Goal: Answer question/provide support: Answer question/provide support

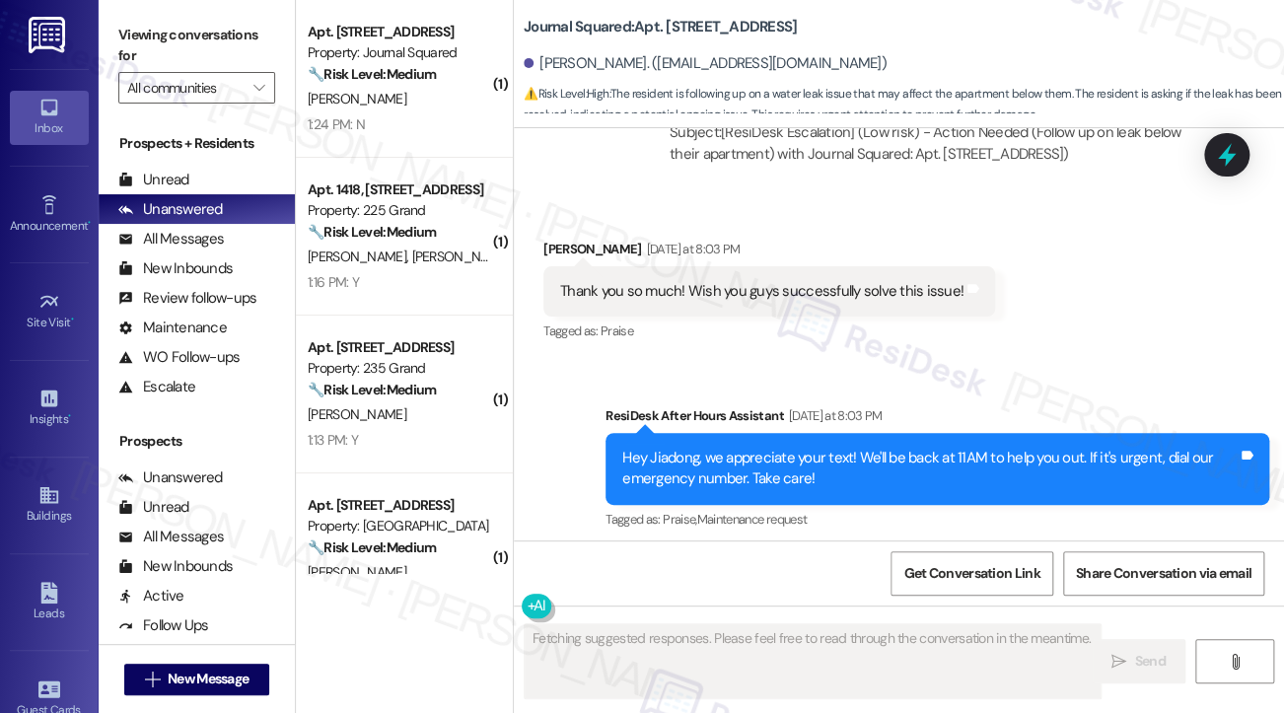
scroll to position [11767, 0]
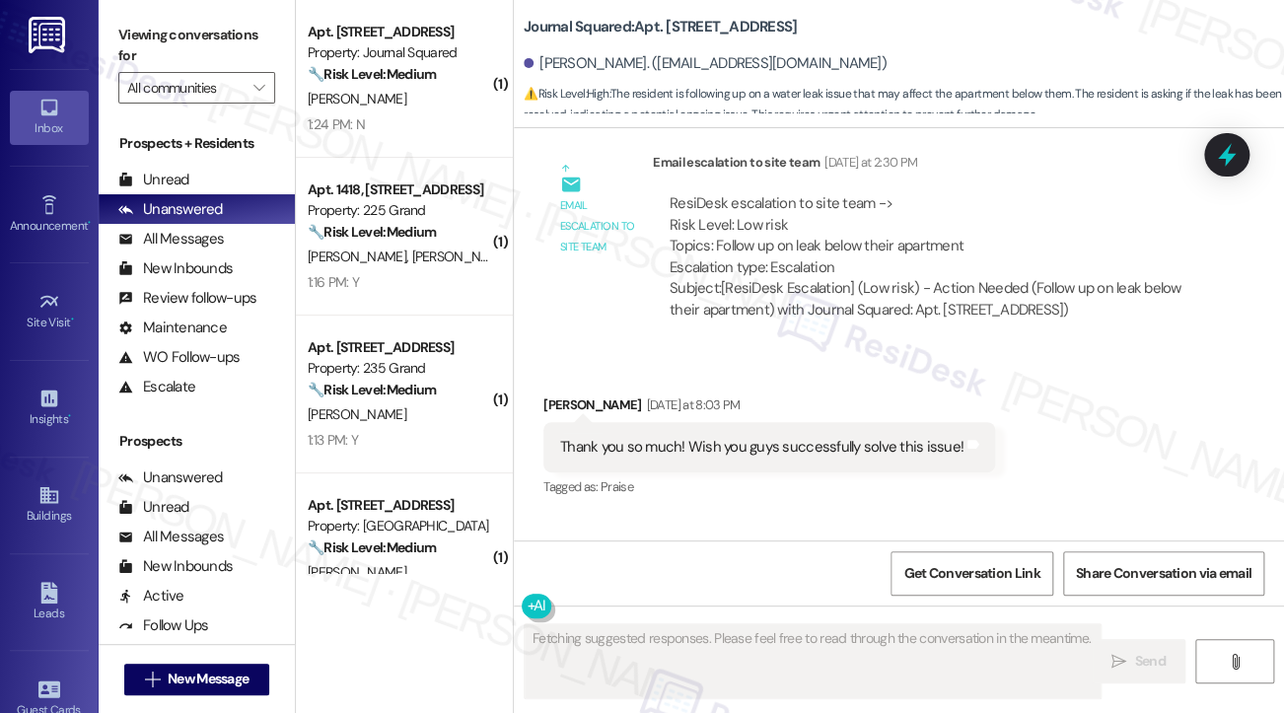
click at [749, 437] on div "Thank you so much! Wish you guys successfully solve this issue!" at bounding box center [761, 447] width 403 height 21
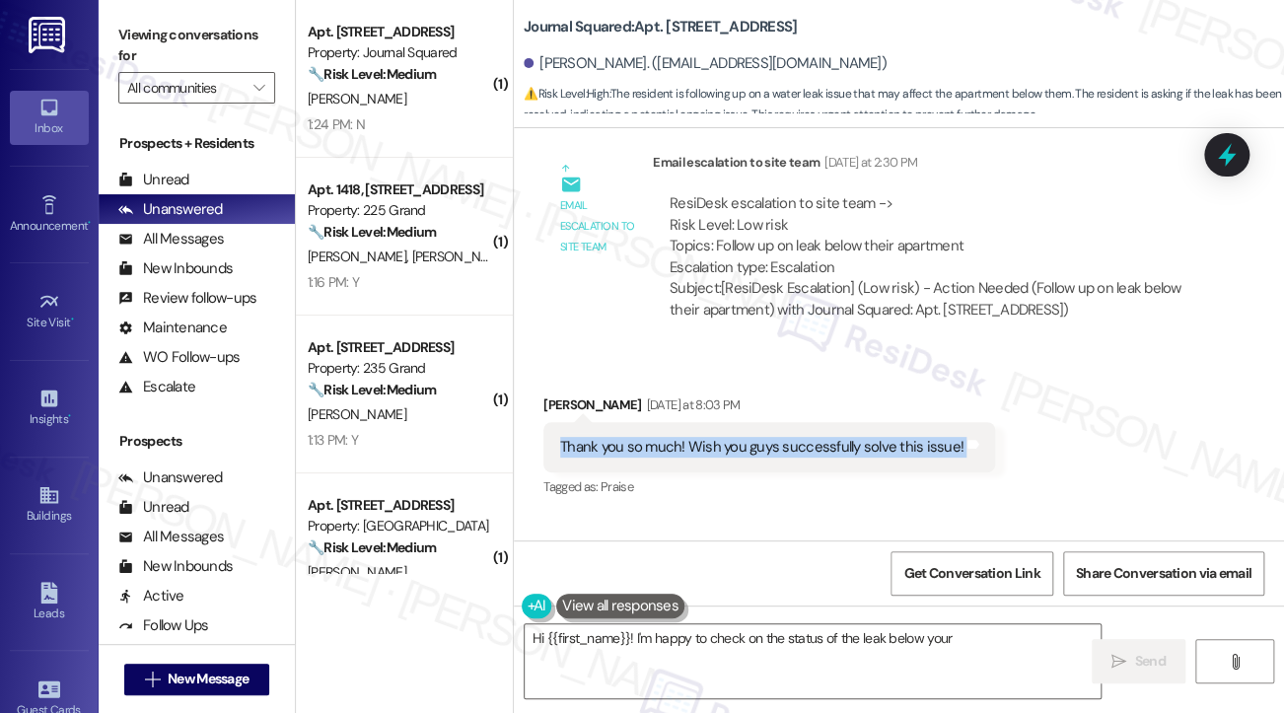
click at [749, 437] on div "Thank you so much! Wish you guys successfully solve this issue!" at bounding box center [761, 447] width 403 height 21
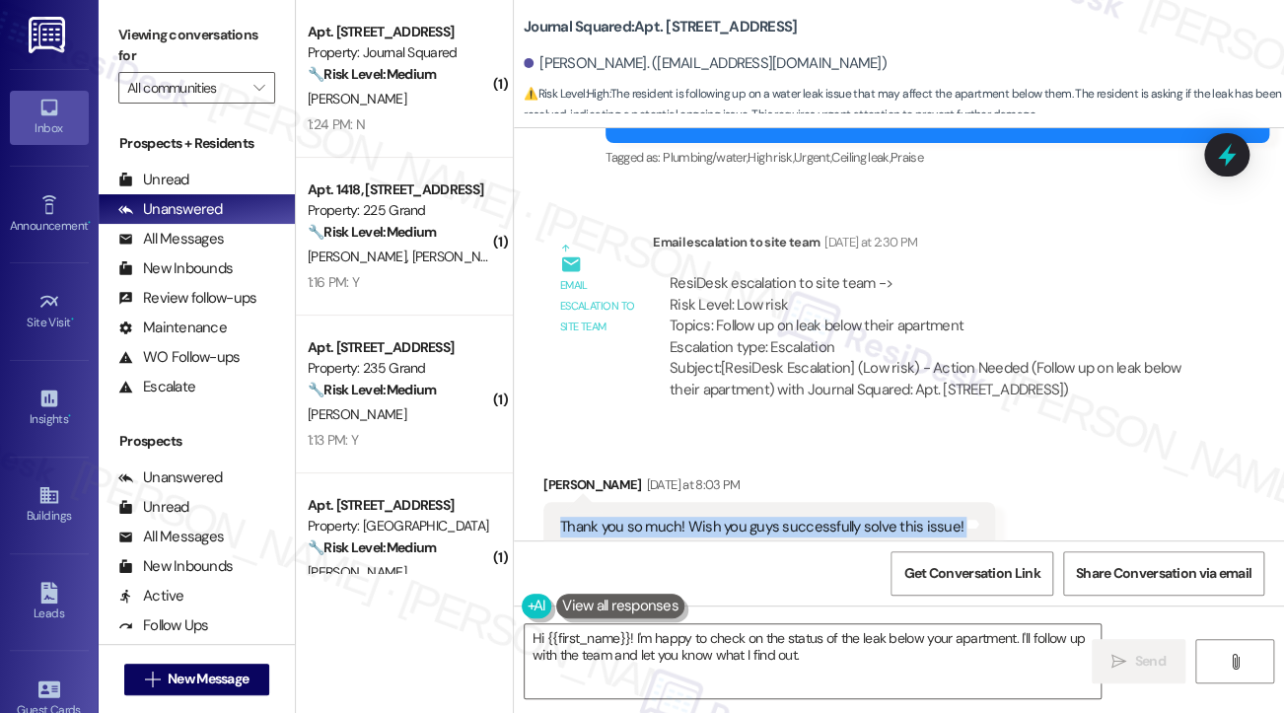
scroll to position [11569, 0]
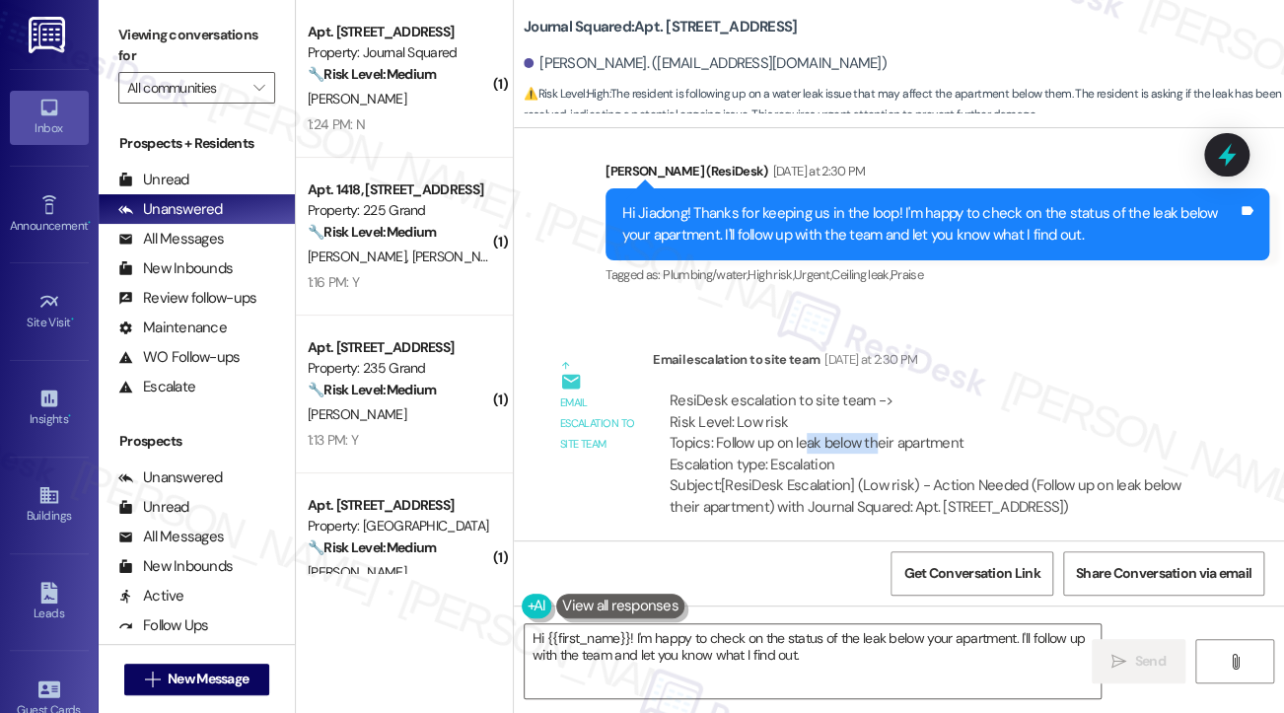
drag, startPoint x: 804, startPoint y: 378, endPoint x: 879, endPoint y: 378, distance: 74.9
click at [879, 390] on div "ResiDesk escalation to site team -> Risk Level: Low risk Topics: Follow up on l…" at bounding box center [930, 432] width 521 height 85
click at [773, 650] on textarea "Hi {{first_name}}! I'm happy to check on the status of the leak below your apar…" at bounding box center [813, 661] width 576 height 74
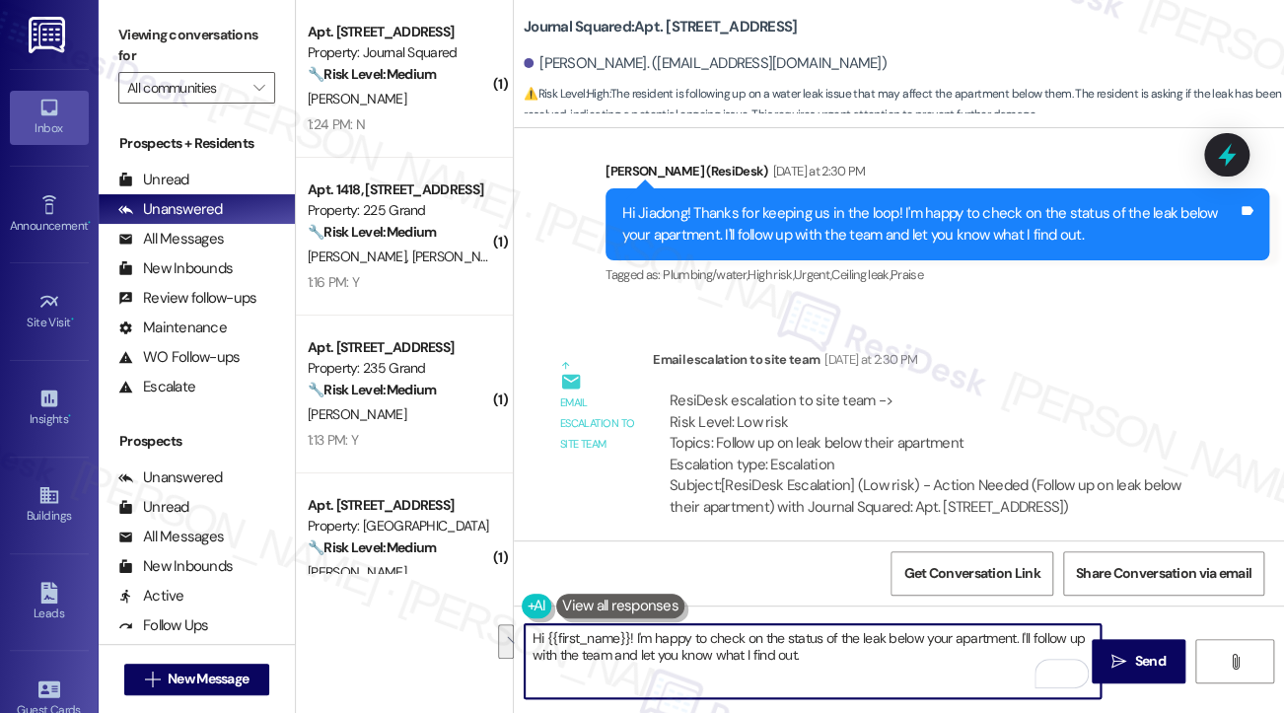
drag, startPoint x: 850, startPoint y: 664, endPoint x: 710, endPoint y: 641, distance: 141.8
click at [710, 641] on textarea "Hi {{first_name}}! I'm happy to check on the status of the leak below your apar…" at bounding box center [813, 661] width 576 height 74
paste textarea "All work for apartment 5801 has been complete."
click at [742, 658] on textarea "Hi {{first_name}}! I'm happy to confirm with you that all work for apartment 58…" at bounding box center [813, 661] width 576 height 74
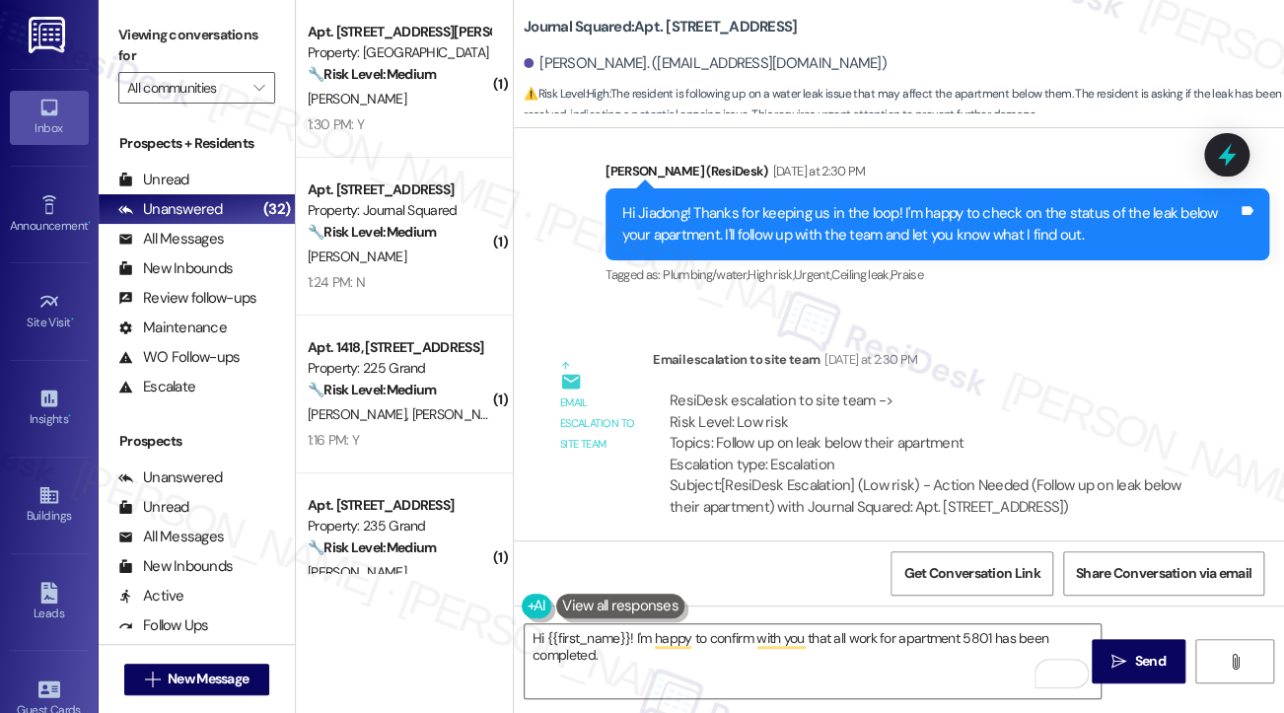
click at [123, 20] on label "Viewing conversations for" at bounding box center [196, 46] width 157 height 52
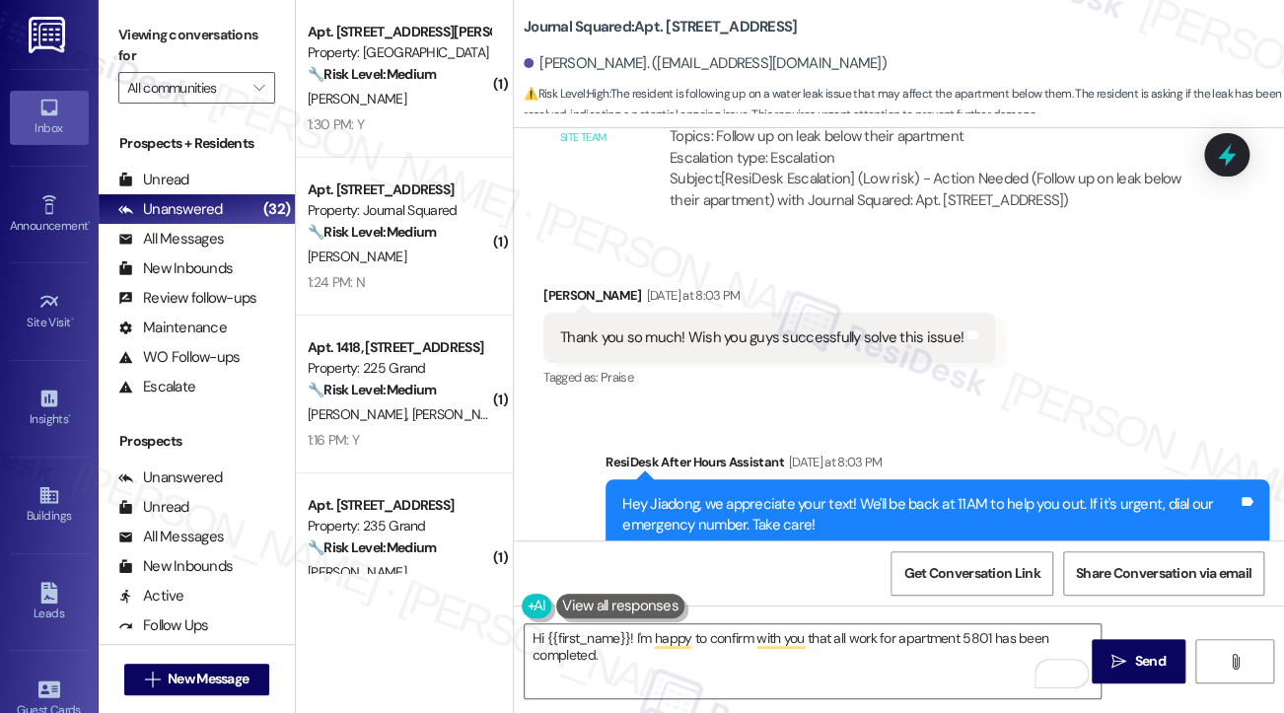
scroll to position [12063, 0]
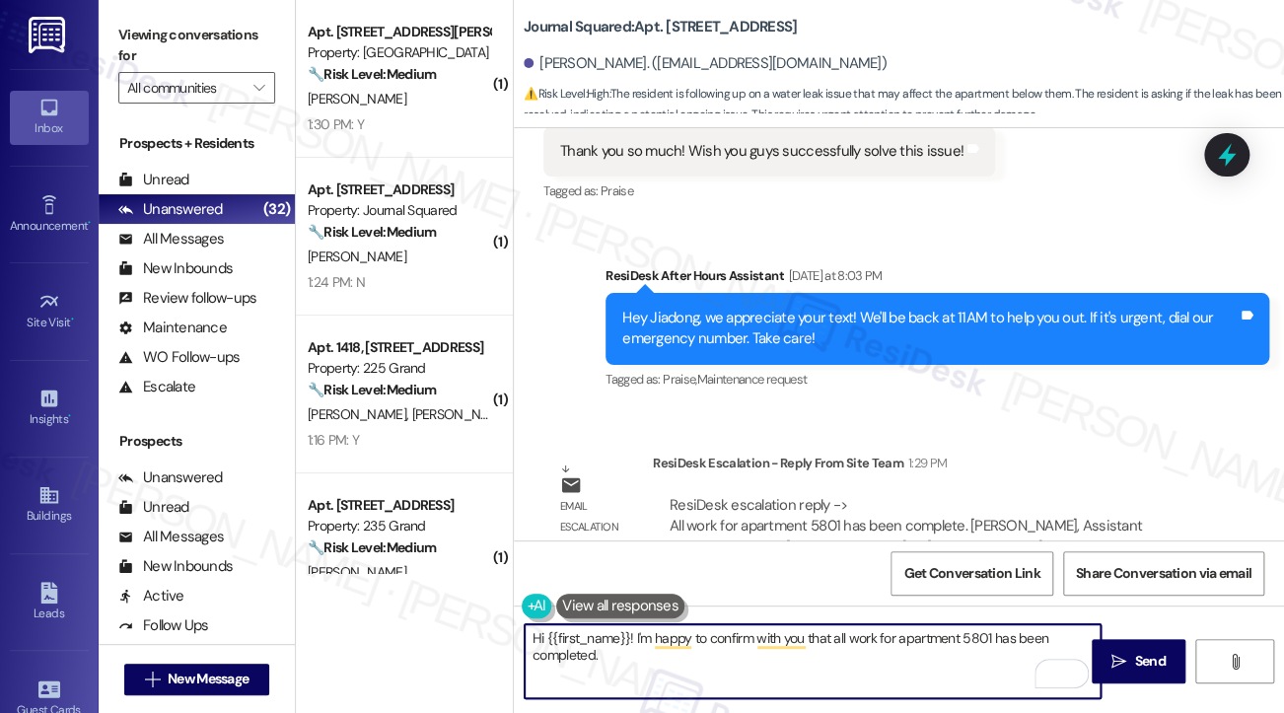
drag, startPoint x: 651, startPoint y: 646, endPoint x: 639, endPoint y: 637, distance: 14.8
click at [639, 637] on textarea "Hi {{first_name}}! I'm happy to confirm with you that all work for apartment 58…" at bounding box center [813, 661] width 576 height 74
click at [672, 669] on textarea "Hi {{first_name}}! I'm happy to confirm with you that all work for apartment 58…" at bounding box center [813, 661] width 576 height 74
drag, startPoint x: 714, startPoint y: 677, endPoint x: 635, endPoint y: 638, distance: 88.2
click at [635, 638] on textarea "Hi {{first_name}}! I'm happy to confirm with you that all work for apartment 58…" at bounding box center [813, 661] width 576 height 74
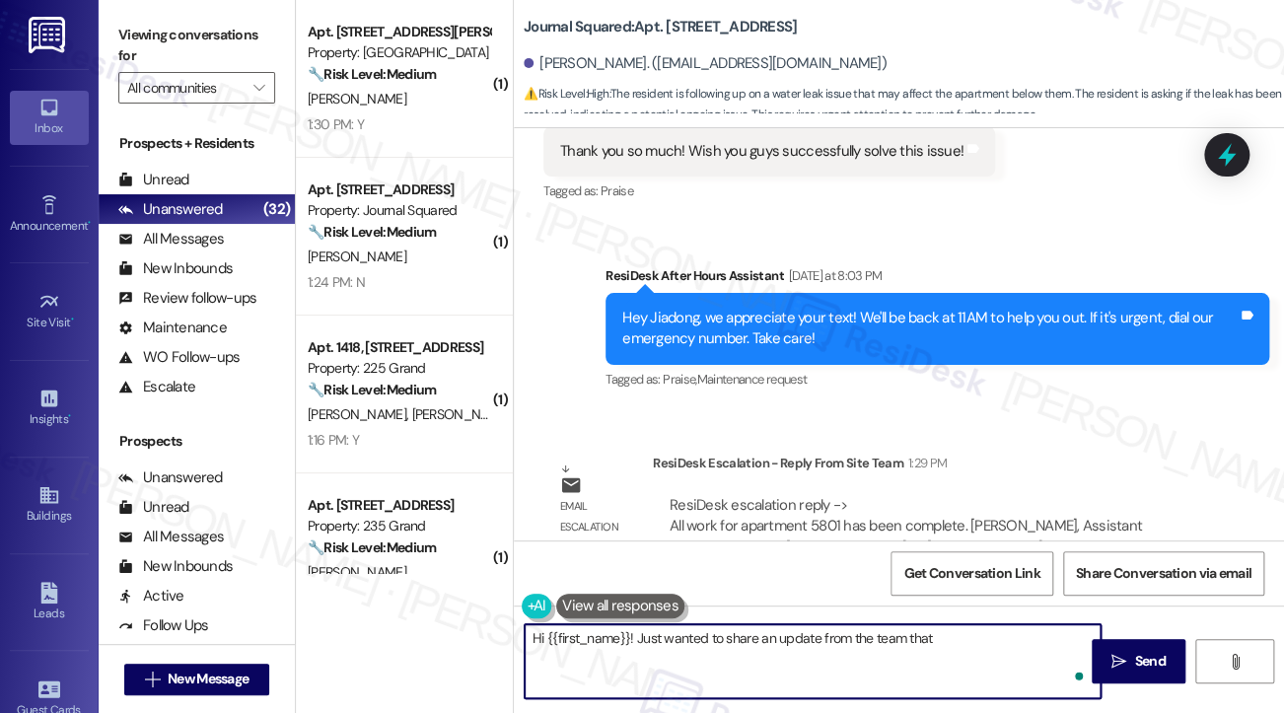
paste textarea "All work for apartment 5801 has been complete."
click at [709, 666] on textarea "Hi {{first_name}}! Just wanted to share an update from the team that all work f…" at bounding box center [813, 661] width 576 height 74
click at [752, 665] on textarea "Hi {{first_name}}! Just wanted to share an update from the team that all work f…" at bounding box center [813, 661] width 576 height 74
click at [1070, 627] on textarea "Hi {{first_name}}! Just wanted to share an update from the team that all work f…" at bounding box center [813, 661] width 576 height 74
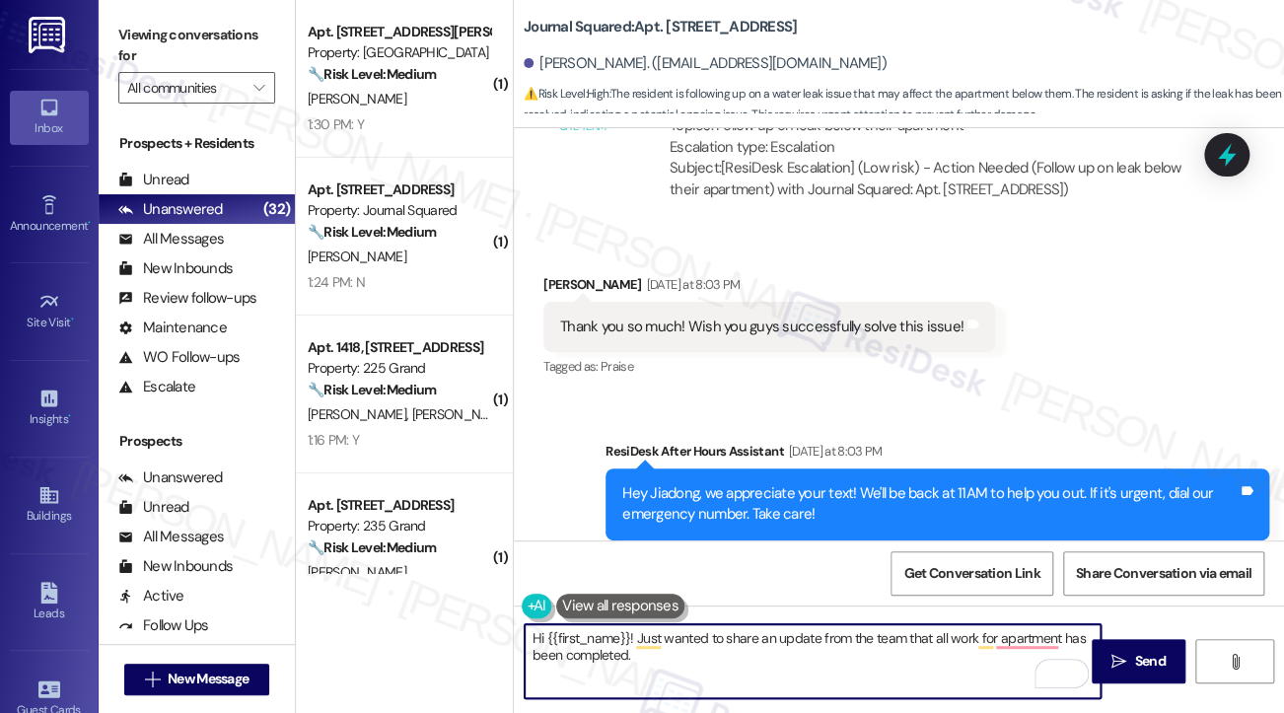
scroll to position [11668, 0]
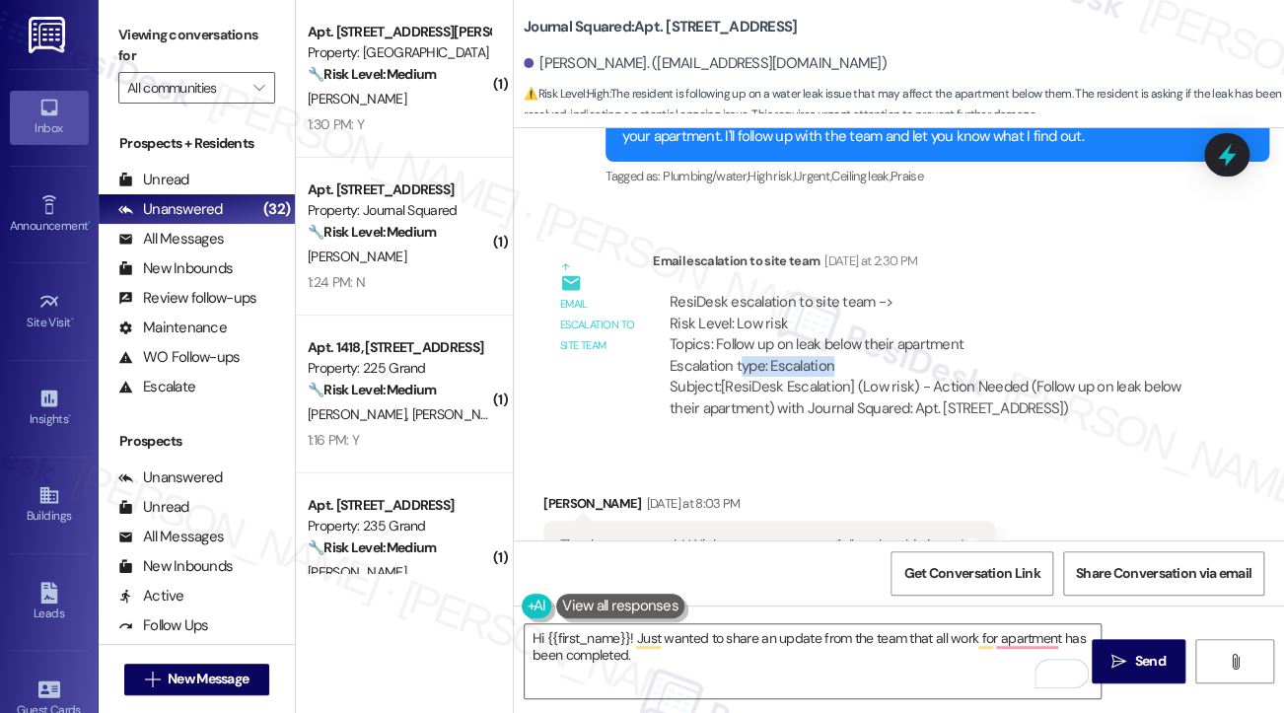
drag, startPoint x: 743, startPoint y: 287, endPoint x: 1037, endPoint y: 299, distance: 294.1
click at [1038, 299] on div "ResiDesk escalation to site team -> Risk Level: Low risk Topics: Follow up on l…" at bounding box center [930, 334] width 521 height 85
click at [931, 292] on div "ResiDesk escalation to site team -> Risk Level: Low risk Topics: Follow up on l…" at bounding box center [930, 334] width 521 height 85
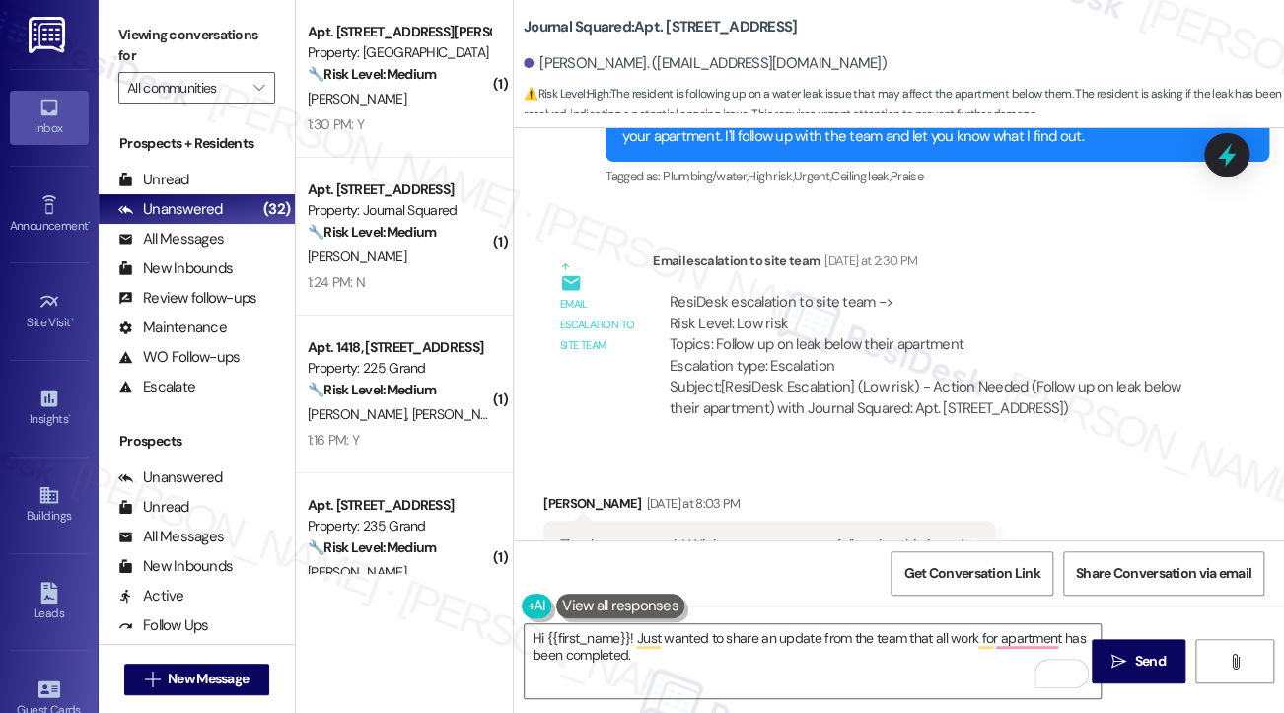
click at [863, 535] on div "Thank you so much! Wish you guys successfully solve this issue!" at bounding box center [761, 545] width 403 height 21
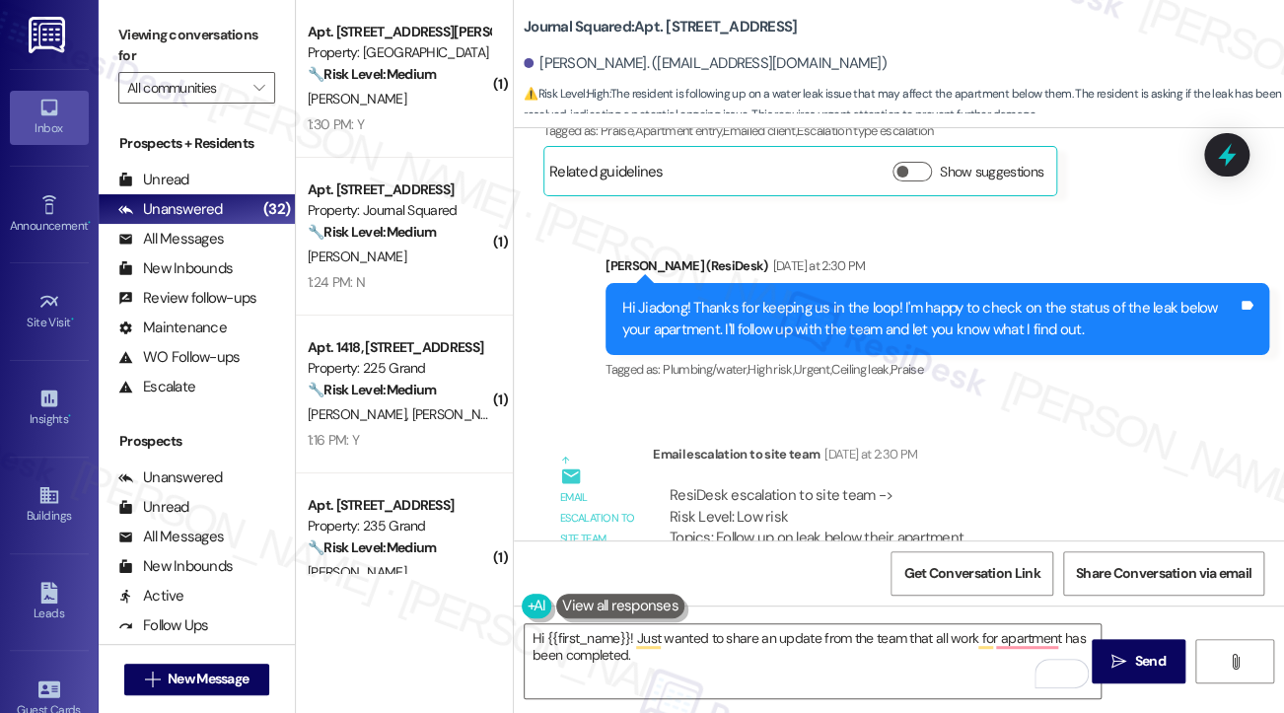
scroll to position [11471, 0]
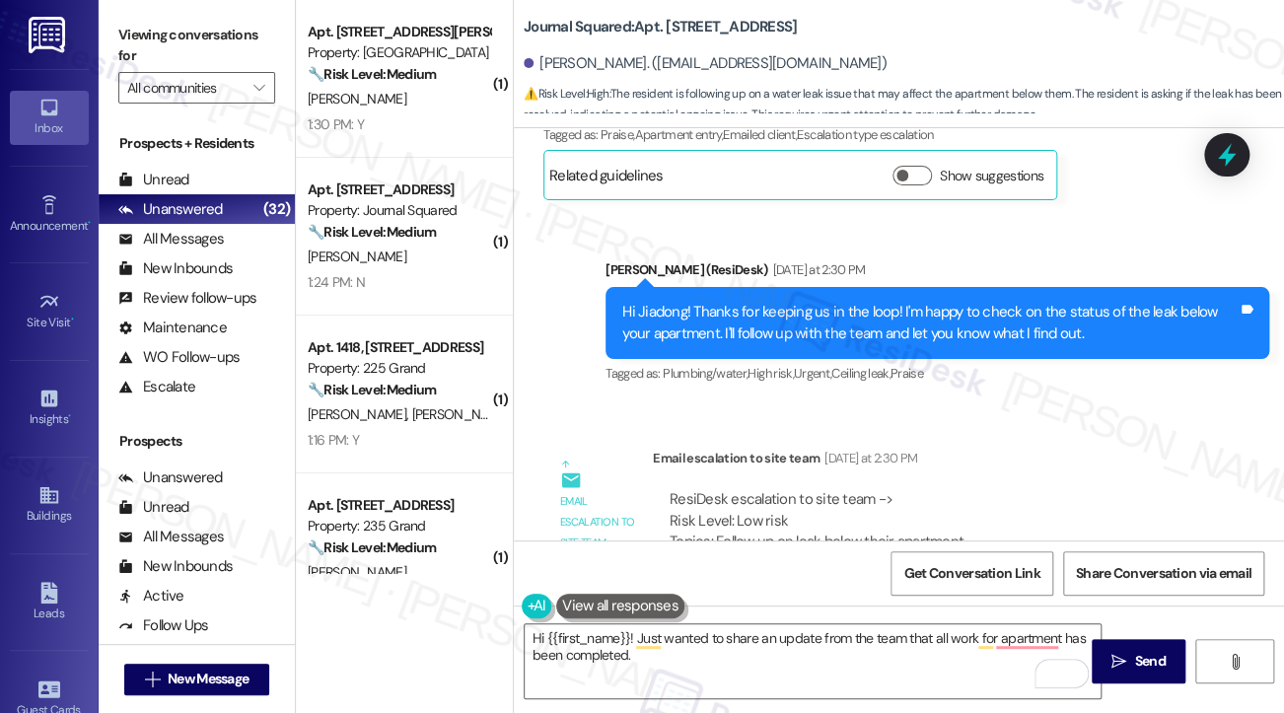
click at [816, 302] on div "Hi Jiadong! Thanks for keeping us in the loop! I'm happy to check on the status…" at bounding box center [929, 323] width 615 height 42
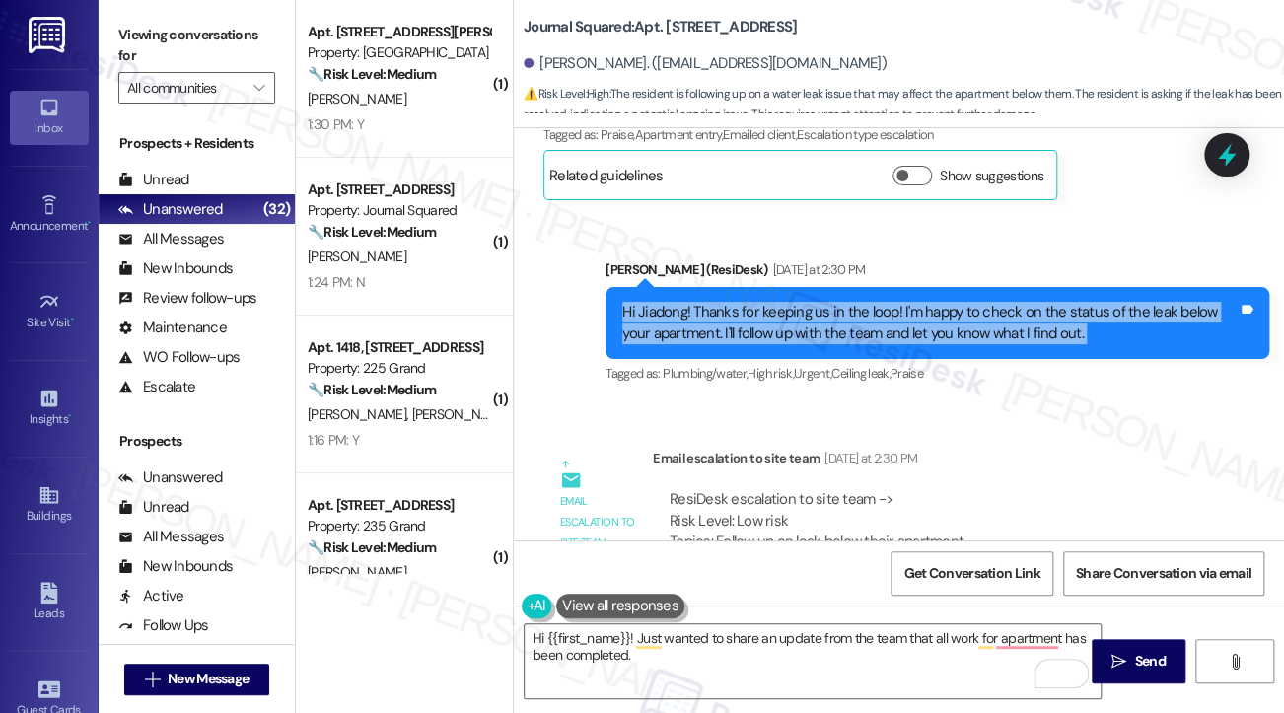
click at [816, 302] on div "Hi Jiadong! Thanks for keeping us in the loop! I'm happy to check on the status…" at bounding box center [929, 323] width 615 height 42
click at [874, 287] on div "Hi Jiadong! Thanks for keeping us in the loop! I'm happy to check on the status…" at bounding box center [937, 323] width 664 height 72
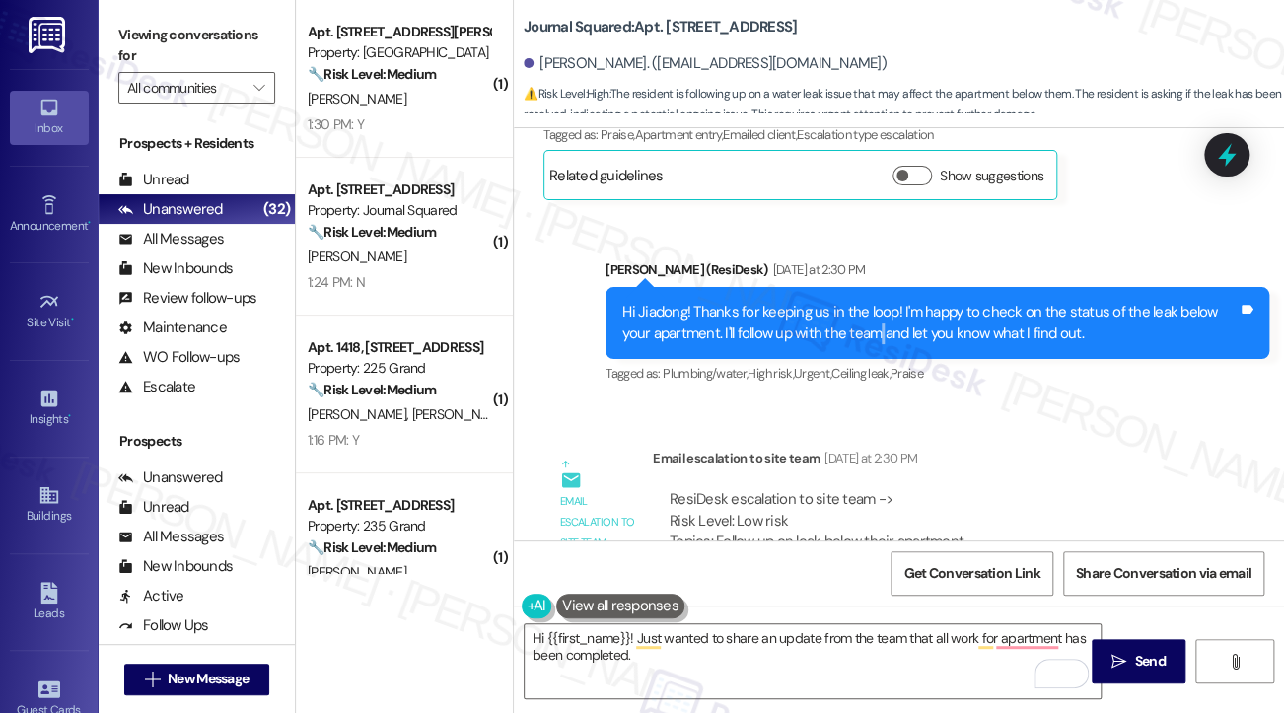
click at [874, 287] on div "Hi Jiadong! Thanks for keeping us in the loop! I'm happy to check on the status…" at bounding box center [937, 323] width 664 height 72
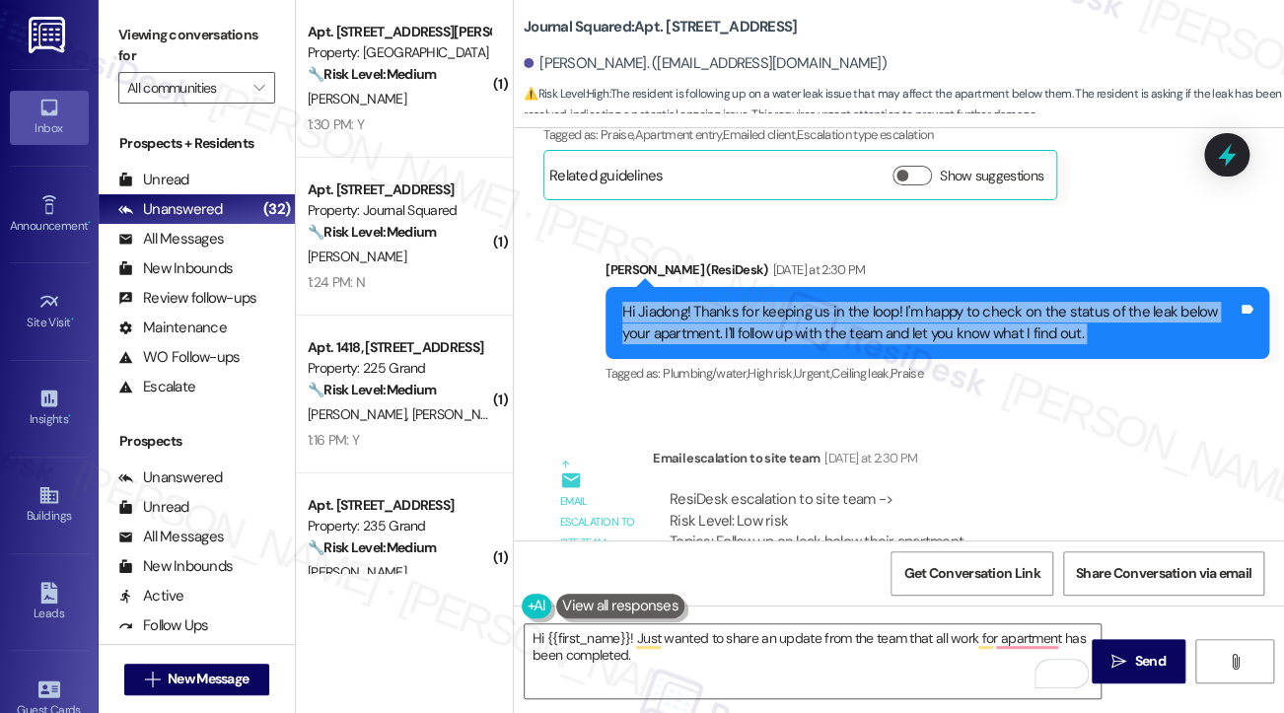
click at [874, 287] on div "Hi Jiadong! Thanks for keeping us in the loop! I'm happy to check on the status…" at bounding box center [937, 323] width 664 height 72
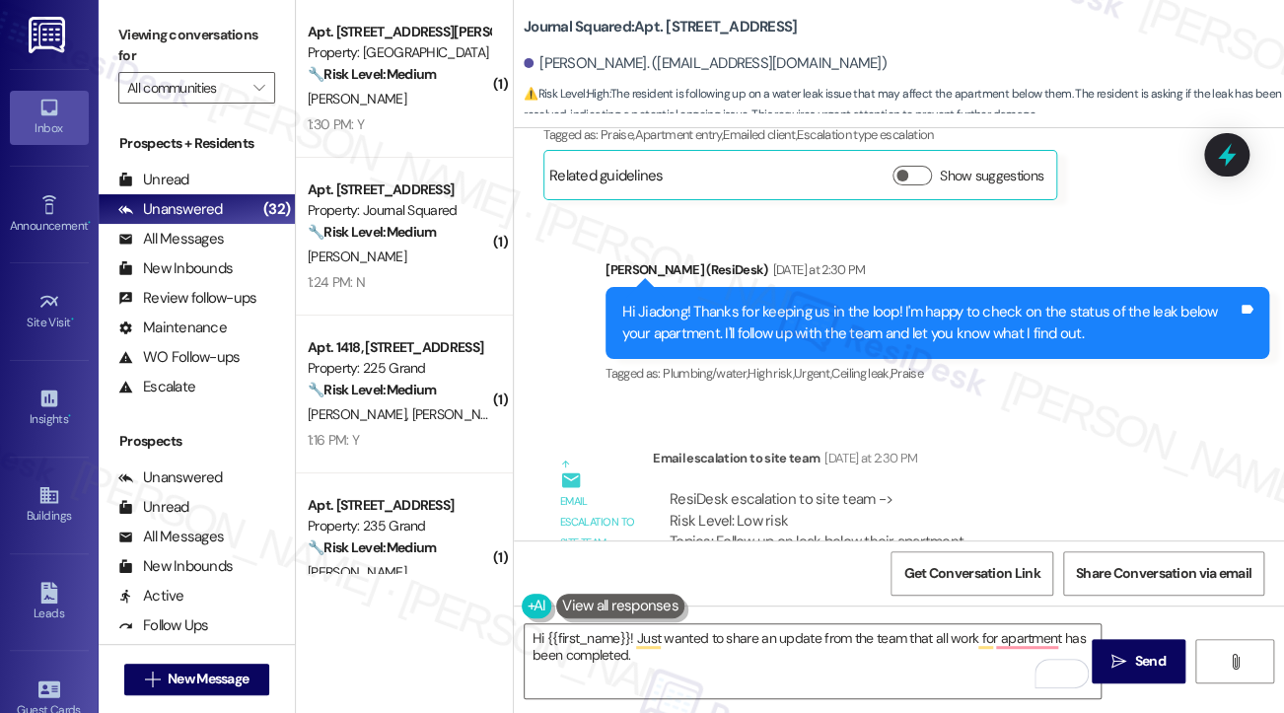
click at [832, 489] on div "ResiDesk escalation to site team -> Risk Level: Low risk Topics: Follow up on l…" at bounding box center [930, 531] width 521 height 85
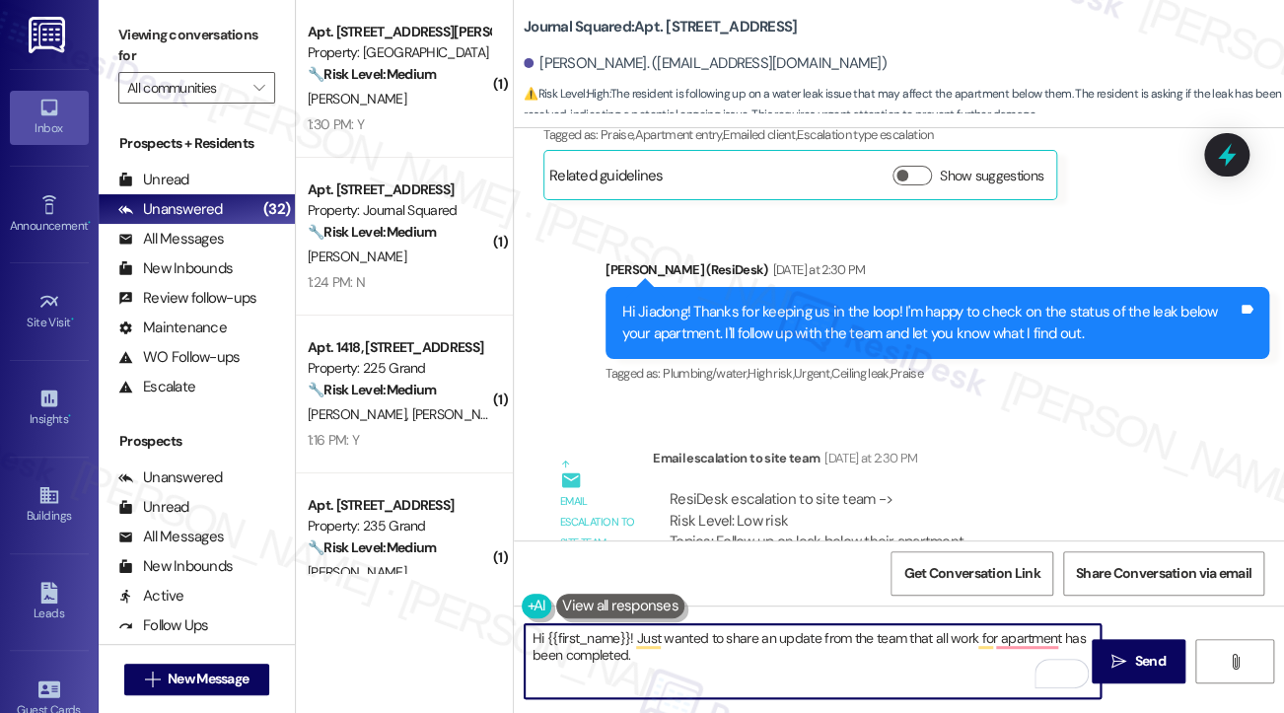
click at [665, 659] on textarea "Hi {{first_name}}! Just wanted to share an update from the team that all work f…" at bounding box center [813, 661] width 576 height 74
click at [786, 648] on textarea "Hi {{first_name}}! Just wanted to share an update from the team that all work f…" at bounding box center [813, 661] width 576 height 74
click at [893, 647] on textarea "Hi {{first_name}}! Just wanted to share an update from the team that all work f…" at bounding box center [813, 661] width 576 height 74
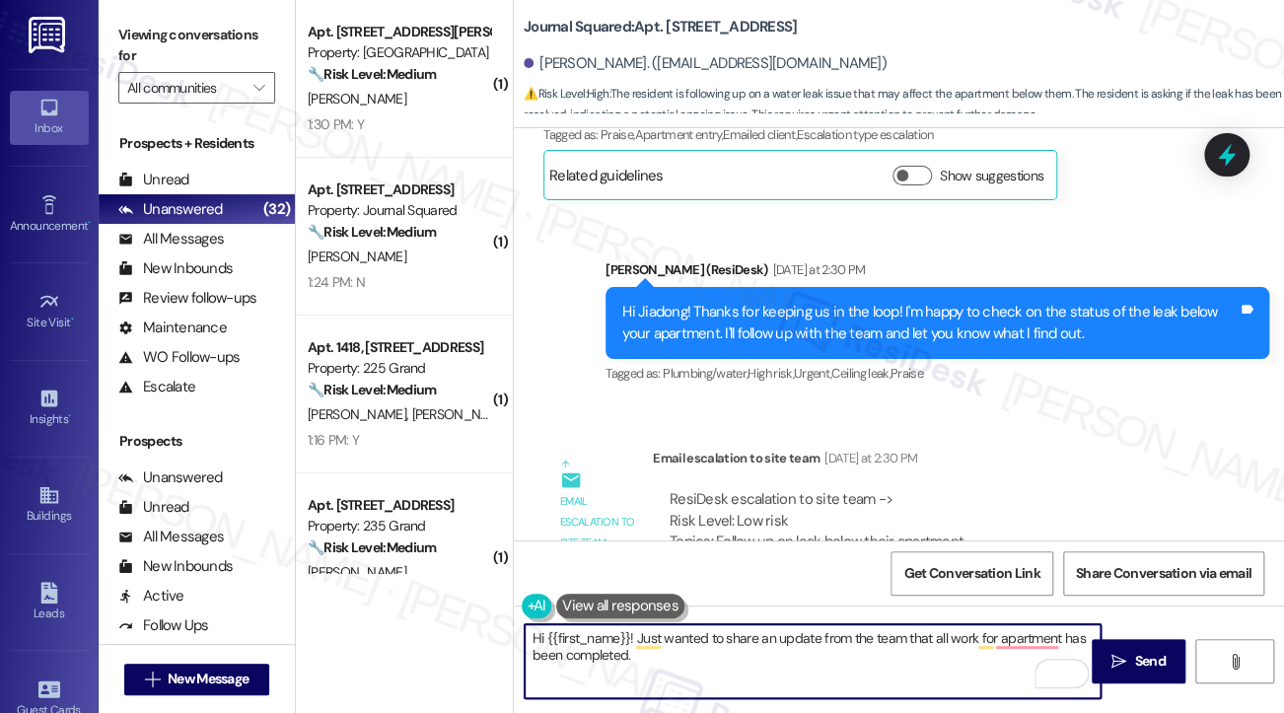
drag, startPoint x: 804, startPoint y: 657, endPoint x: 820, endPoint y: 639, distance: 24.4
click at [806, 640] on textarea "Hi {{first_name}}! Just wanted to share an update from the team that all work f…" at bounding box center [813, 661] width 576 height 74
click at [1035, 635] on textarea "Hi {{first_name}}! Just wanted to share an update from the team that all work f…" at bounding box center [813, 661] width 576 height 74
click at [1005, 640] on textarea "Hi {{first_name}}! Just wanted to share an update from the team that all work f…" at bounding box center [813, 661] width 576 height 74
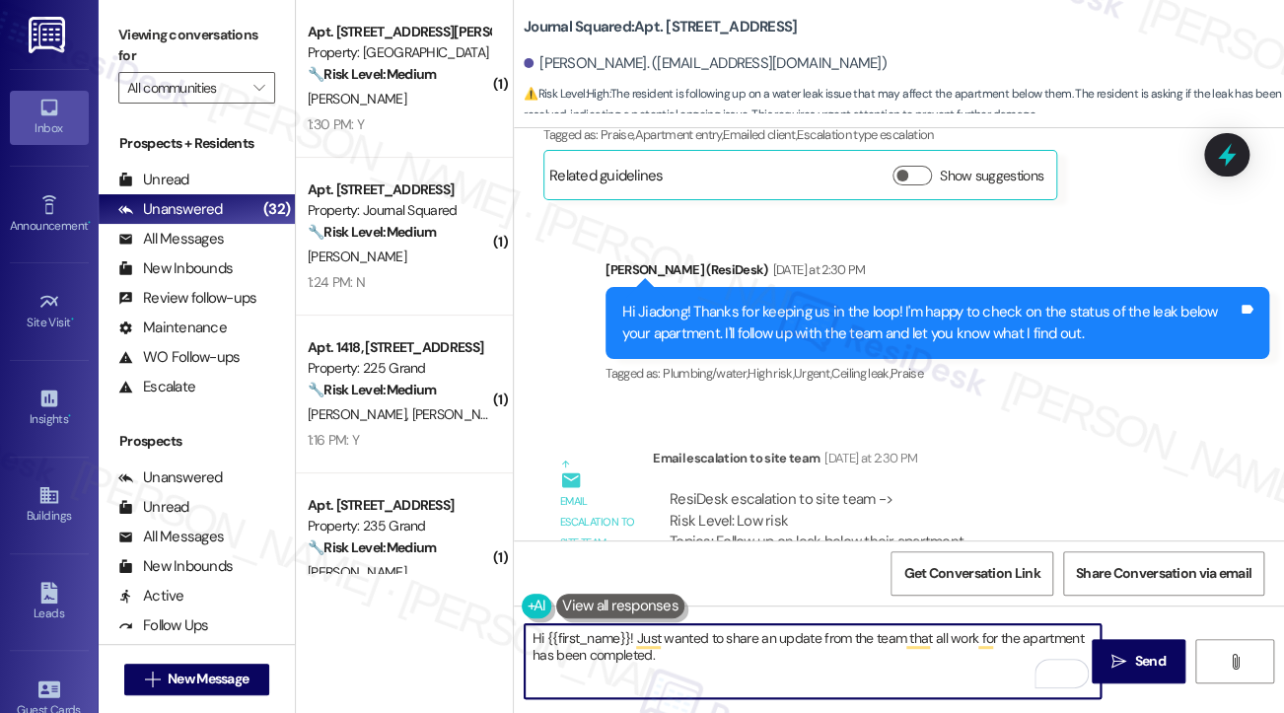
click at [1005, 640] on textarea "Hi {{first_name}}! Just wanted to share an update from the team that all work f…" at bounding box center [813, 661] width 576 height 74
click at [809, 670] on textarea "Hi {{first_name}}! Just wanted to share an update from the team that all work f…" at bounding box center [813, 661] width 576 height 74
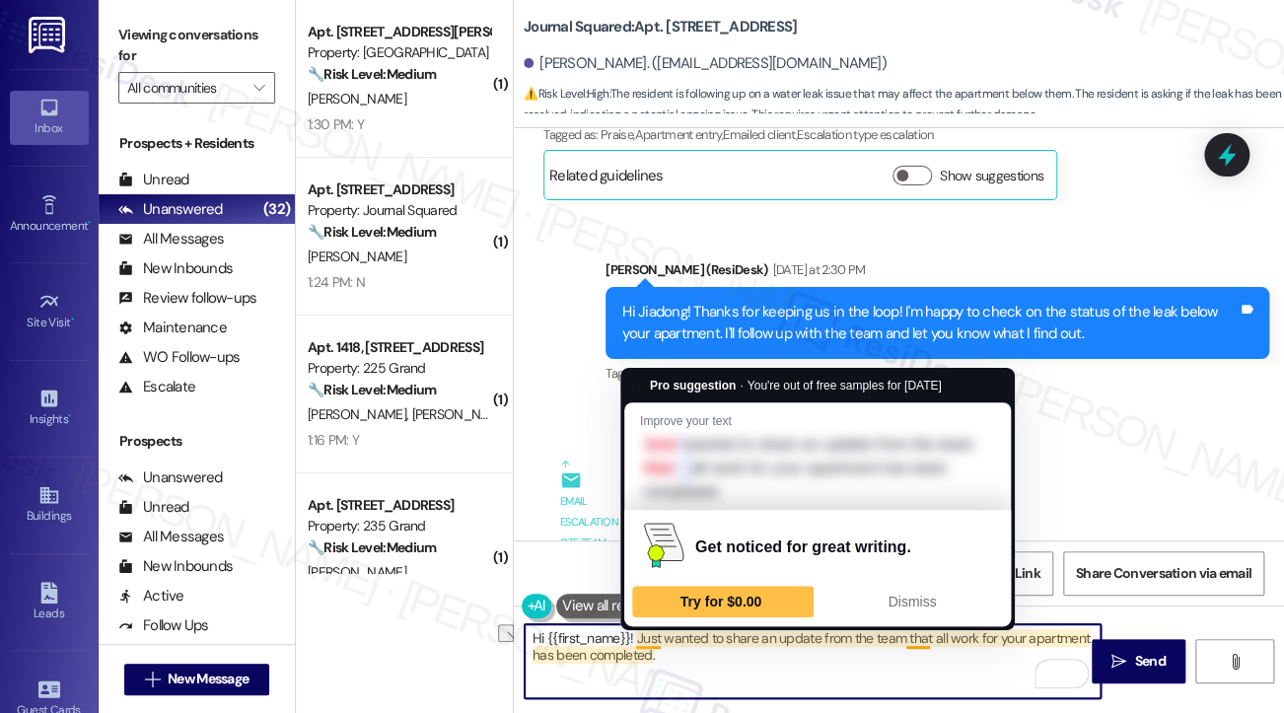
drag, startPoint x: 636, startPoint y: 636, endPoint x: 691, endPoint y: 657, distance: 59.0
click at [698, 638] on textarea "Hi {{first_name}}! Just wanted to share an update from the team that all work f…" at bounding box center [813, 661] width 576 height 74
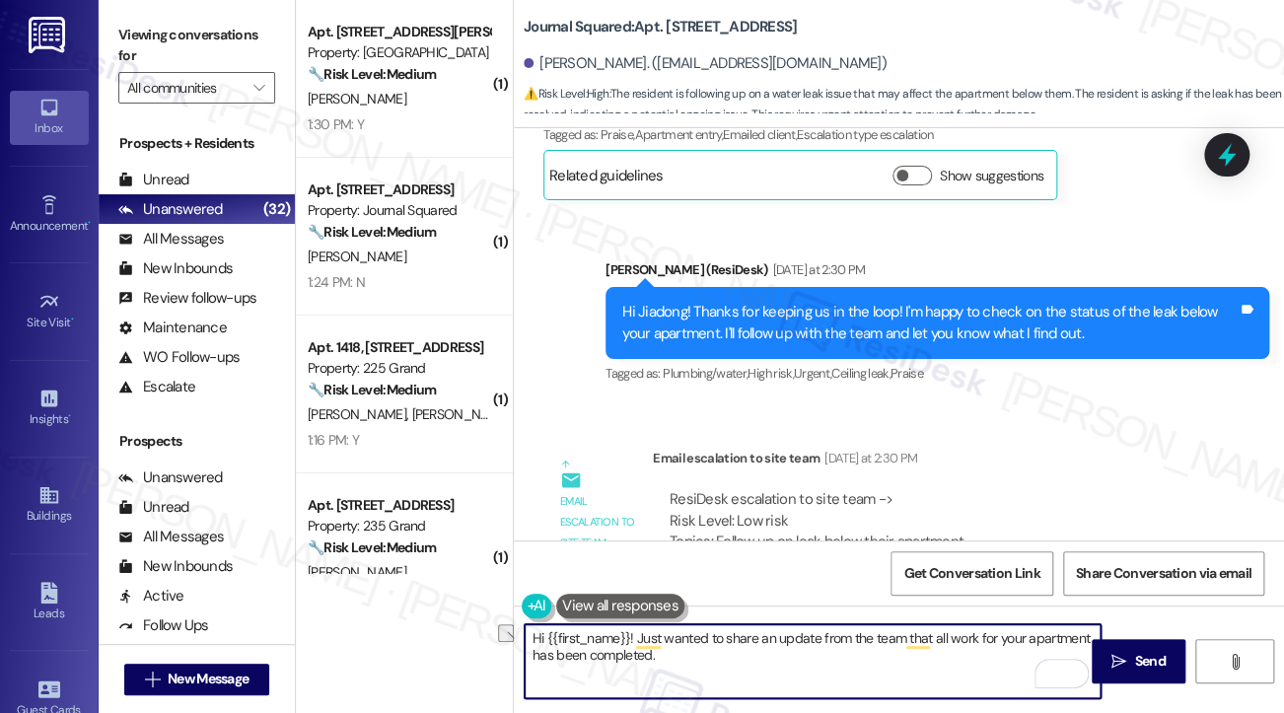
click at [690, 660] on textarea "Hi {{first_name}}! Just wanted to share an update from the team that all work f…" at bounding box center [813, 661] width 576 height 74
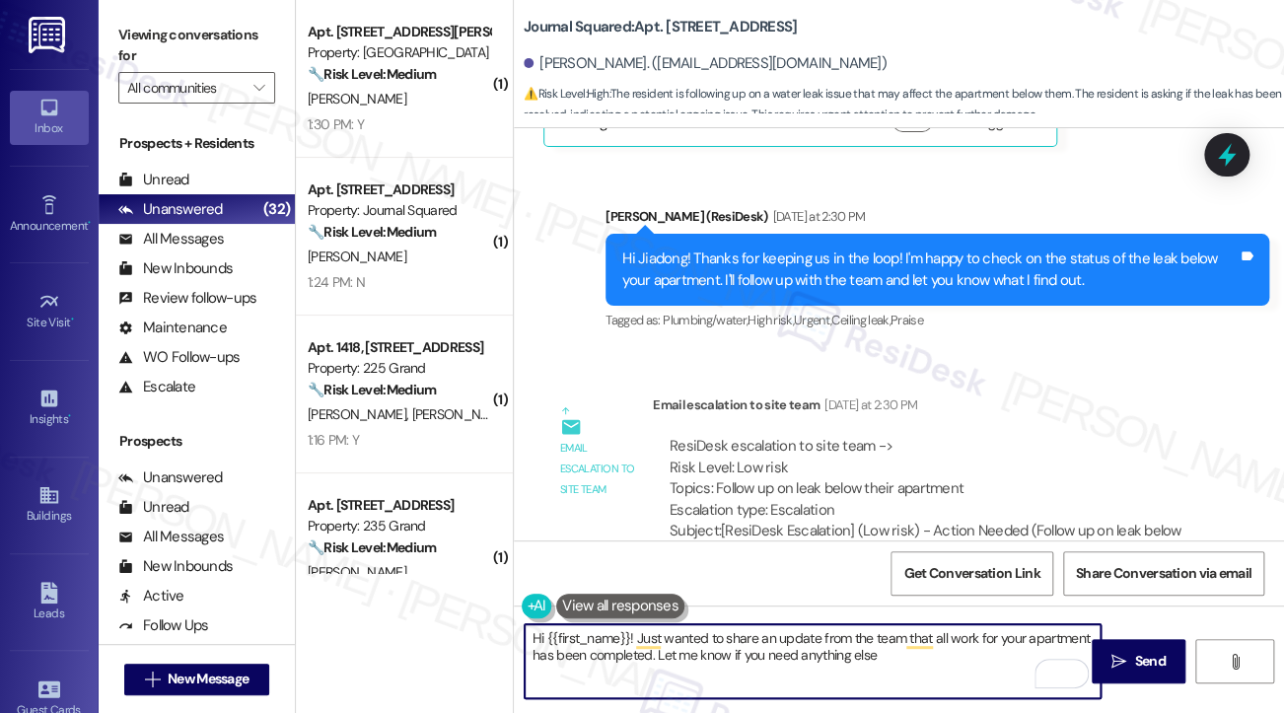
scroll to position [11668, 0]
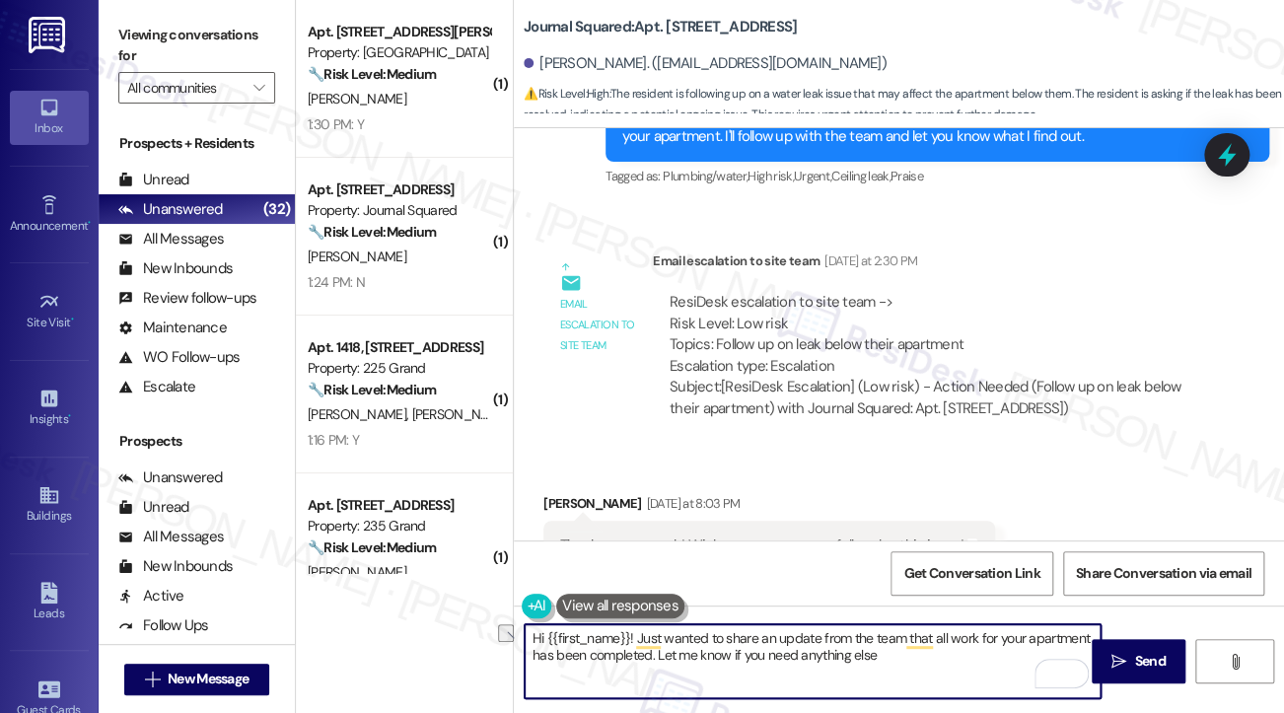
drag, startPoint x: 635, startPoint y: 641, endPoint x: 898, endPoint y: 626, distance: 263.7
click at [898, 626] on textarea "Hi {{first_name}}! Just wanted to share an update from the team that all work f…" at bounding box center [813, 661] width 576 height 74
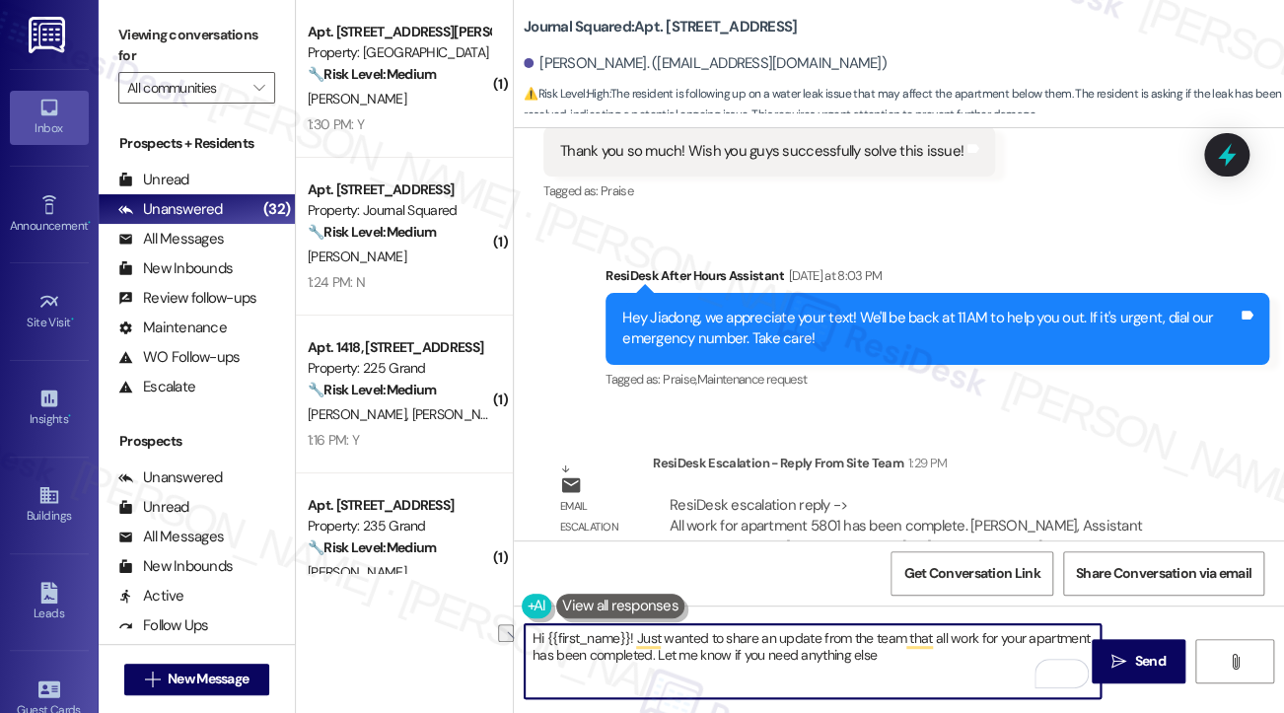
type textarea "Hi {{first_name}}! Just wanted to share an update from the team that all work f…"
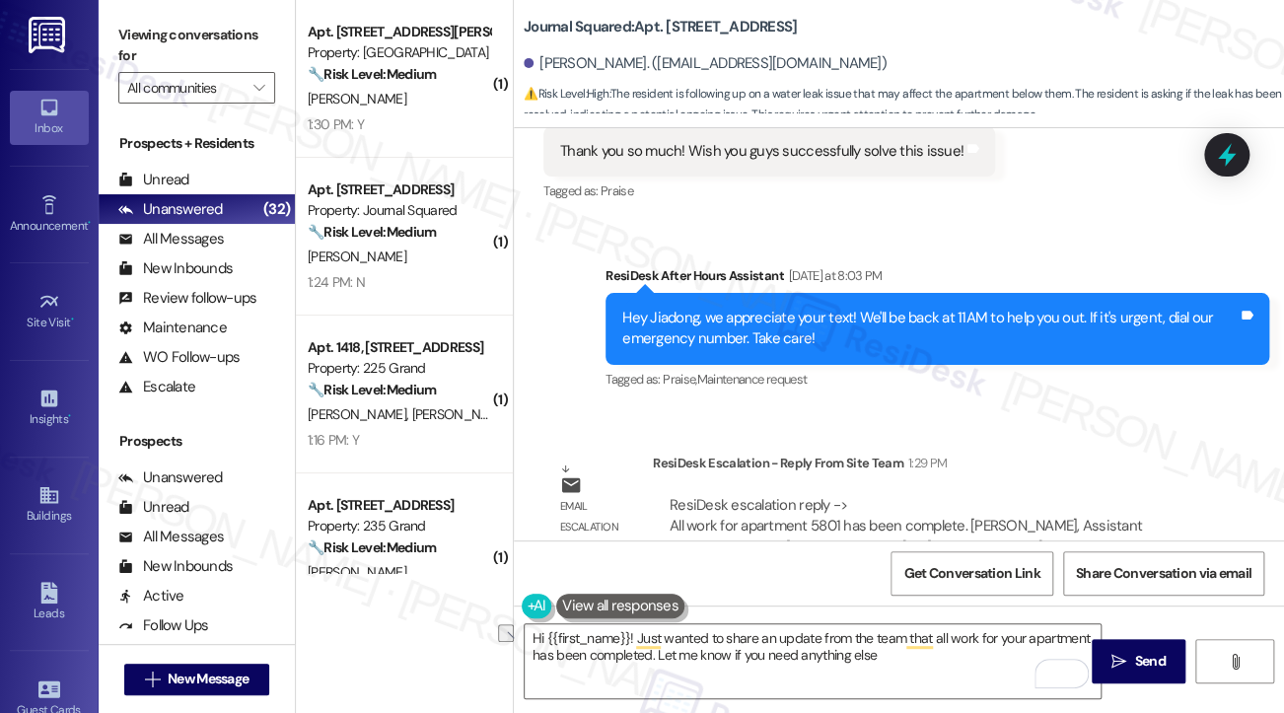
click at [694, 495] on div "ResiDesk escalation reply -> All work for apartment 5801 has been complete. Jen…" at bounding box center [908, 536] width 476 height 83
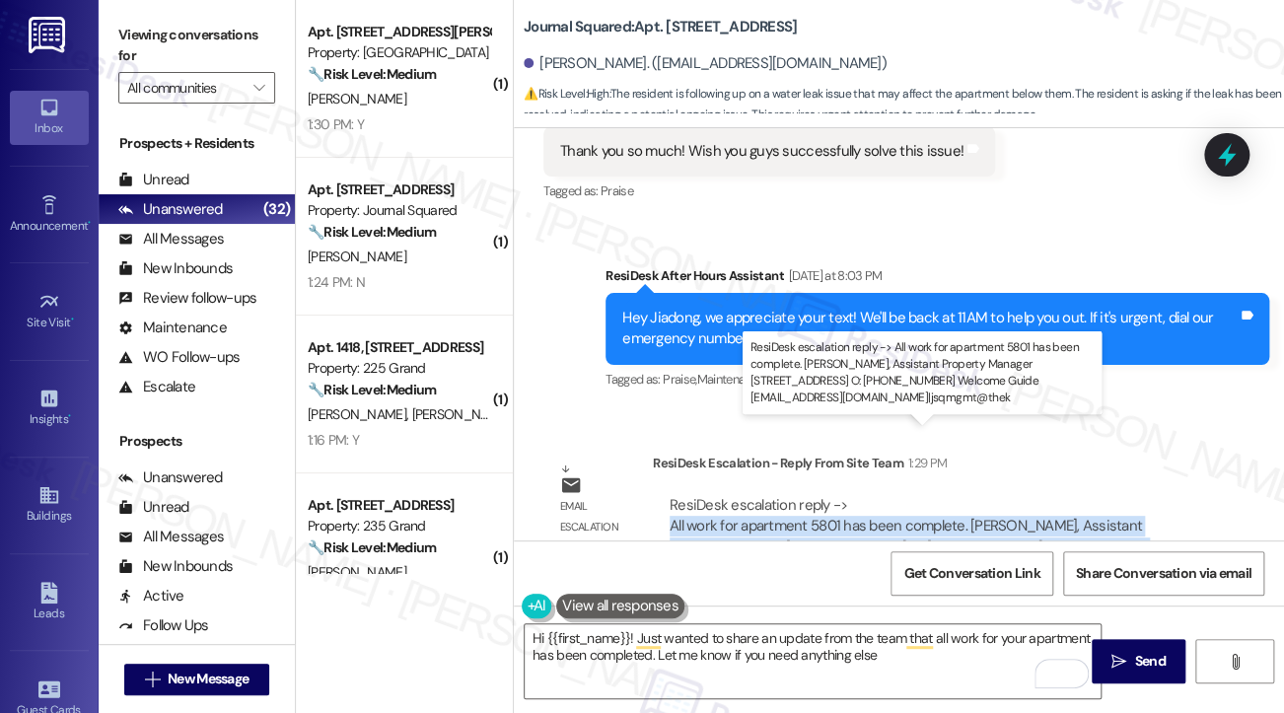
click at [694, 495] on div "ResiDesk escalation reply -> All work for apartment 5801 has been complete. Jen…" at bounding box center [908, 536] width 476 height 83
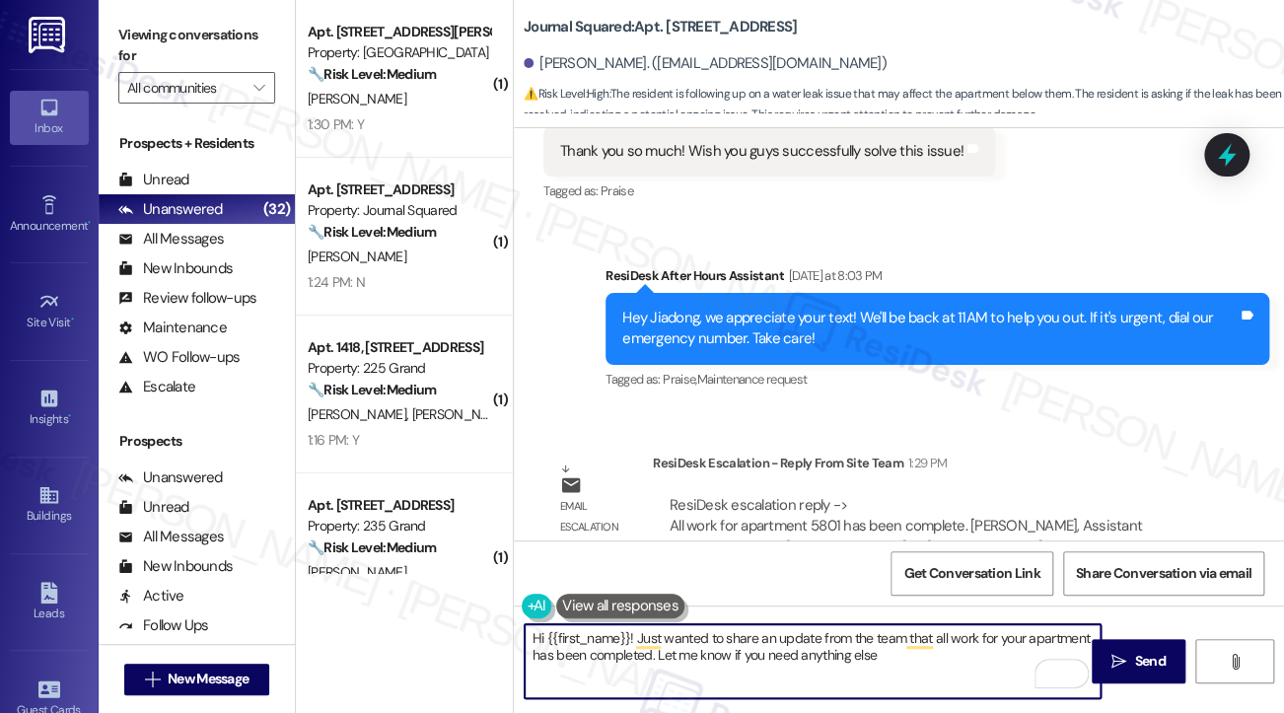
click at [893, 658] on textarea "Hi {{first_name}}! Just wanted to share an update from the team that all work f…" at bounding box center [813, 661] width 576 height 74
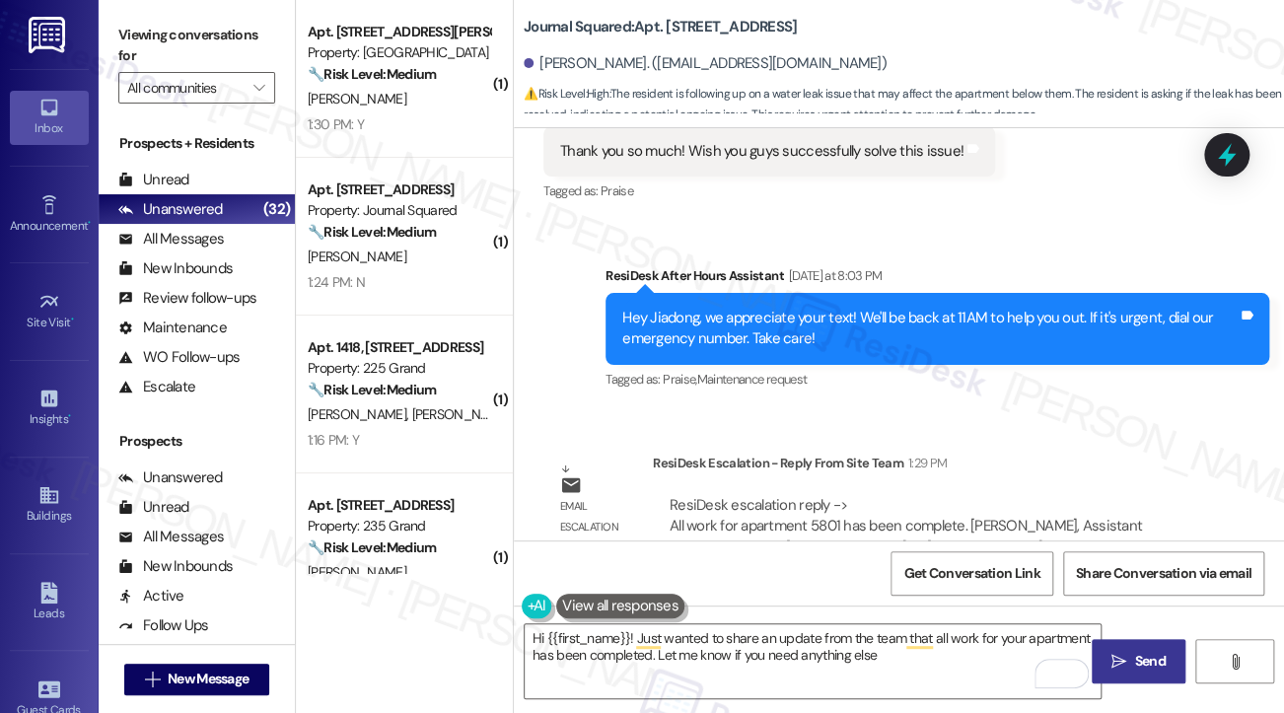
click at [1100, 651] on button " Send" at bounding box center [1139, 661] width 94 height 44
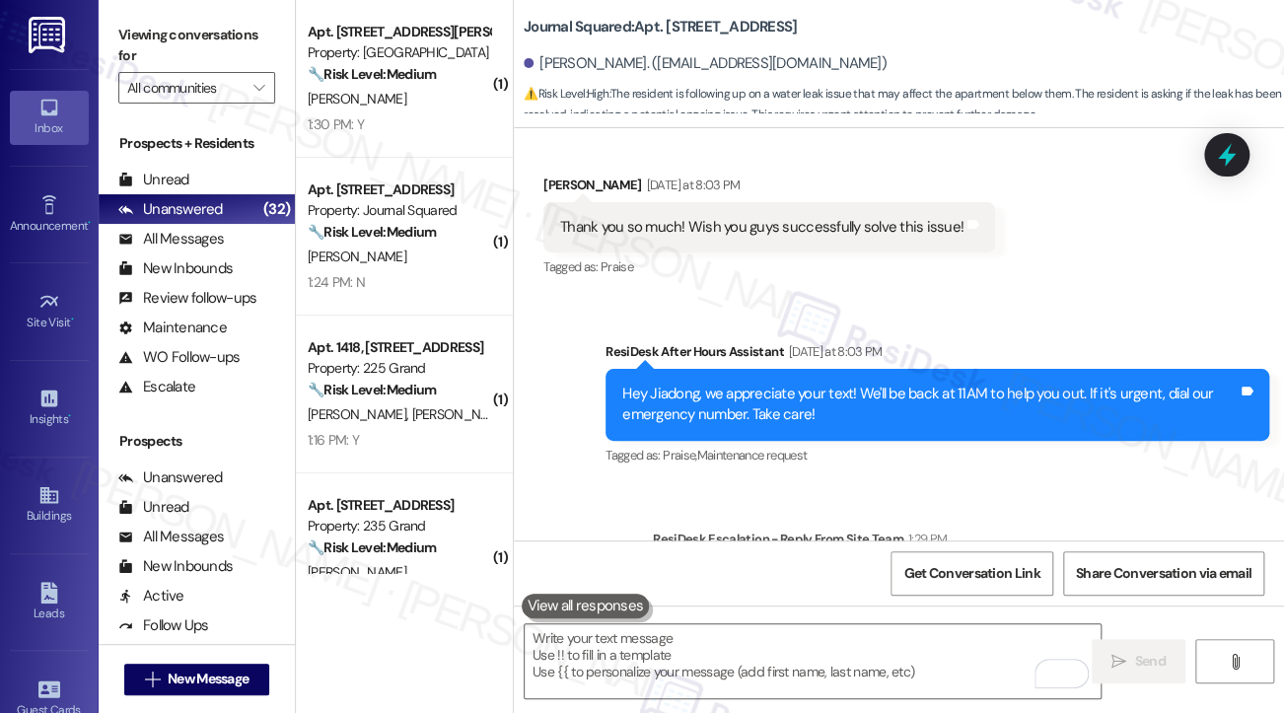
scroll to position [12221, 0]
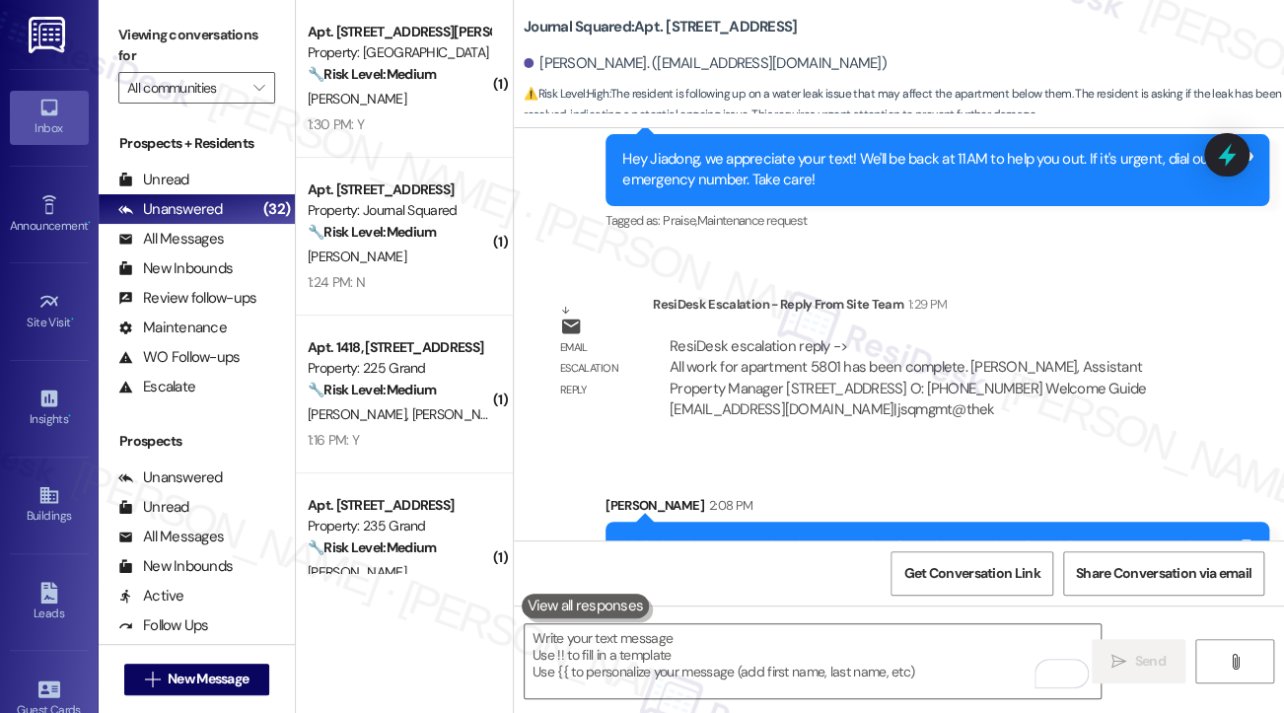
click at [748, 522] on div "Hi Jiadong! Just wanted to share an update from the team that all work for your…" at bounding box center [937, 558] width 664 height 72
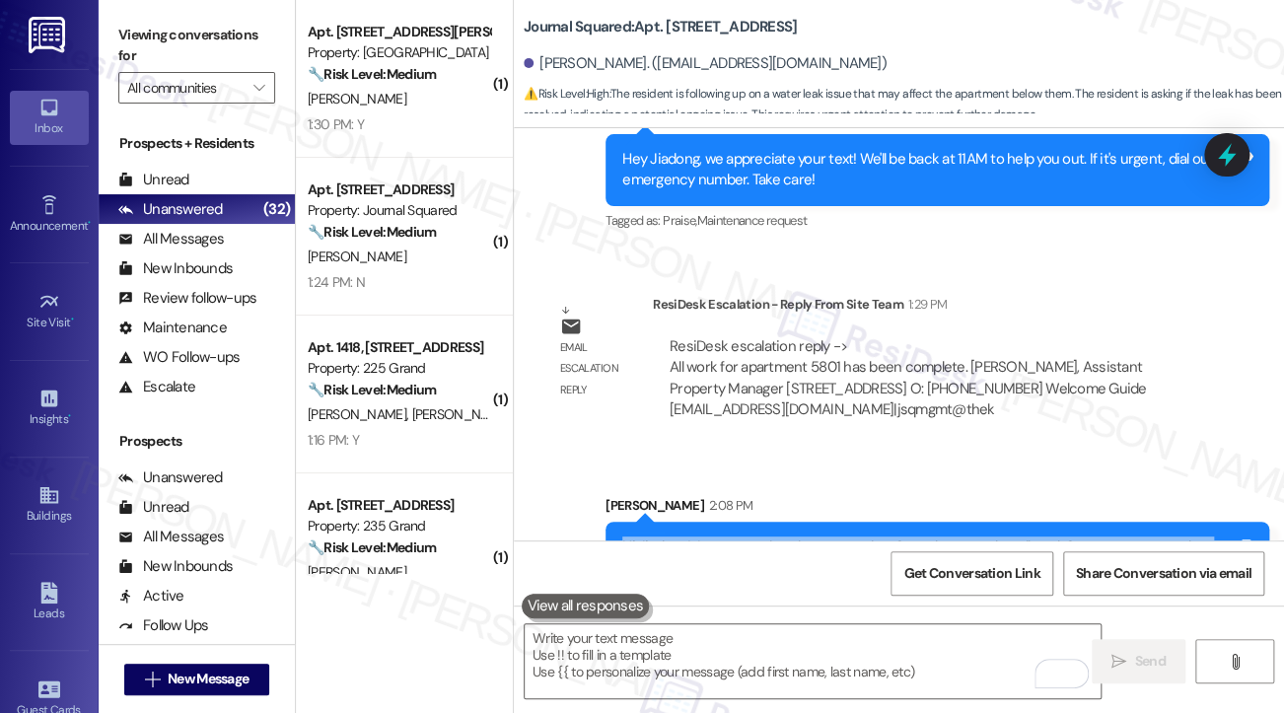
click at [748, 522] on div "Hi Jiadong! Just wanted to share an update from the team that all work for your…" at bounding box center [937, 558] width 664 height 72
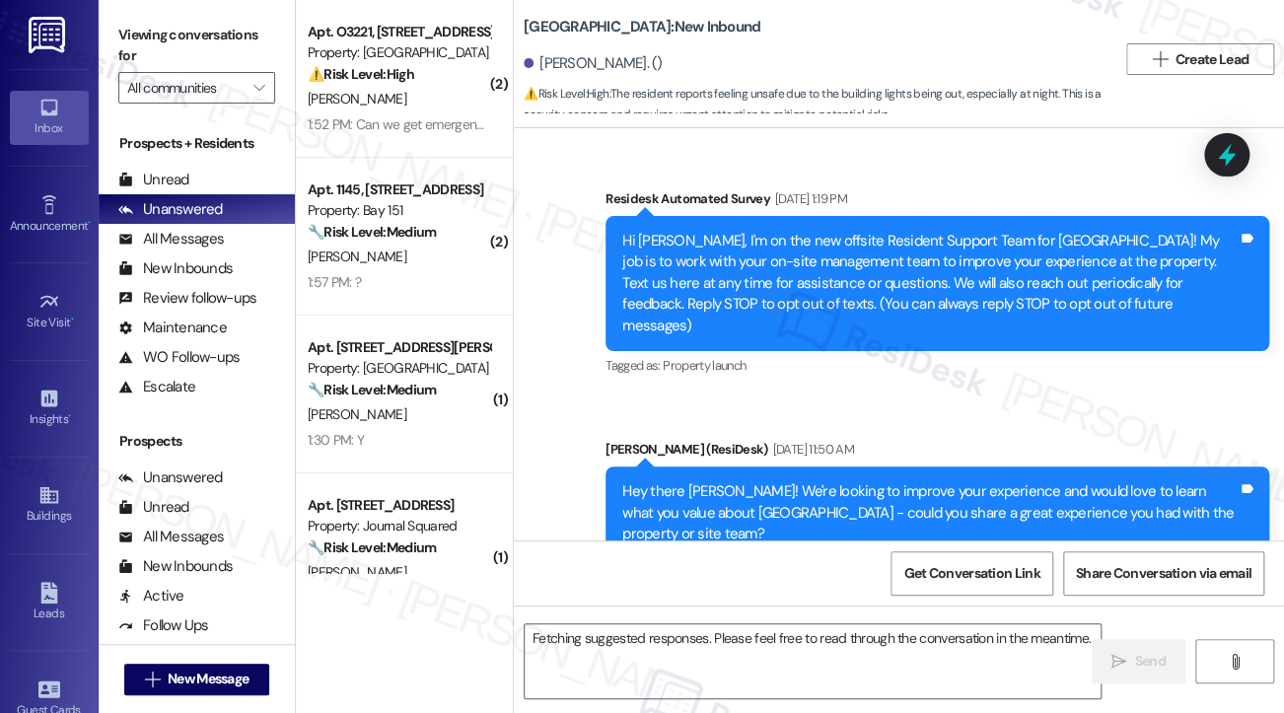
scroll to position [46377, 0]
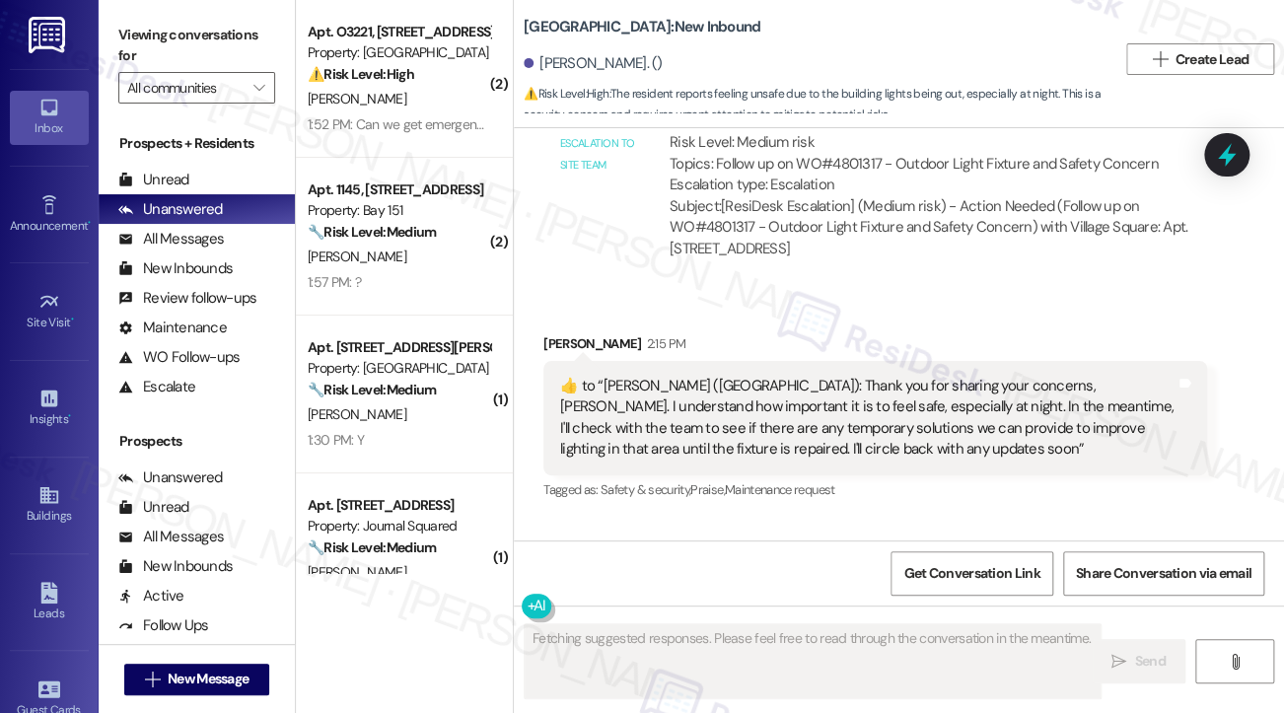
click at [713, 376] on div "​👍​ to “ Sarah (Village Square): Thank you for sharing your concerns, Velinda. …" at bounding box center [867, 418] width 615 height 85
click at [714, 376] on div "​👍​ to “ Sarah (Village Square): Thank you for sharing your concerns, Velinda. …" at bounding box center [867, 418] width 615 height 85
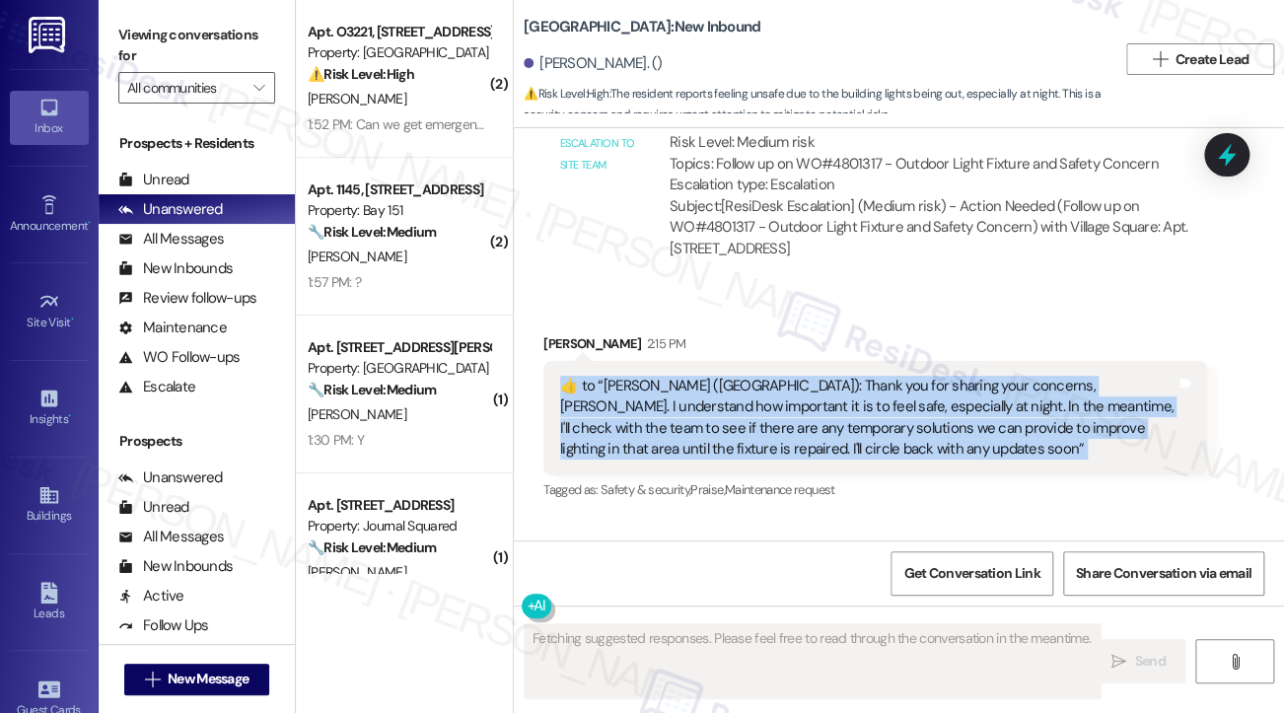
click at [714, 376] on div "​👍​ to “ Sarah (Village Square): Thank you for sharing your concerns, Velinda. …" at bounding box center [867, 418] width 615 height 85
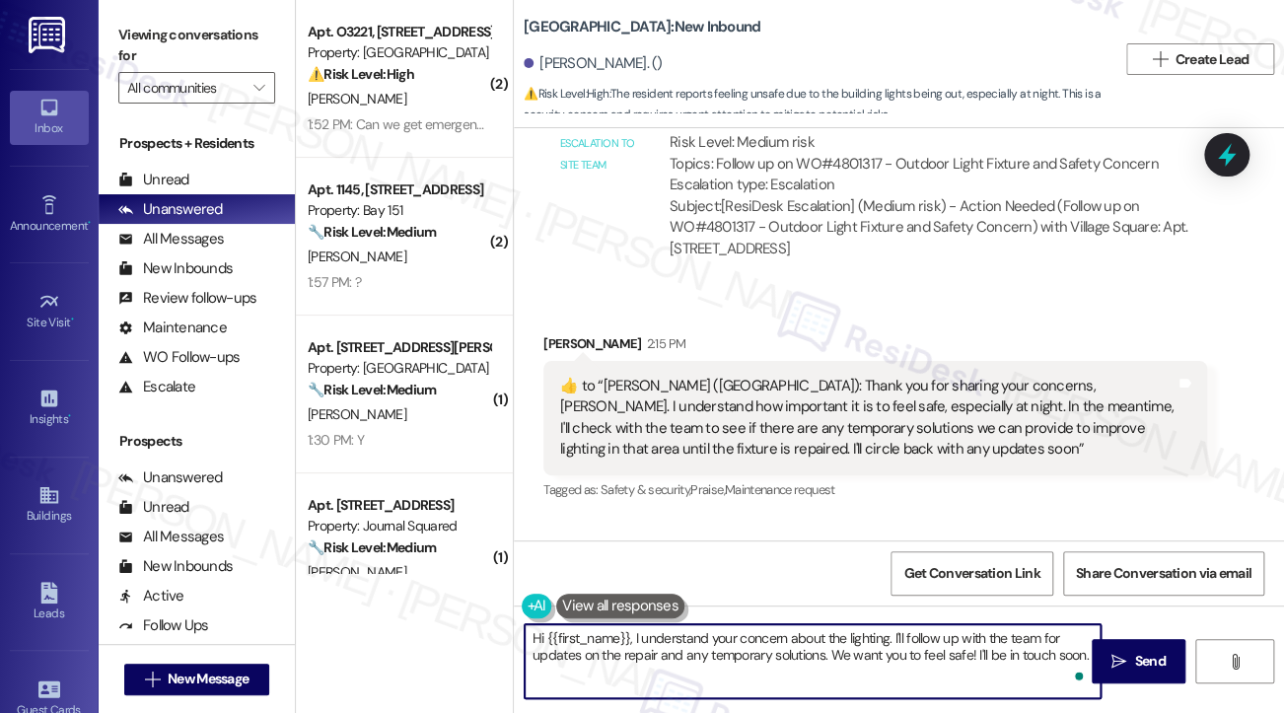
drag, startPoint x: 1086, startPoint y: 656, endPoint x: 634, endPoint y: 622, distance: 452.9
click at [634, 623] on div "Hi {{first_name}}, I understand your concern about the lighting. I'll follow up…" at bounding box center [813, 661] width 578 height 76
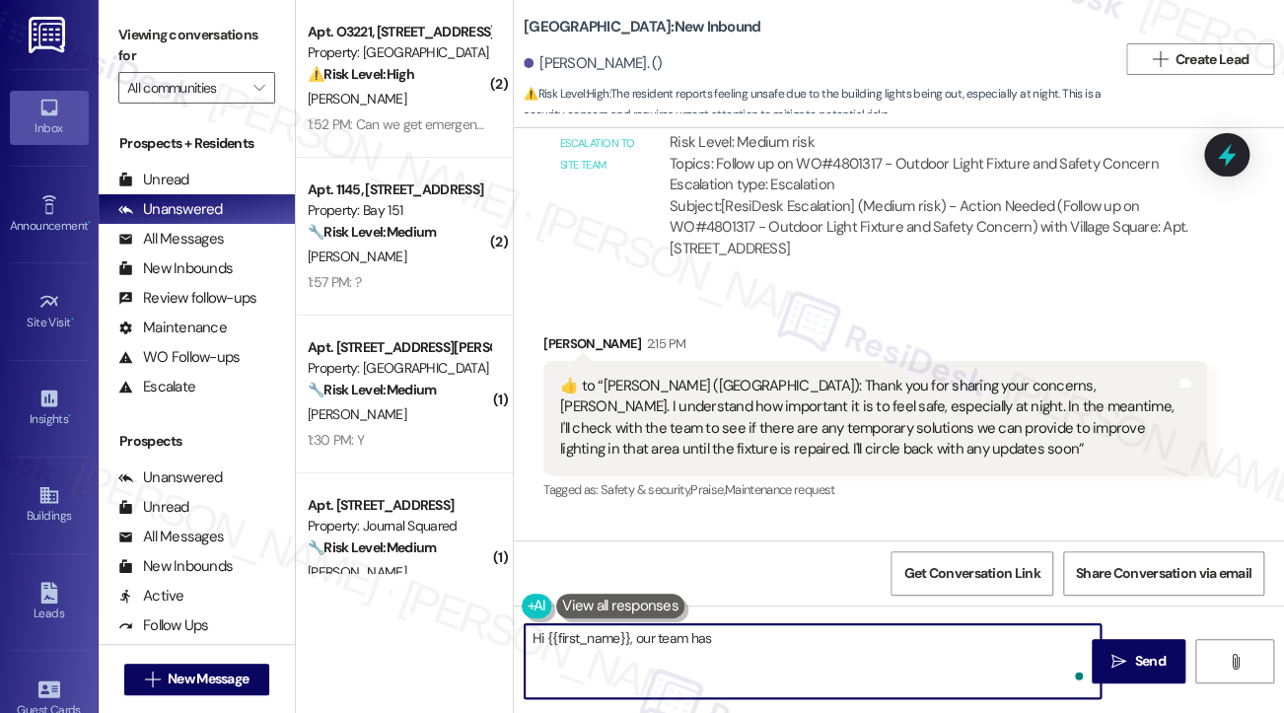
paste textarea "We have placed a work order for the building lights to be replaced."
click at [1046, 641] on textarea "Hi {{first_name}}, our team has placed a work order for the building lights to …" at bounding box center [813, 661] width 576 height 74
click at [719, 376] on div "​👍​ to “ Sarah (Village Square): Thank you for sharing your concerns, Velinda. …" at bounding box center [867, 418] width 615 height 85
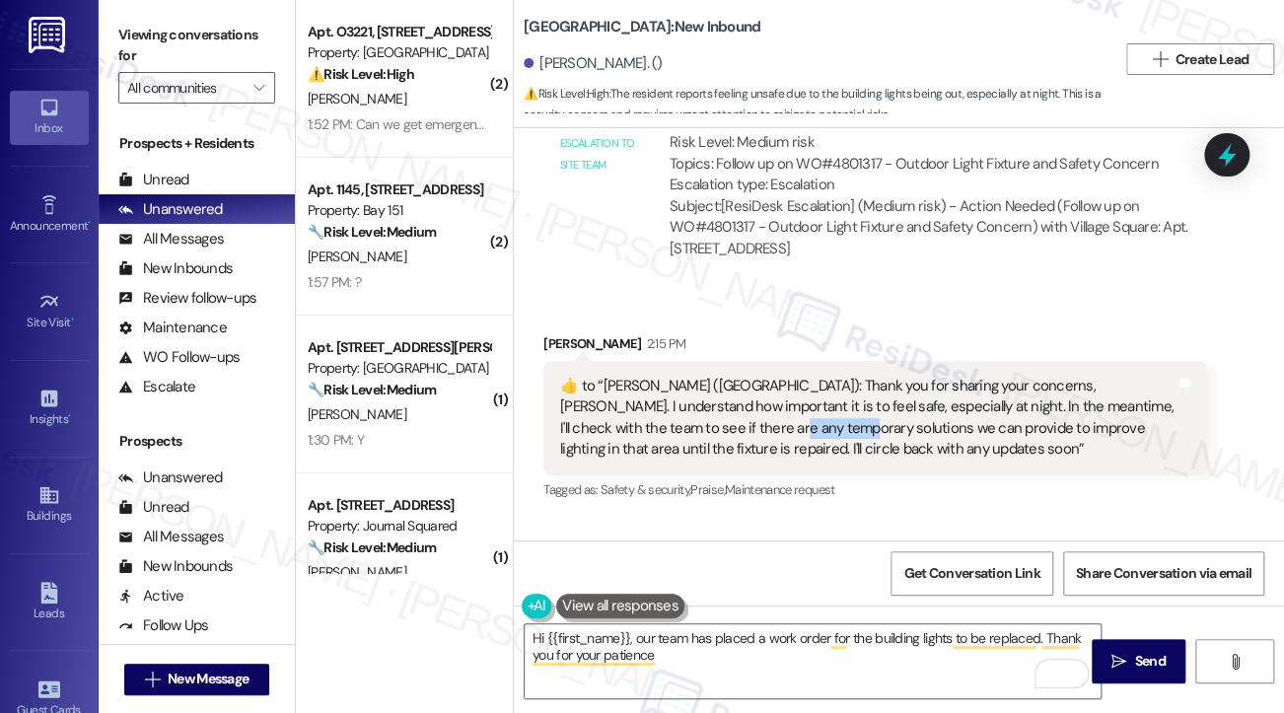
click at [719, 376] on div "​👍​ to “ Sarah (Village Square): Thank you for sharing your concerns, Velinda. …" at bounding box center [867, 418] width 615 height 85
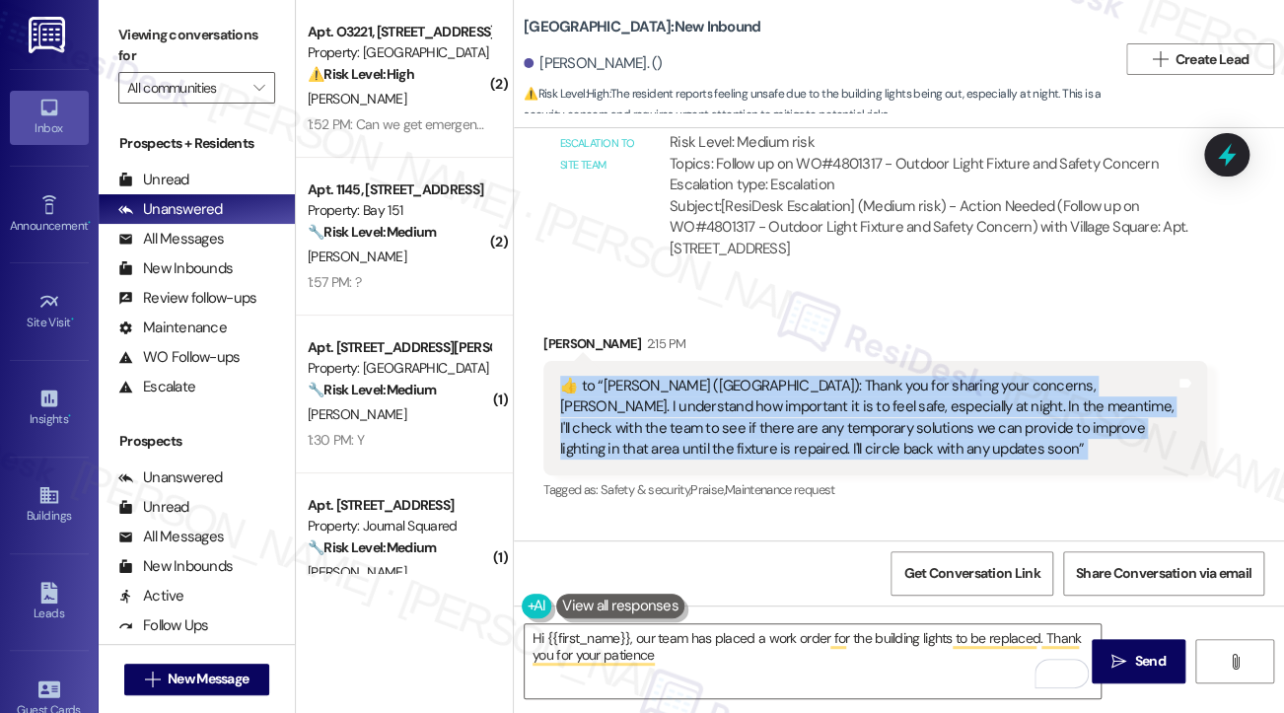
click at [719, 376] on div "​👍​ to “ Sarah (Village Square): Thank you for sharing your concerns, Velinda. …" at bounding box center [867, 418] width 615 height 85
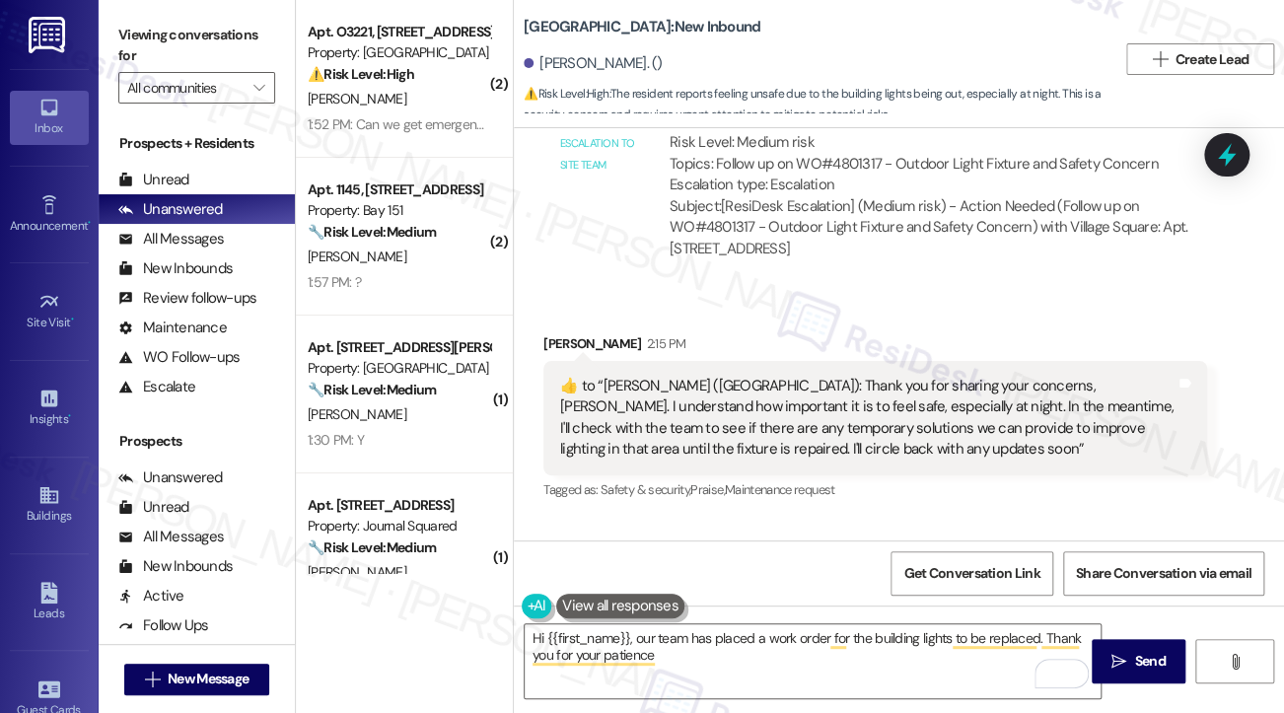
click at [795, 605] on div "ResiDesk escalation reply -> Please handle: We have placed a work order for the…" at bounding box center [922, 646] width 504 height 83
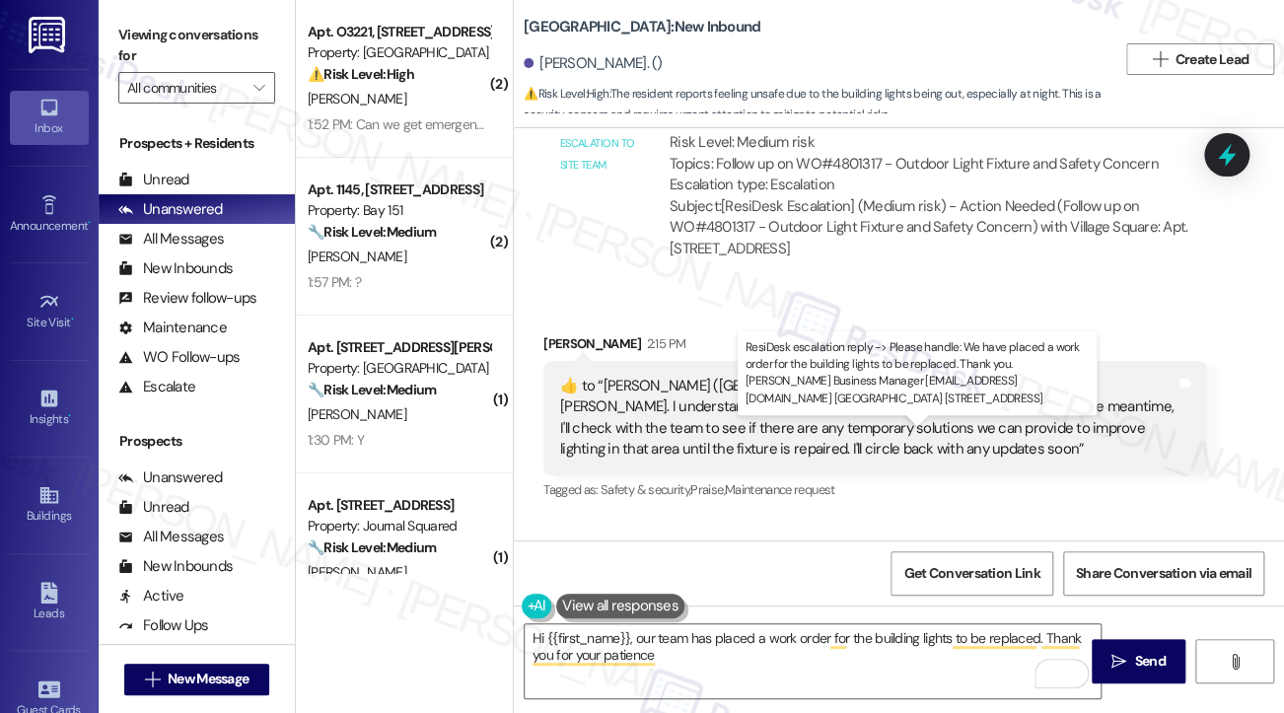
click at [797, 605] on div "ResiDesk escalation reply -> Please handle: We have placed a work order for the…" at bounding box center [922, 646] width 504 height 83
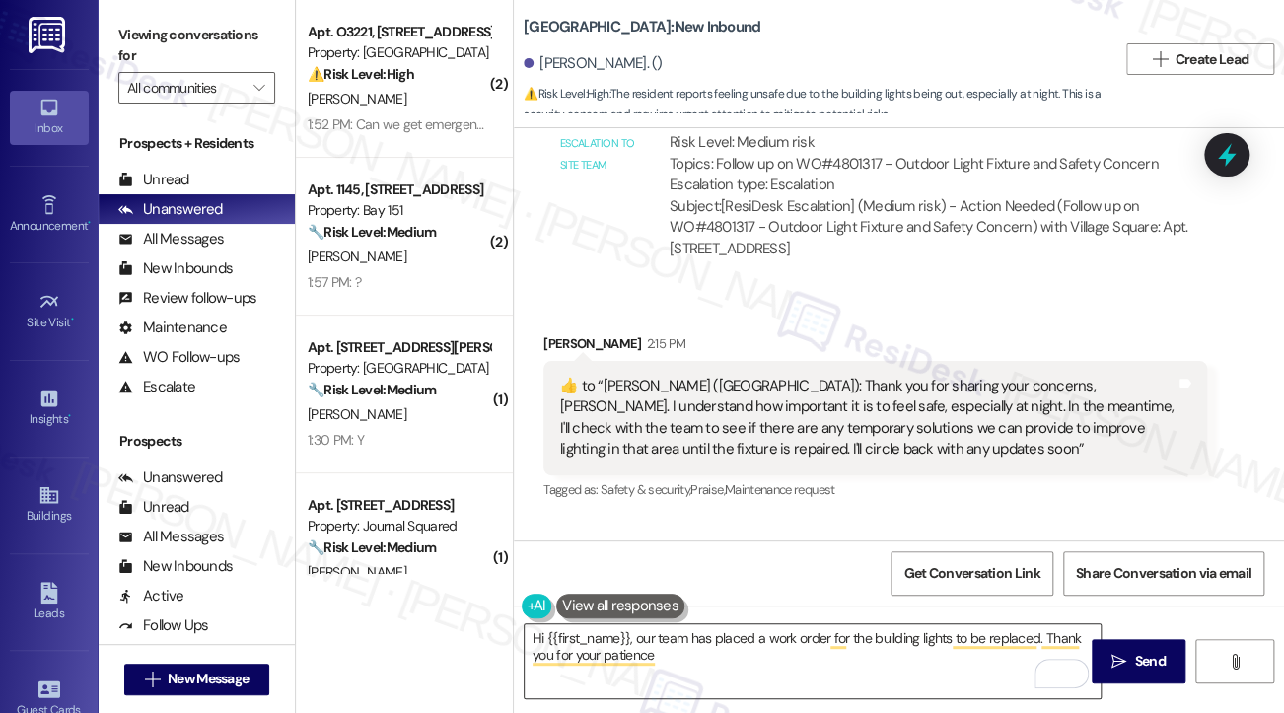
click at [705, 653] on textarea "Hi {{first_name}}, our team has placed a work order for the building lights to …" at bounding box center [813, 661] width 576 height 74
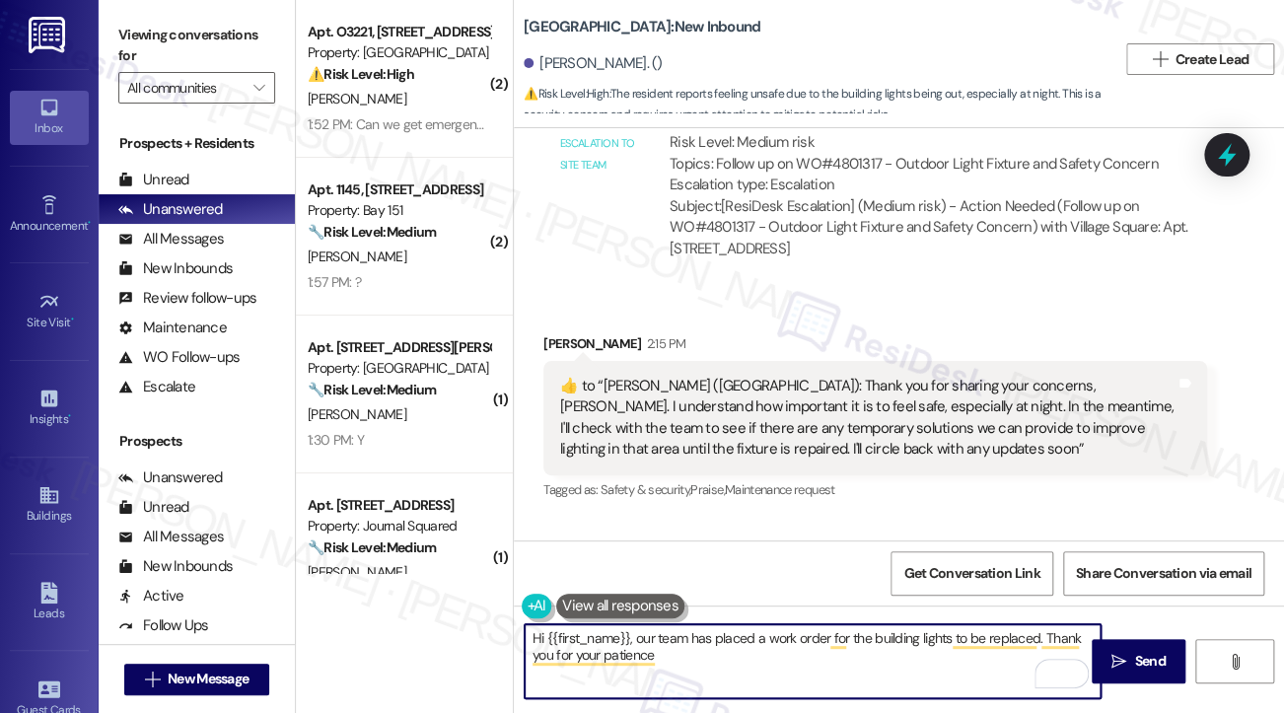
click at [631, 641] on textarea "Hi {{first_name}}, our team has placed a work order for the building lights to …" at bounding box center [813, 661] width 576 height 74
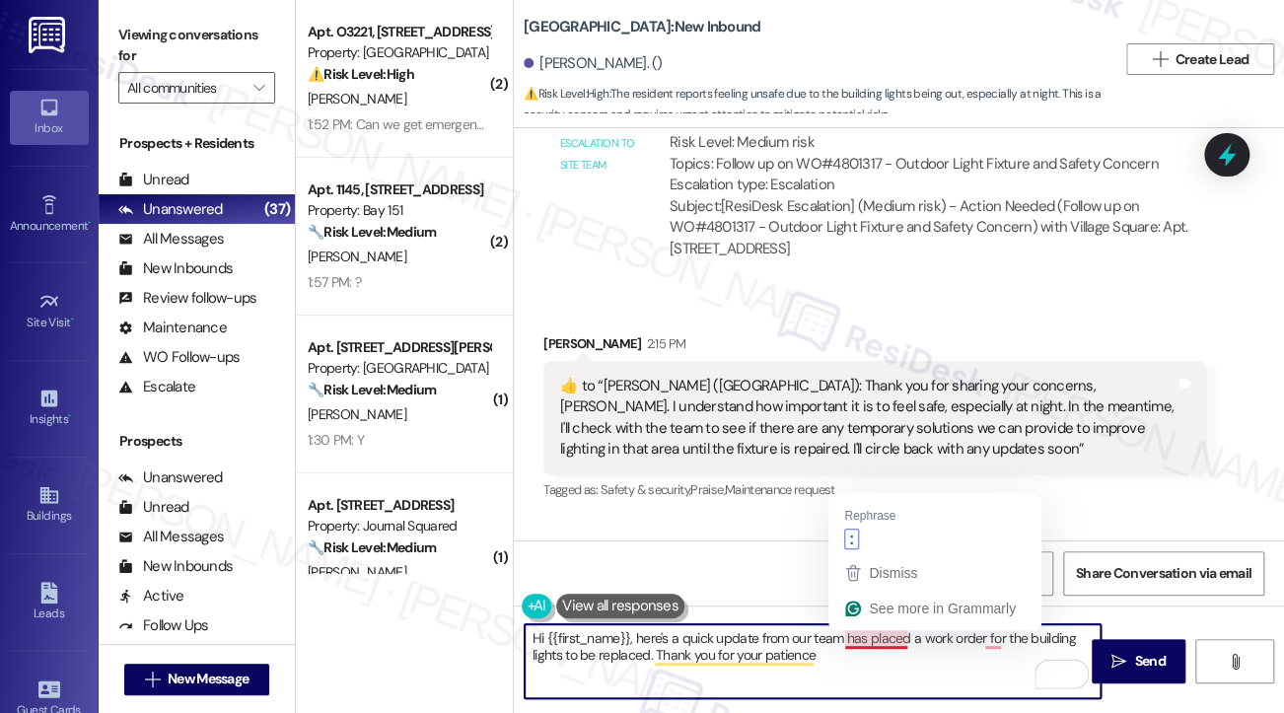
click at [836, 635] on textarea "Hi {{first_name}}, here's a quick update from our team has placed a work order …" at bounding box center [813, 661] width 576 height 74
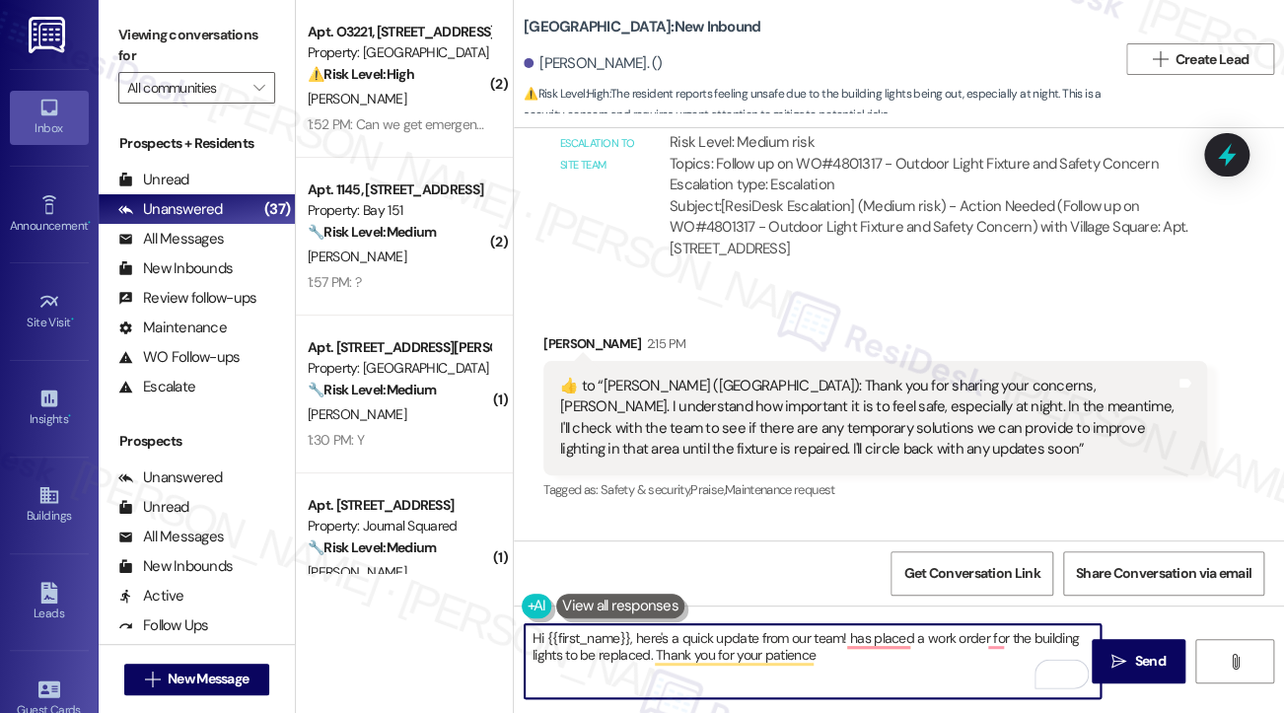
click at [852, 638] on textarea "Hi {{first_name}}, here's a quick update from our team! has placed a work order…" at bounding box center [813, 661] width 576 height 74
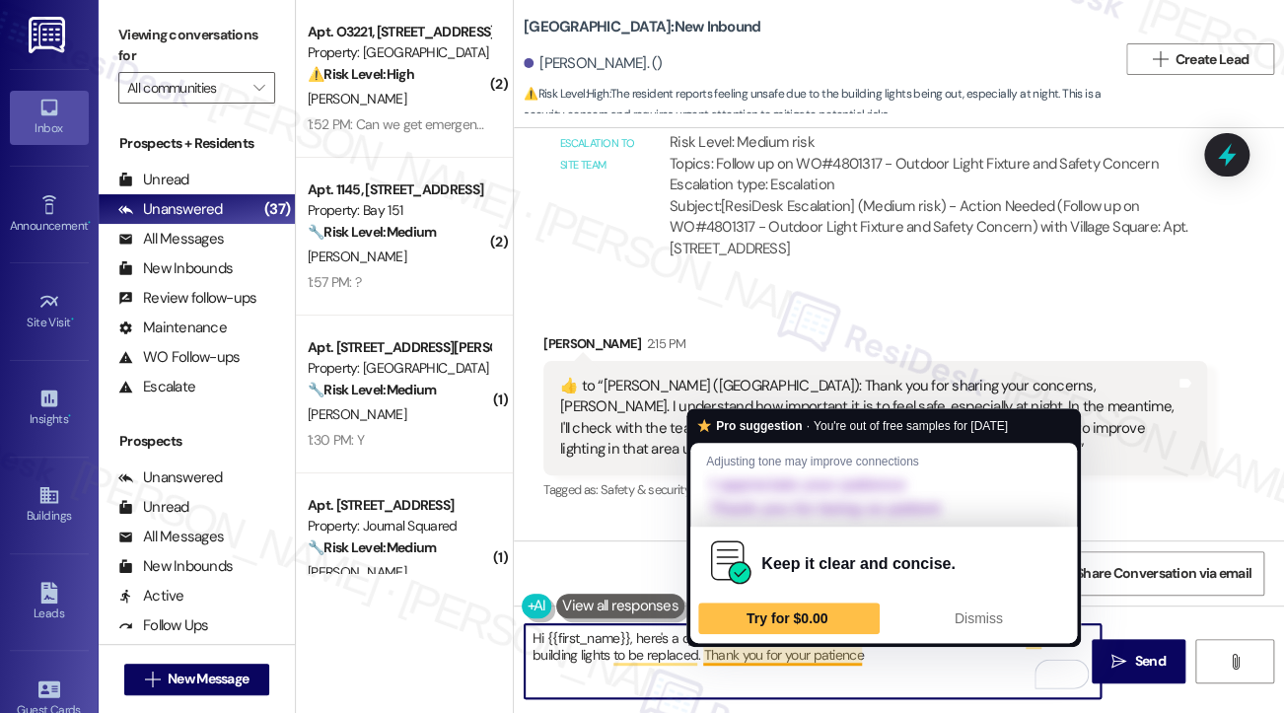
click at [876, 658] on textarea "Hi {{first_name}}, here's a quick update from our team! They have placed a work…" at bounding box center [813, 661] width 576 height 74
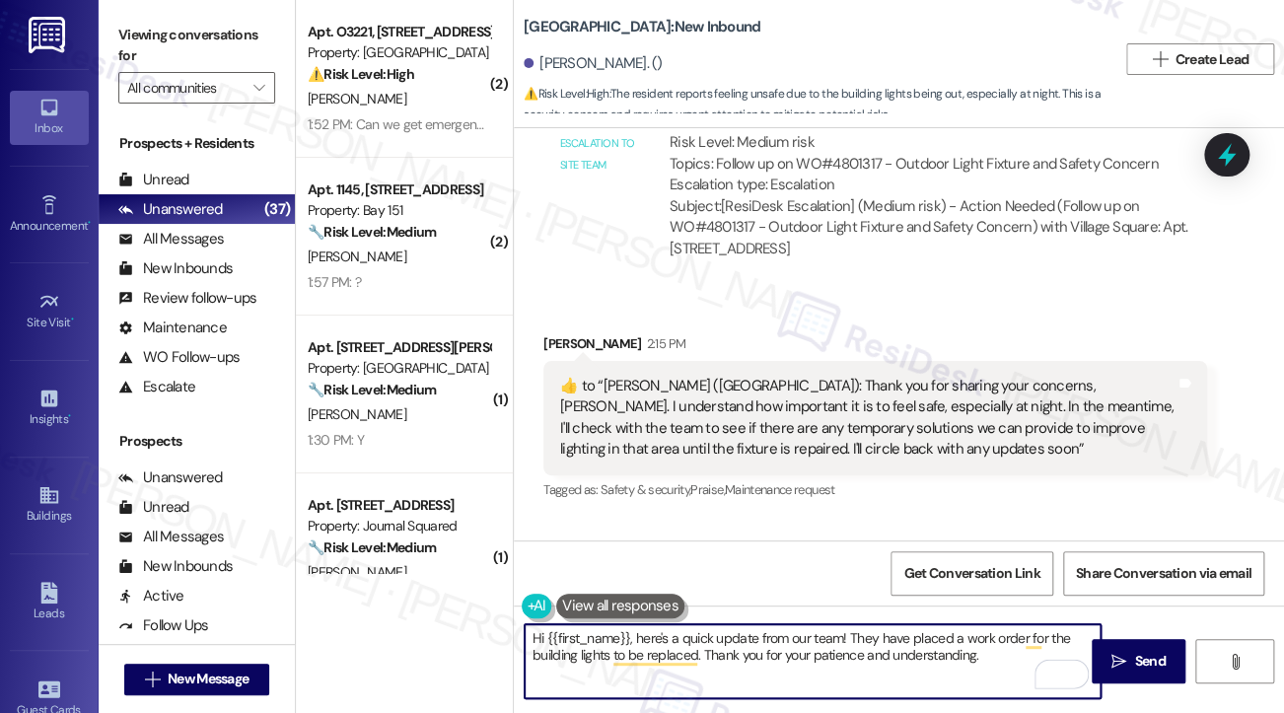
click at [737, 376] on div "​👍​ to “ Sarah (Village Square): Thank you for sharing your concerns, Velinda. …" at bounding box center [867, 418] width 615 height 85
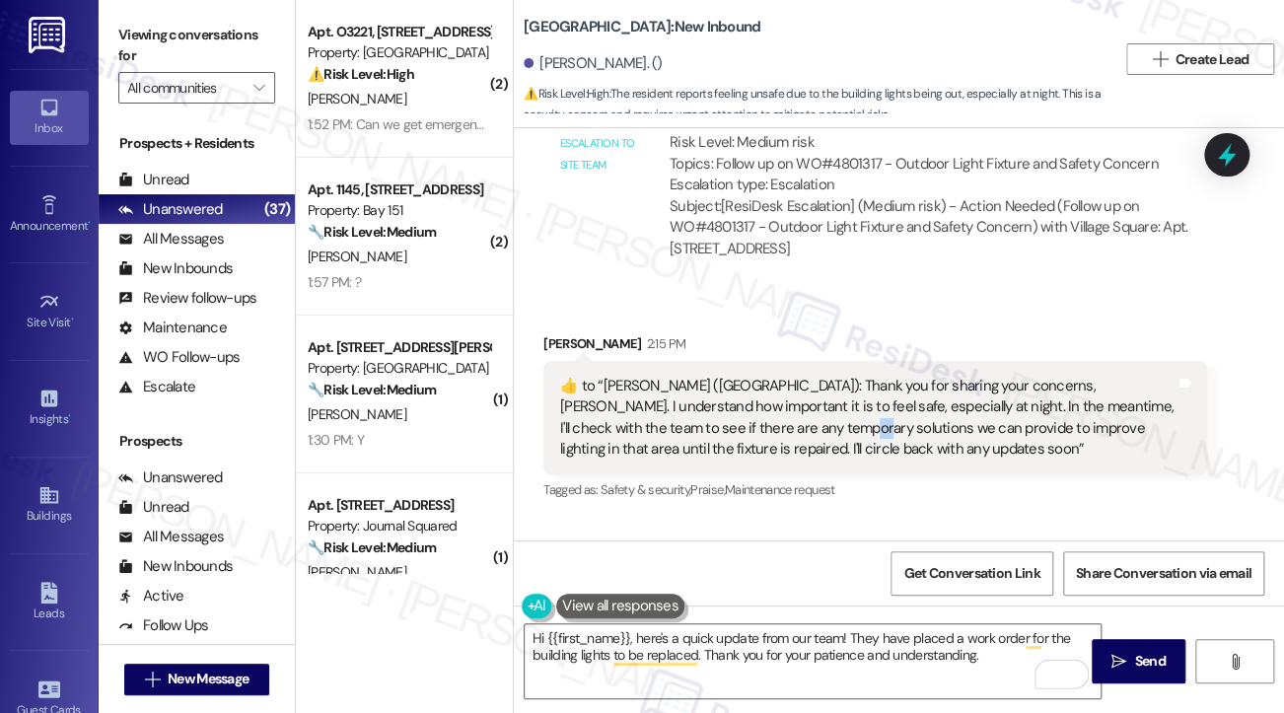
click at [737, 376] on div "​👍​ to “ Sarah (Village Square): Thank you for sharing your concerns, Velinda. …" at bounding box center [867, 418] width 615 height 85
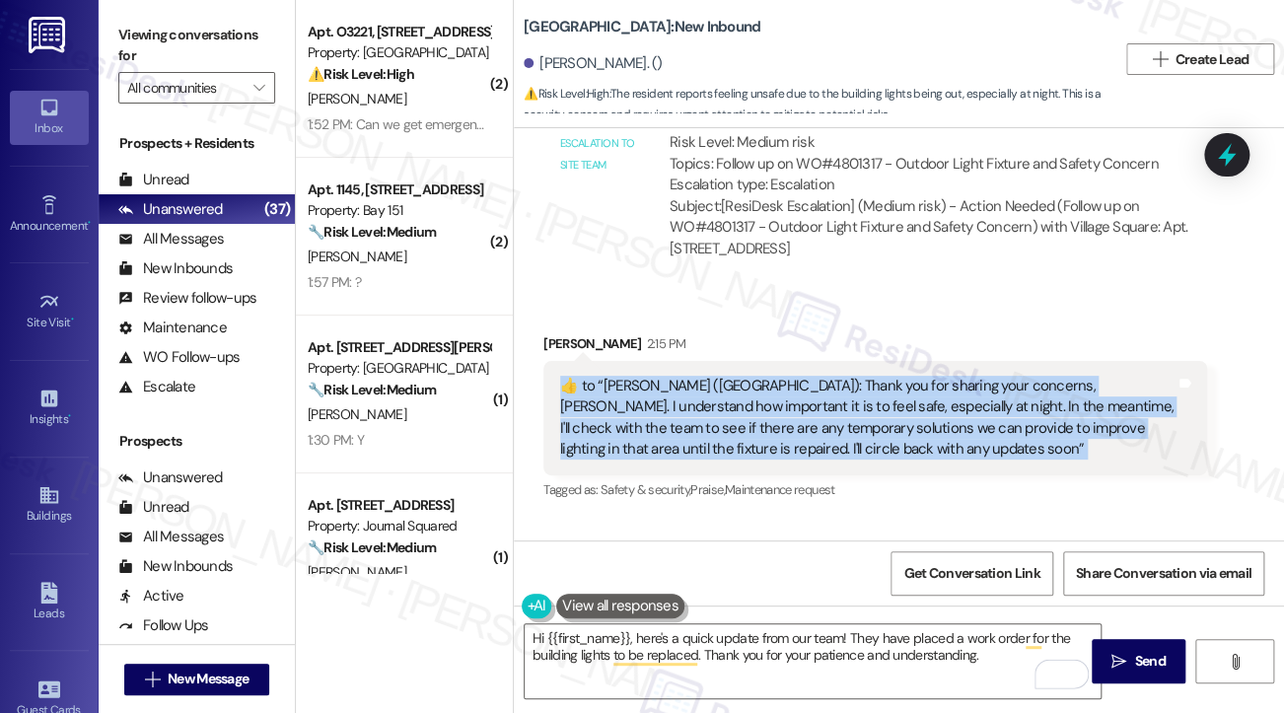
drag, startPoint x: 737, startPoint y: 246, endPoint x: 743, endPoint y: 254, distance: 11.2
click at [737, 376] on div "​👍​ to “ Sarah (Village Square): Thank you for sharing your concerns, Velinda. …" at bounding box center [867, 418] width 615 height 85
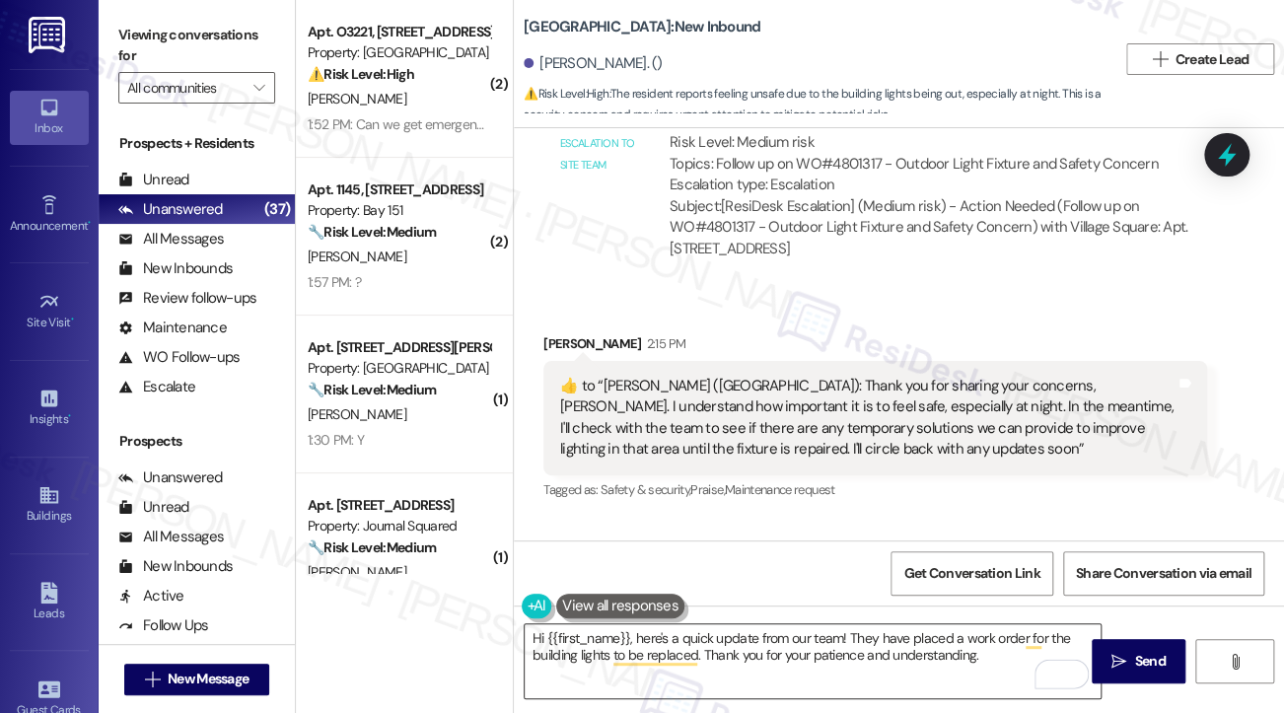
click at [727, 629] on textarea "Hi {{first_name}}, here's a quick update from our team! They have placed a work…" at bounding box center [813, 661] width 576 height 74
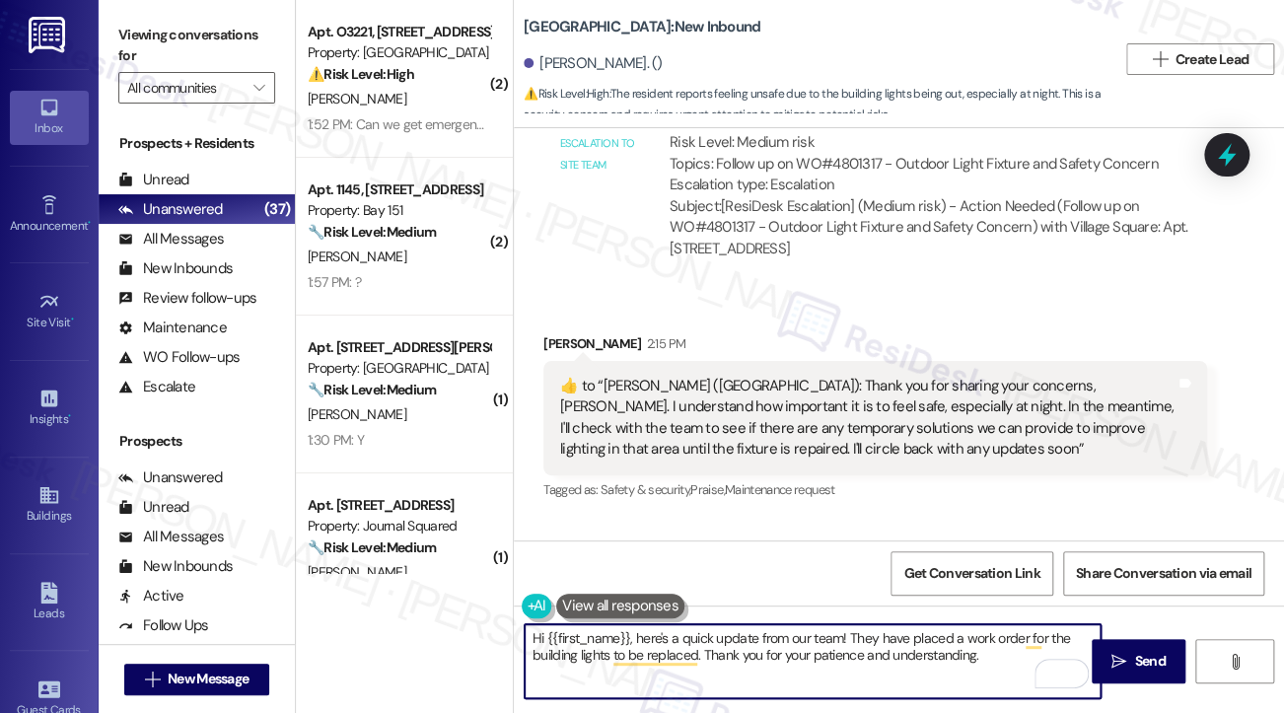
click at [727, 629] on textarea "Hi {{first_name}}, here's a quick update from our team! They have placed a work…" at bounding box center [813, 661] width 576 height 74
click at [1014, 658] on textarea "Hi {{first_name}}, here's a quick update from our team! They have placed a work…" at bounding box center [813, 661] width 576 height 74
drag, startPoint x: 1014, startPoint y: 658, endPoint x: 860, endPoint y: 655, distance: 153.9
click at [860, 655] on textarea "Hi {{first_name}}, here's a quick update from our team! They have placed a work…" at bounding box center [813, 661] width 576 height 74
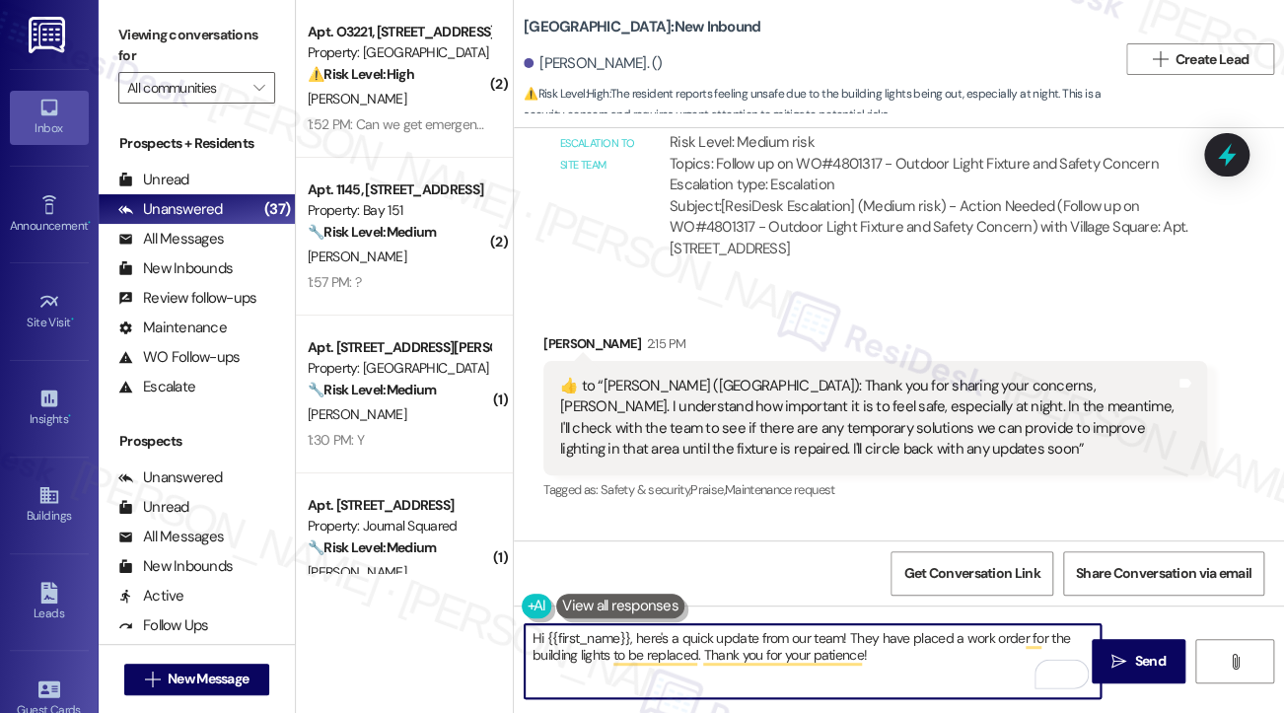
click at [882, 655] on textarea "Hi {{first_name}}, here's a quick update from our team! They have placed a work…" at bounding box center [813, 661] width 576 height 74
click at [818, 639] on textarea "Hi {{first_name}}, here's a quick update from our team! They have placed a work…" at bounding box center [813, 661] width 576 height 74
click at [962, 654] on textarea "Hi {{first_name}}, here's a quick update from our team! They have placed a work…" at bounding box center [813, 661] width 576 height 74
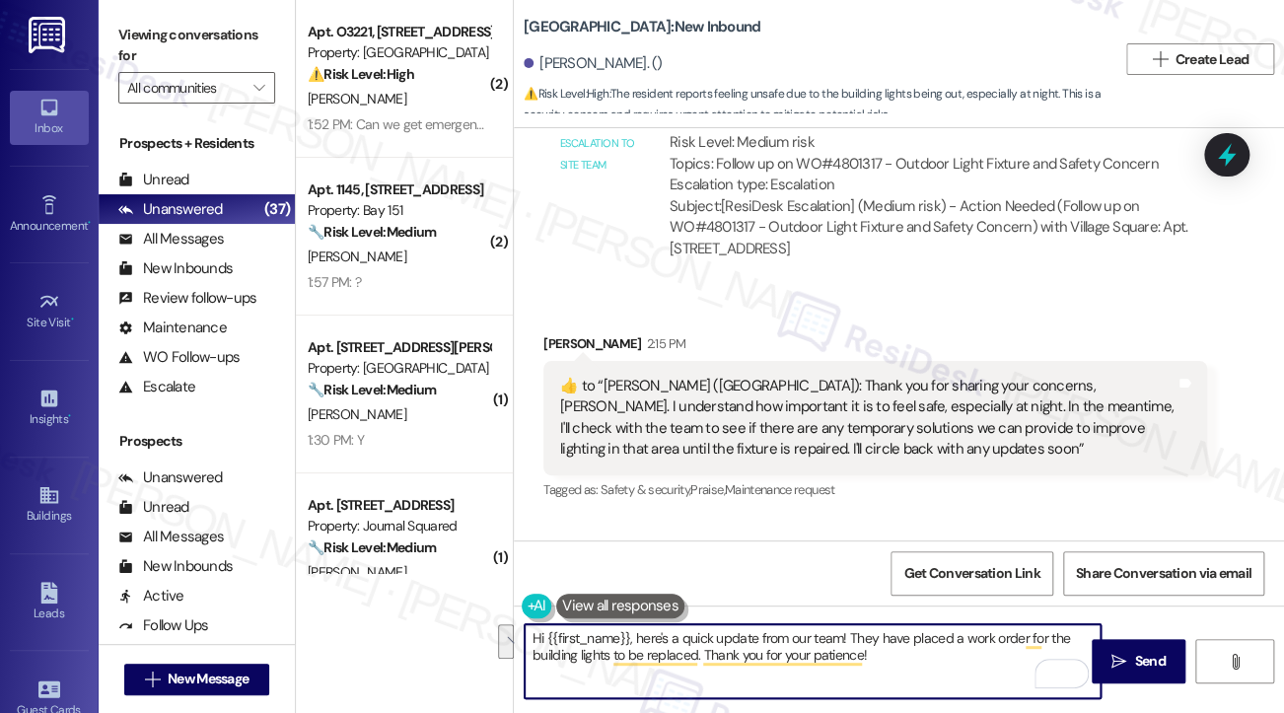
click at [946, 670] on textarea "Hi {{first_name}}, here's a quick update from our team! They have placed a work…" at bounding box center [813, 661] width 576 height 74
click at [872, 666] on textarea "Hi {{first_name}}, here's a quick update from our team! They have placed a work…" at bounding box center [813, 661] width 576 height 74
type textarea "Hi {{first_name}}, here's a quick update from our team! They have placed a work…"
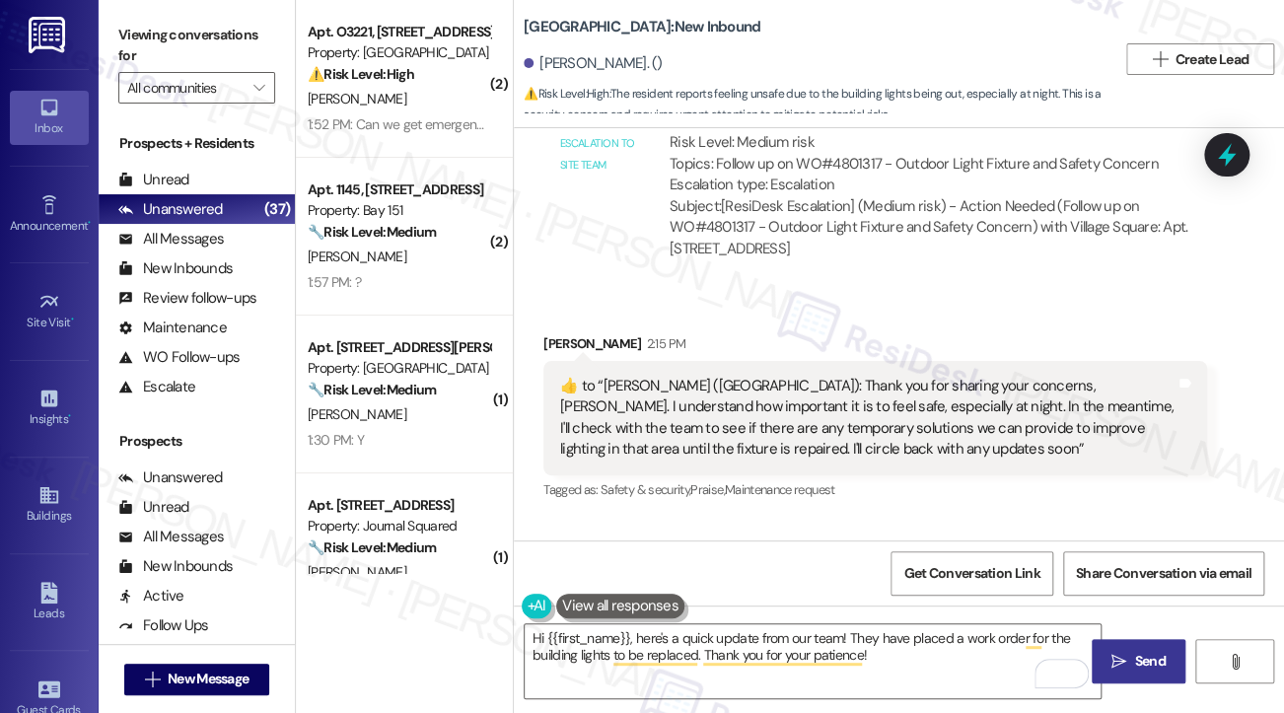
click at [1118, 666] on icon "" at bounding box center [1118, 662] width 15 height 16
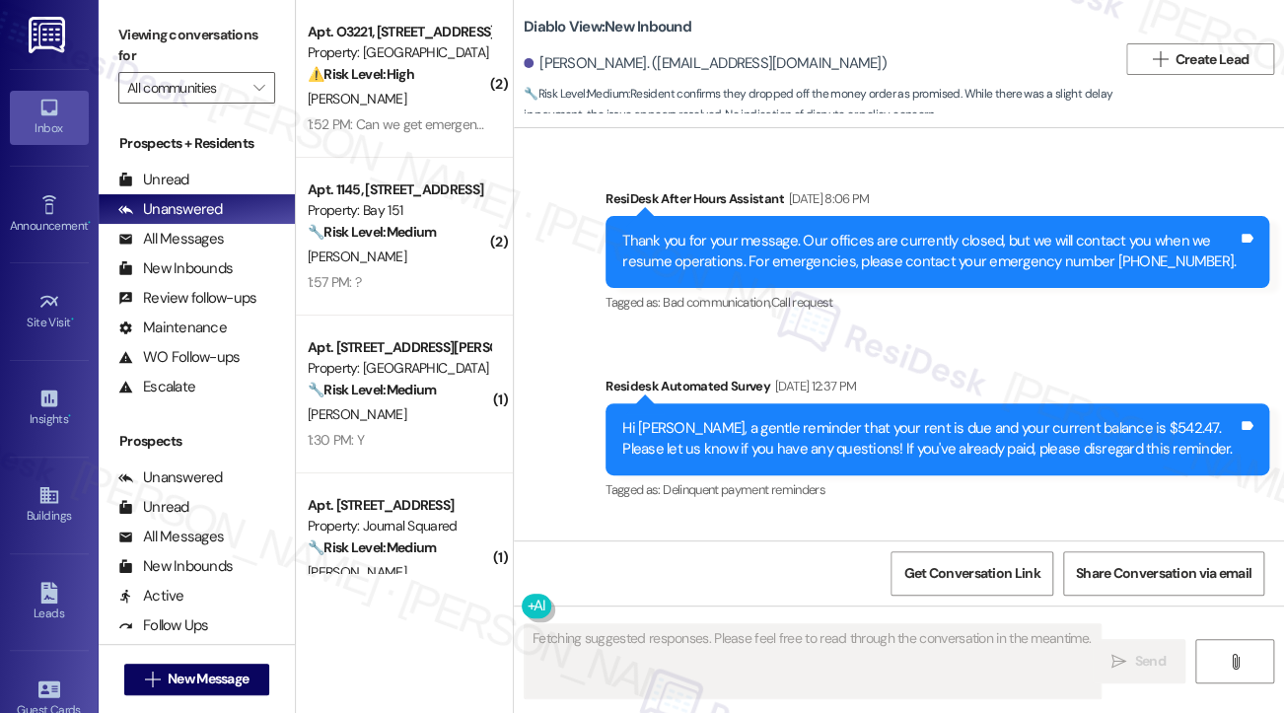
scroll to position [2494, 0]
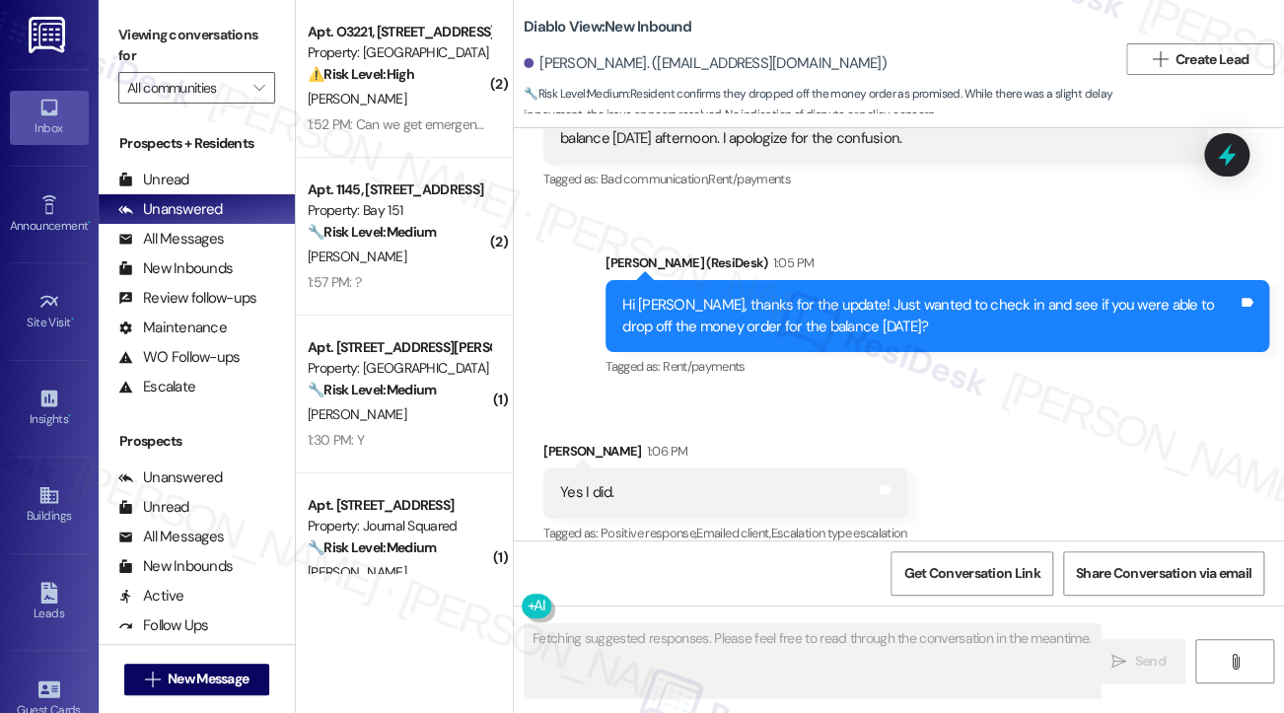
click at [794, 295] on div "Hi [PERSON_NAME], thanks for the update! Just wanted to check in and see if you…" at bounding box center [929, 316] width 615 height 42
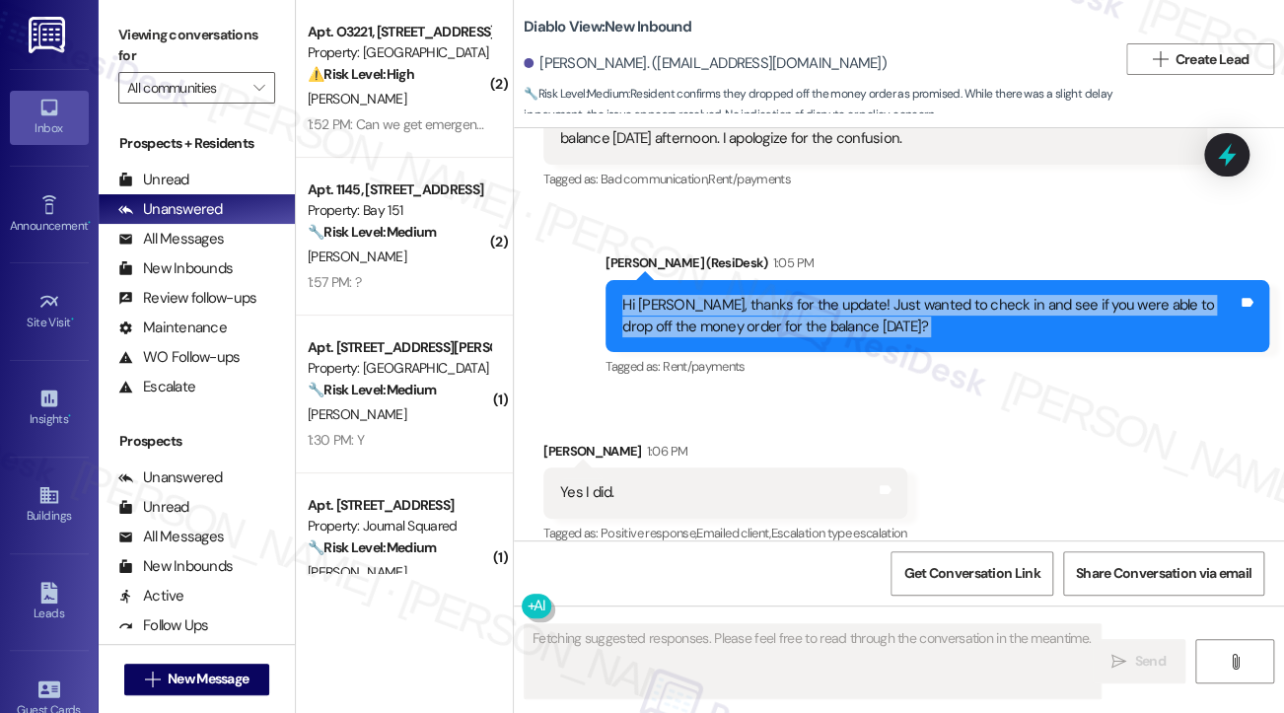
click at [794, 295] on div "Hi [PERSON_NAME], thanks for the update! Just wanted to check in and see if you…" at bounding box center [929, 316] width 615 height 42
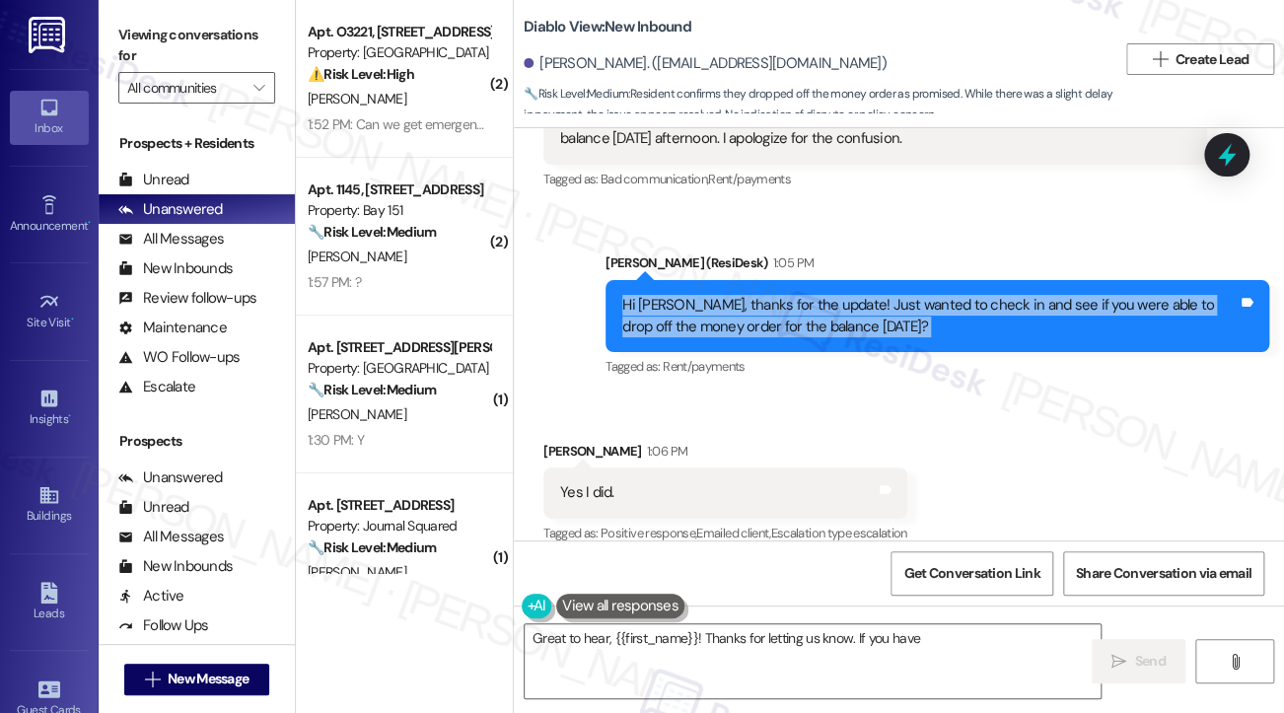
scroll to position [2926, 0]
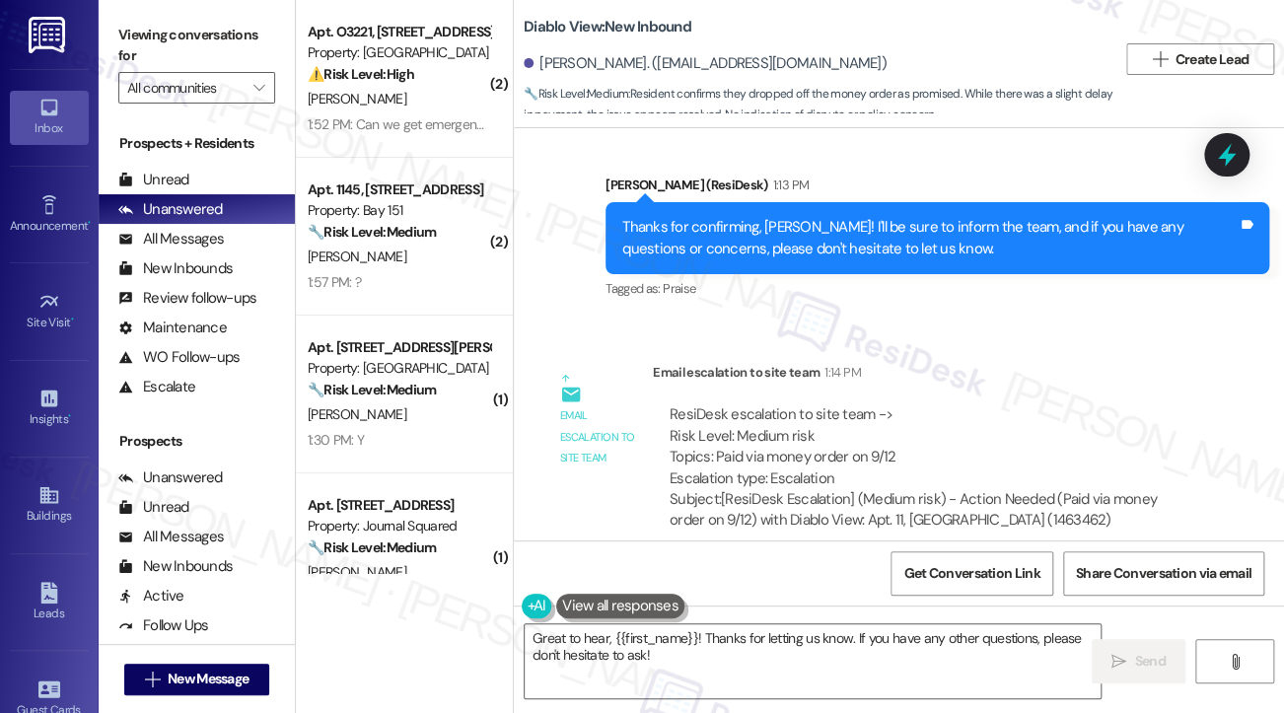
click at [752, 217] on div "Thanks for confirming, [PERSON_NAME]! I'll be sure to inform the team, and if y…" at bounding box center [929, 238] width 615 height 42
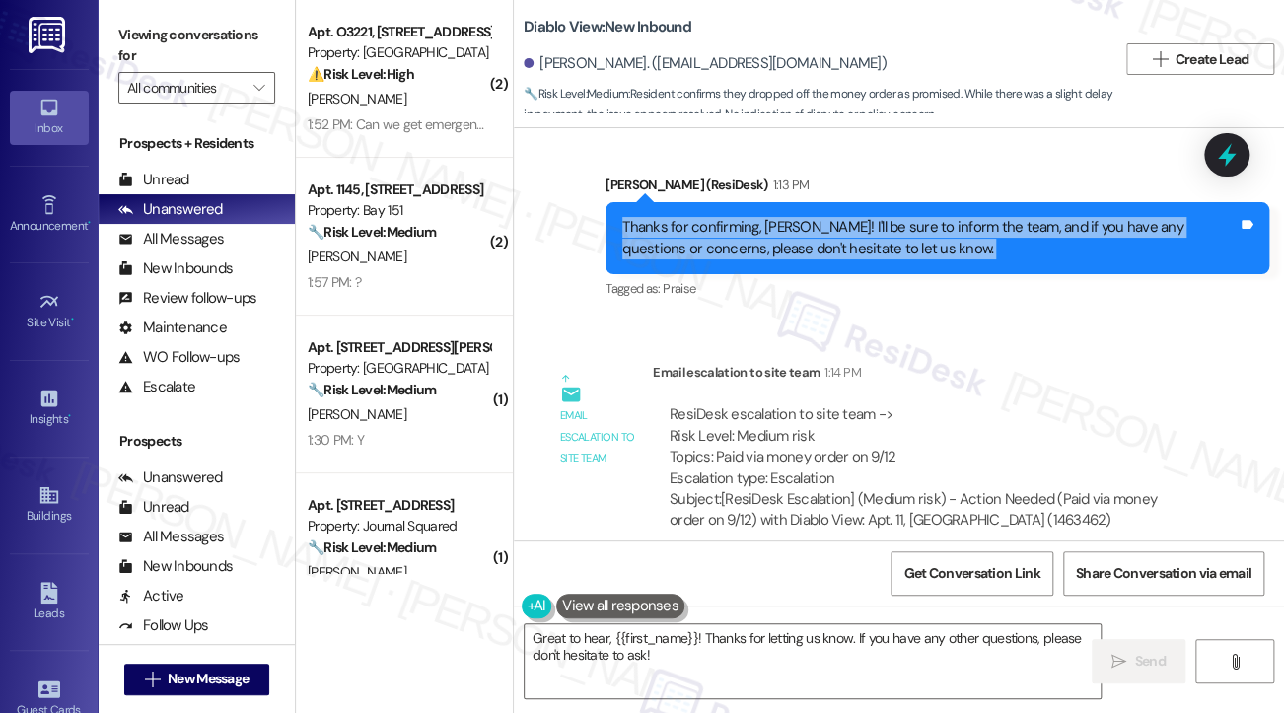
click at [752, 217] on div "Thanks for confirming, [PERSON_NAME]! I'll be sure to inform the team, and if y…" at bounding box center [929, 238] width 615 height 42
click at [713, 662] on textarea "Great to hear, {{first_name}}! Thanks for letting us know. If you have any othe…" at bounding box center [813, 661] width 576 height 74
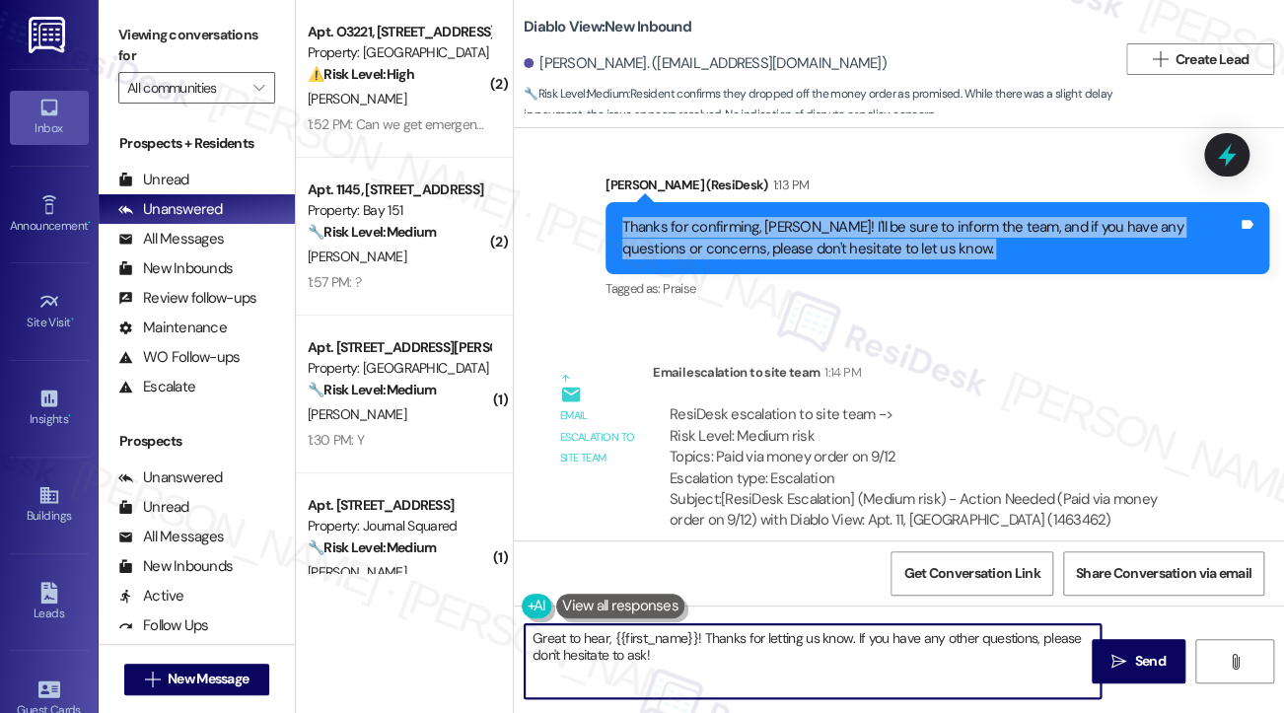
click at [713, 662] on textarea "Great to hear, {{first_name}}! Thanks for letting us know. If you have any othe…" at bounding box center [813, 661] width 576 height 74
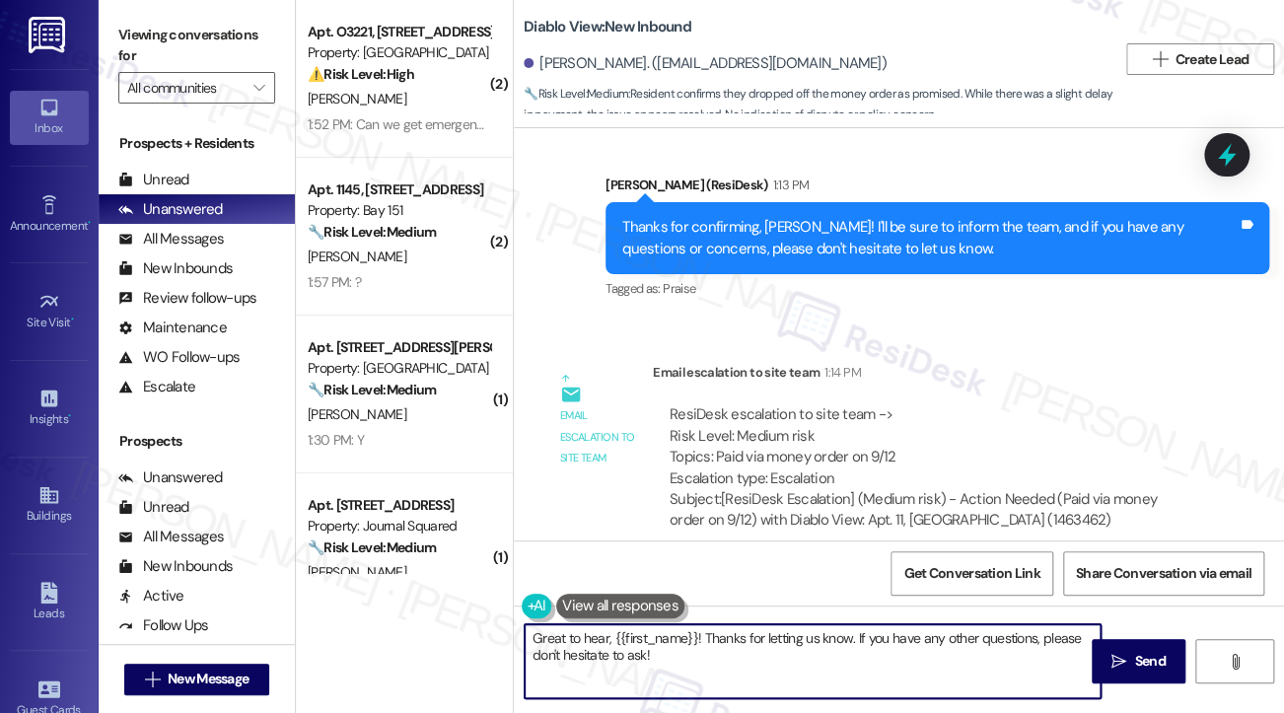
click at [713, 662] on textarea "Great to hear, {{first_name}}! Thanks for letting us know. If you have any othe…" at bounding box center [813, 661] width 576 height 74
click at [710, 662] on textarea "Great to hear, {{first_name}}! Thanks for letting us know. If you have any othe…" at bounding box center [813, 661] width 576 height 74
click at [714, 662] on textarea "Great to hear, {{first_name}}! Thanks for letting us know. If you have any othe…" at bounding box center [813, 661] width 576 height 74
click at [708, 658] on textarea "Great to hear, {{first_name}}! Thanks for letting us know. If you have any othe…" at bounding box center [813, 661] width 576 height 74
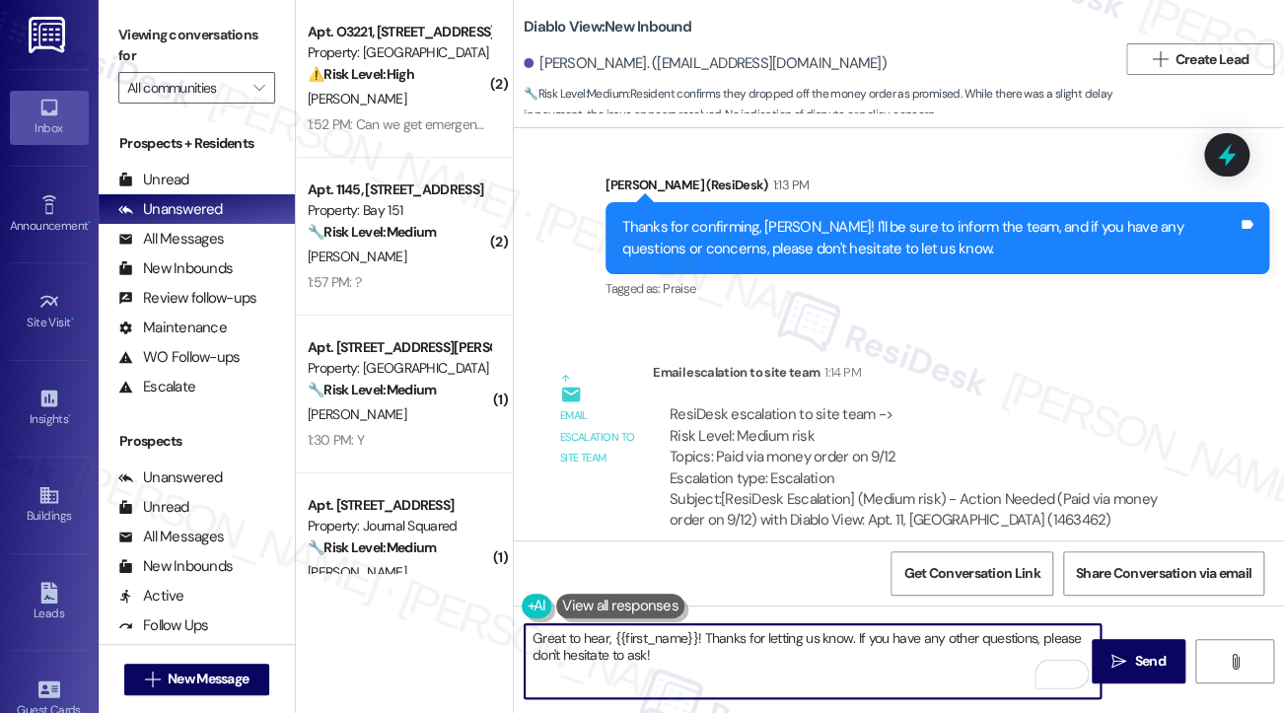
click at [708, 653] on textarea "Great to hear, {{first_name}}! Thanks for letting us know. If you have any othe…" at bounding box center [813, 661] width 576 height 74
paste textarea "his money order has been received; however he forgot to sign it in the purchase…"
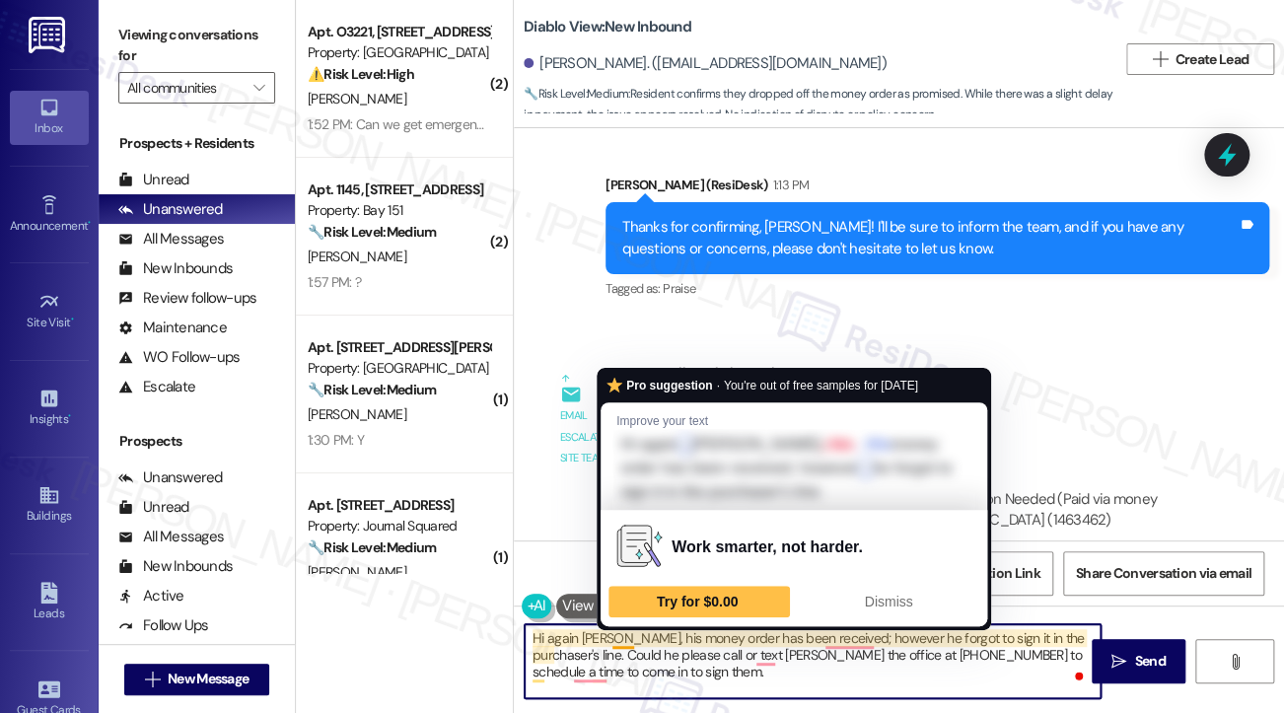
click at [622, 631] on textarea "Hi again David, his money order has been received; however he forgot to sign it…" at bounding box center [813, 661] width 576 height 74
click at [622, 630] on textarea "Hi again David, his money order has been received; however he forgot to sign it…" at bounding box center [813, 661] width 576 height 74
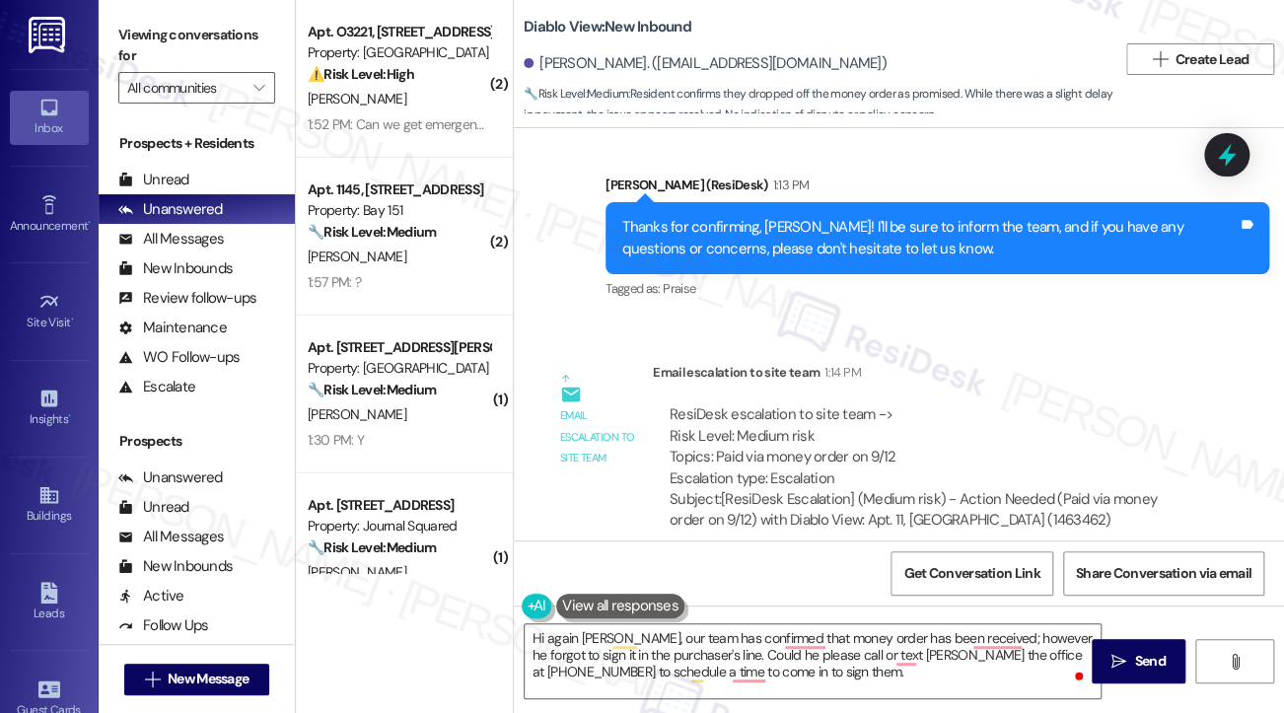
click at [672, 318] on div "WO Opened request: AC not powe... Aug 13, 2025 at 7:51 AM Status : Completed Sh…" at bounding box center [899, 334] width 770 height 412
click at [781, 636] on textarea "Hi again David, our team has confirmed that money order has been received; howe…" at bounding box center [813, 661] width 576 height 74
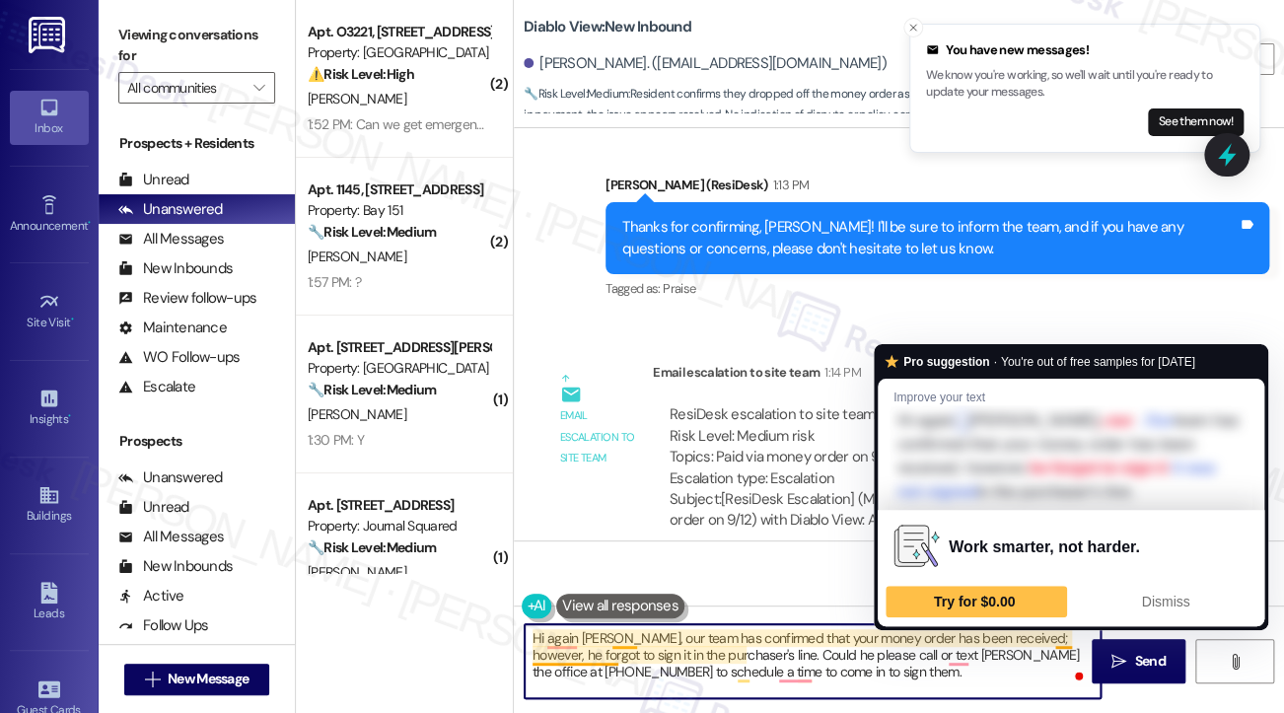
click at [1058, 639] on textarea "Hi again David, our team has confirmed that your money order has been received;…" at bounding box center [813, 661] width 576 height 74
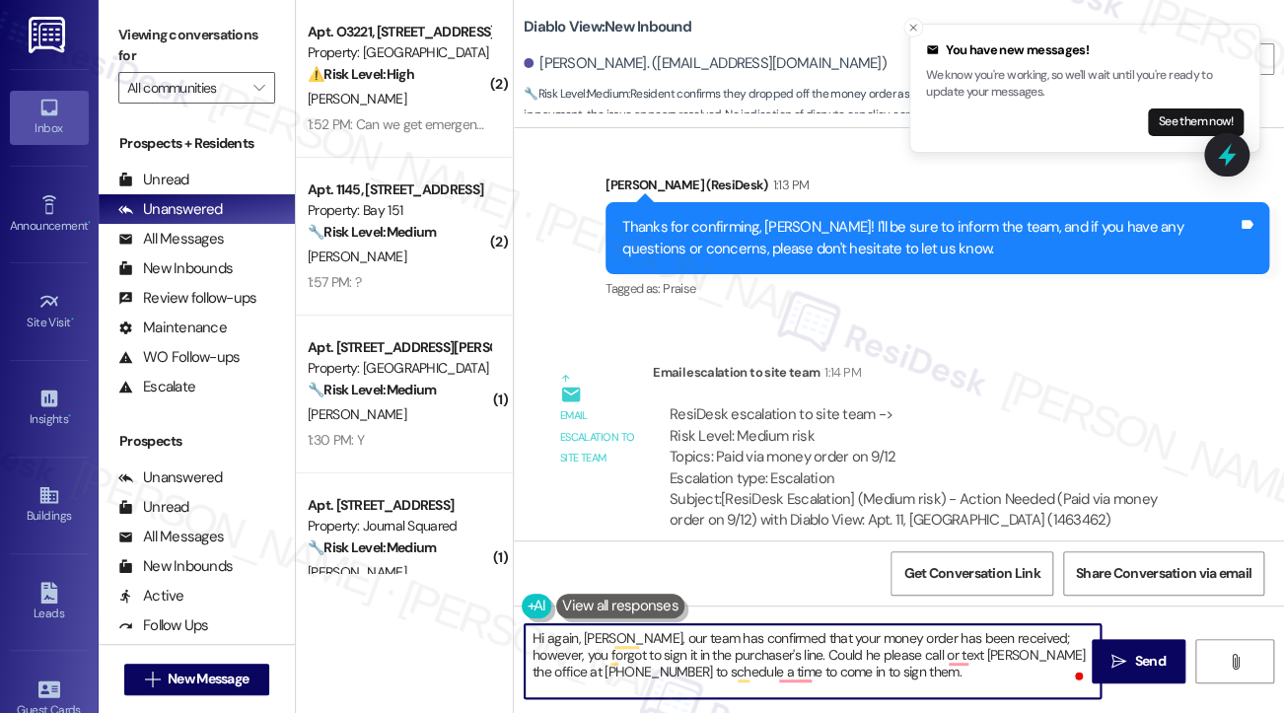
click at [1003, 637] on textarea "Hi again, David, our team has confirmed that your money order has been received…" at bounding box center [813, 661] width 576 height 74
click at [789, 651] on textarea "Hi again, David, our team has confirmed that your money order has been received…" at bounding box center [813, 661] width 576 height 74
type textarea "Hi again, David, our team has confirmed that your money order has been received…"
click at [757, 634] on textarea "Hi again, David, our team has confirmed that your money order has been received…" at bounding box center [813, 661] width 576 height 74
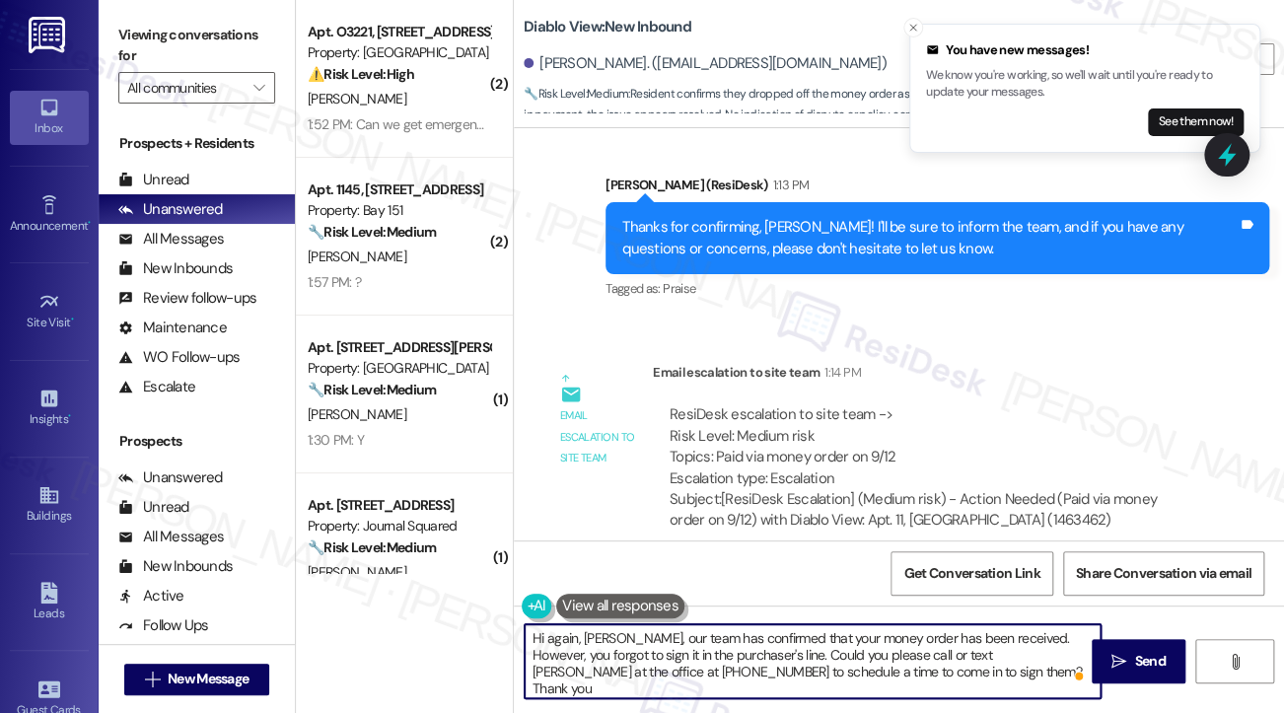
click at [757, 634] on textarea "Hi again, David, our team has confirmed that your money order has been received…" at bounding box center [813, 661] width 576 height 74
click at [639, 639] on textarea "Hi again, David, our team has confirmed that your money order has been received…" at bounding box center [813, 661] width 576 height 74
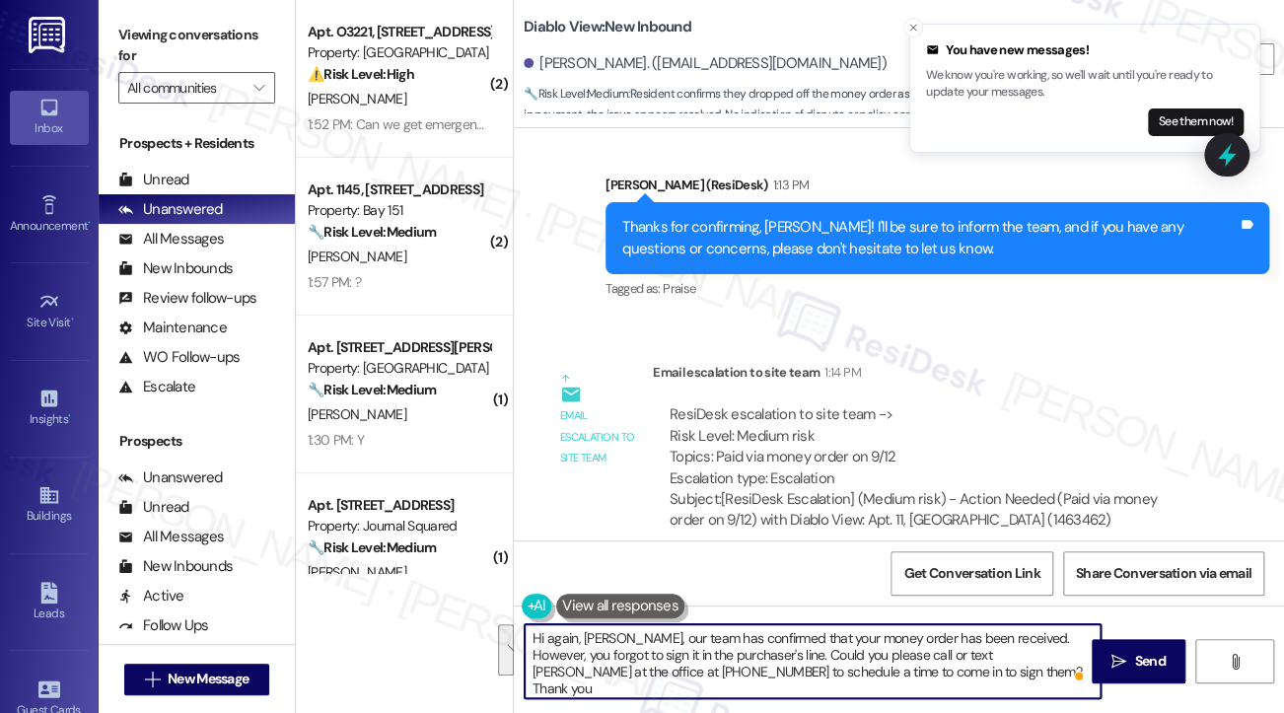
click at [963, 672] on textarea "Hi again, David, our team has confirmed that your money order has been received…" at bounding box center [813, 661] width 576 height 74
click at [907, 671] on textarea "Hi again, David, our team has confirmed that your money order has been received…" at bounding box center [813, 661] width 576 height 74
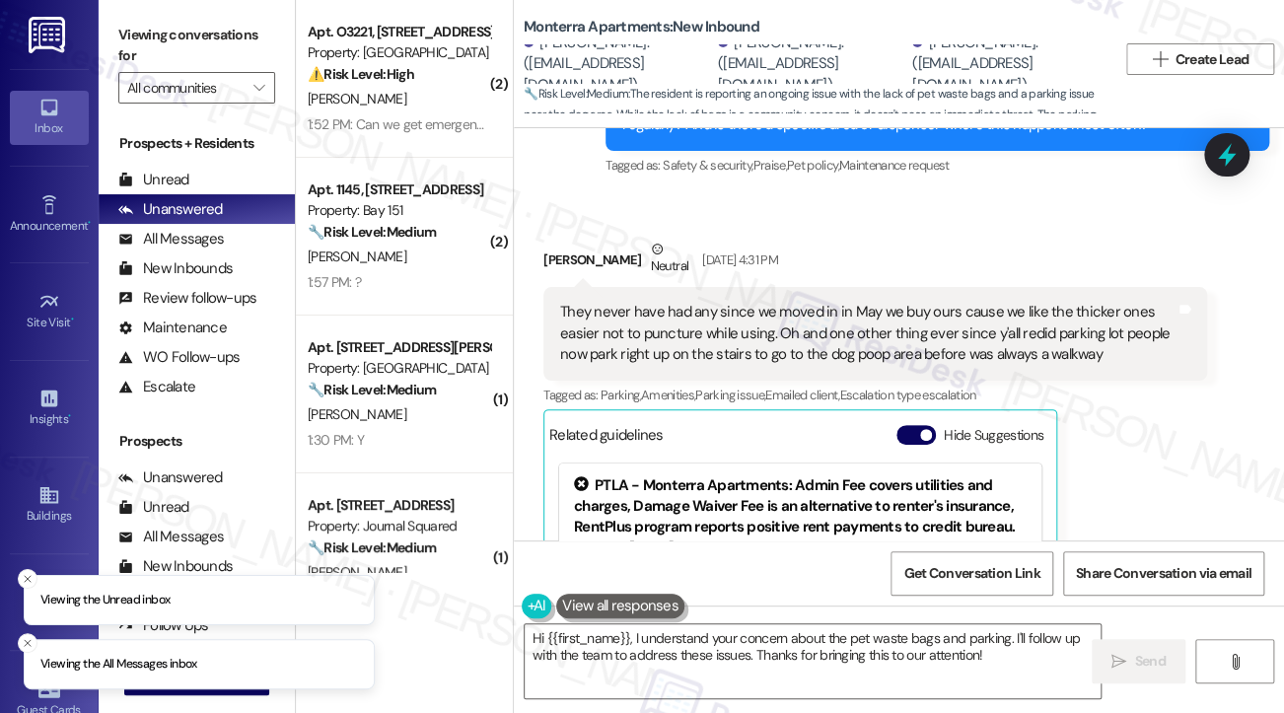
scroll to position [5792, 0]
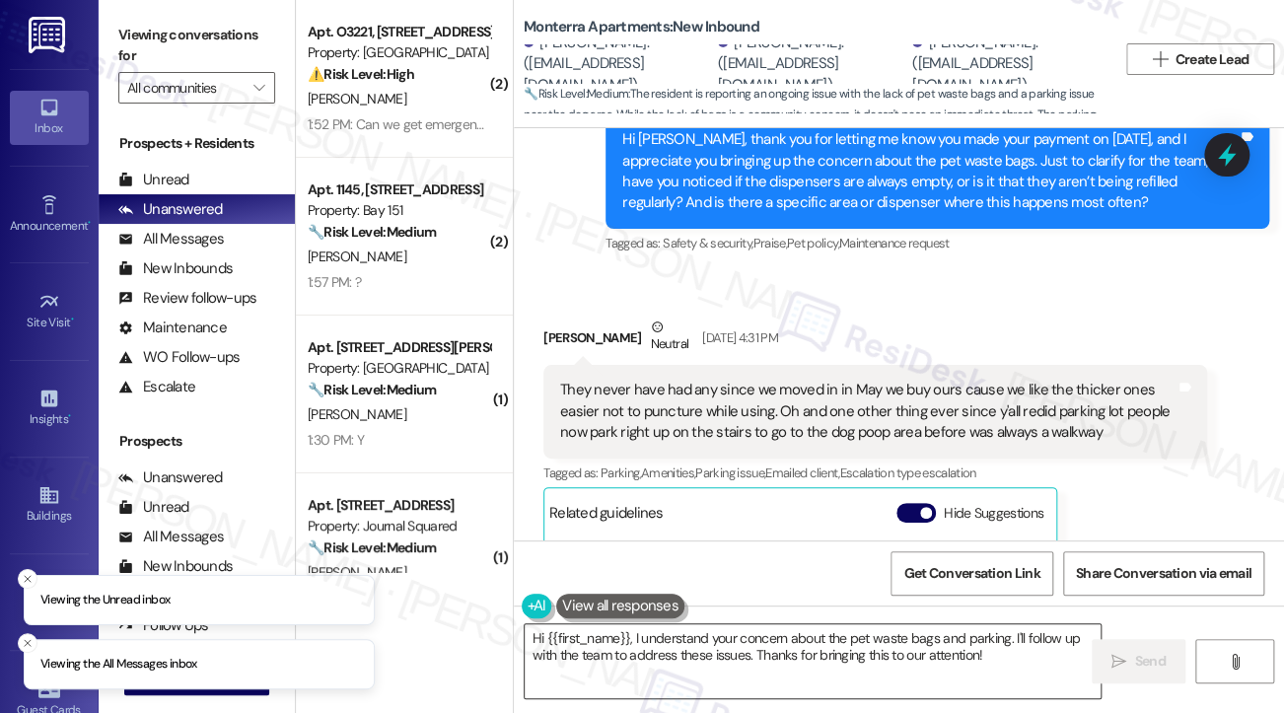
click at [698, 641] on textarea "Hi {{first_name}}, I understand your concern about the pet waste bags and parki…" at bounding box center [813, 661] width 576 height 74
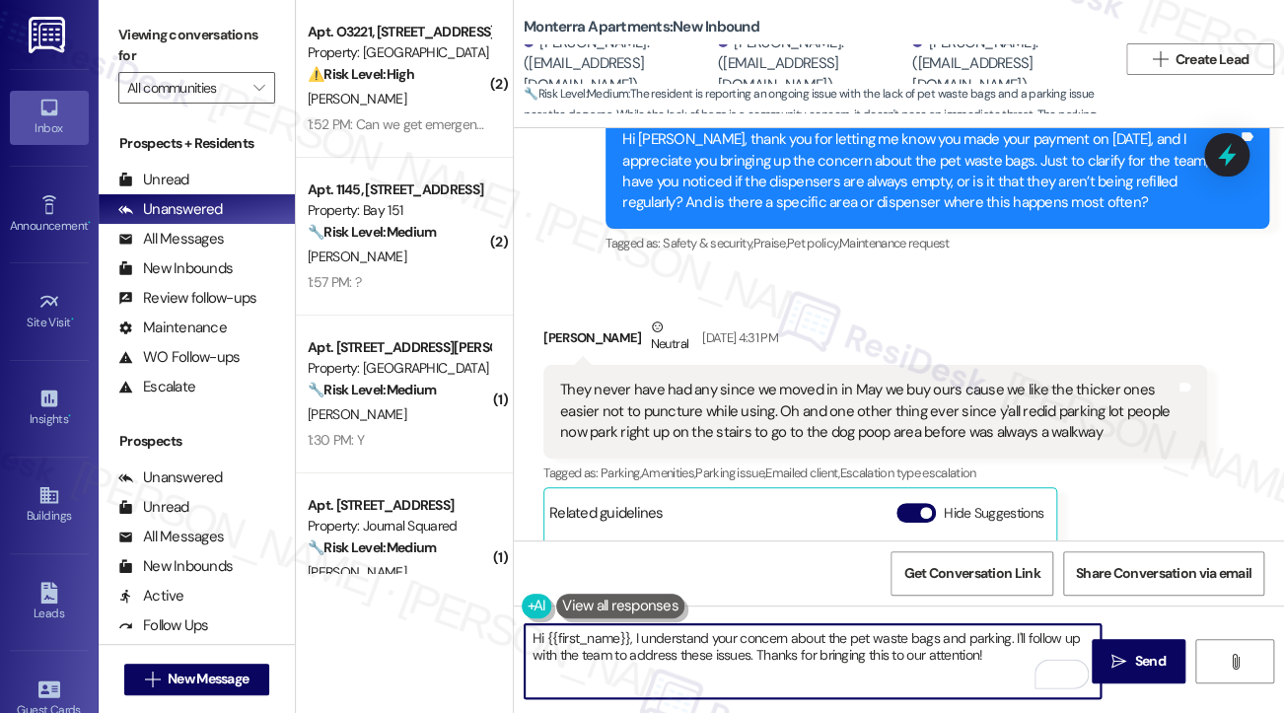
drag, startPoint x: 1024, startPoint y: 654, endPoint x: 633, endPoint y: 625, distance: 391.5
click at [633, 625] on textarea "Hi {{first_name}}, I understand your concern about the pet waste bags and parki…" at bounding box center [813, 661] width 576 height 74
paste textarea "we will have the dog waste bags refilled and will send out a property wide emai…"
click at [634, 634] on textarea "Hi {{first_name}}, we will have the dog waste bags refilled and will send out a…" at bounding box center [813, 661] width 576 height 74
click at [706, 659] on textarea "Hi {{first_name}}, our team will have the dog waste bags refilled and will send…" at bounding box center [813, 661] width 576 height 74
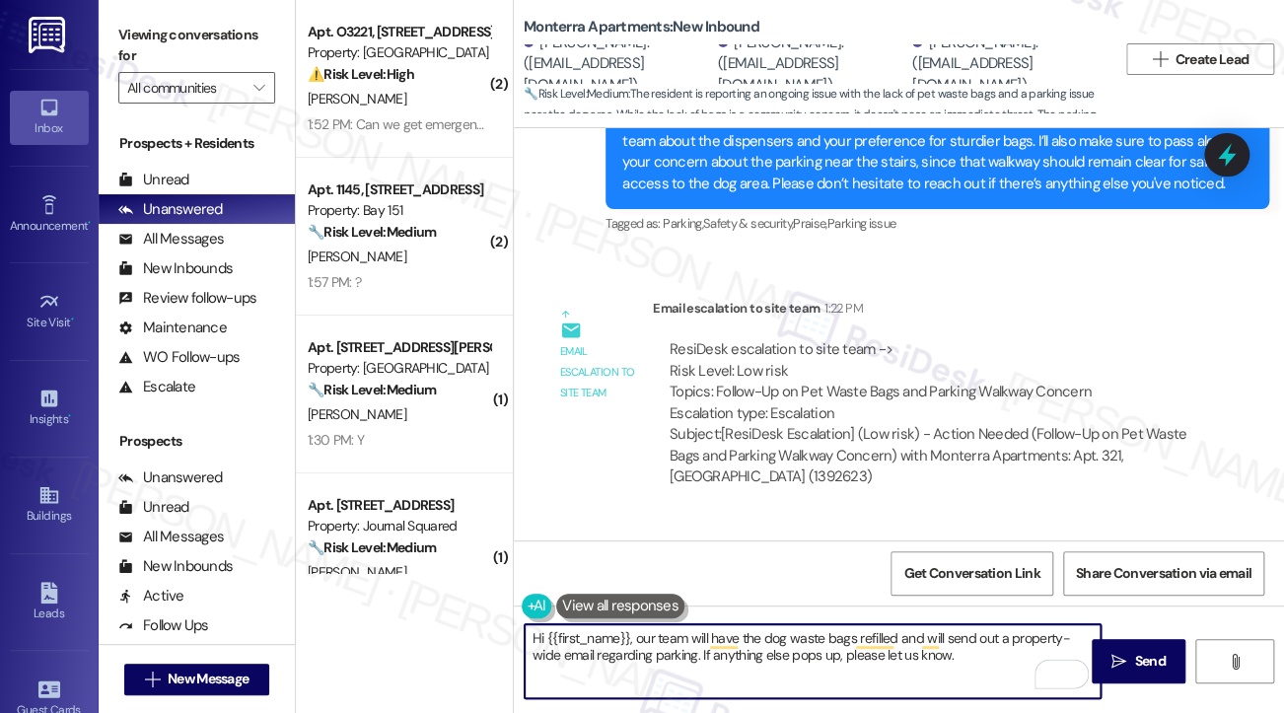
scroll to position [6384, 0]
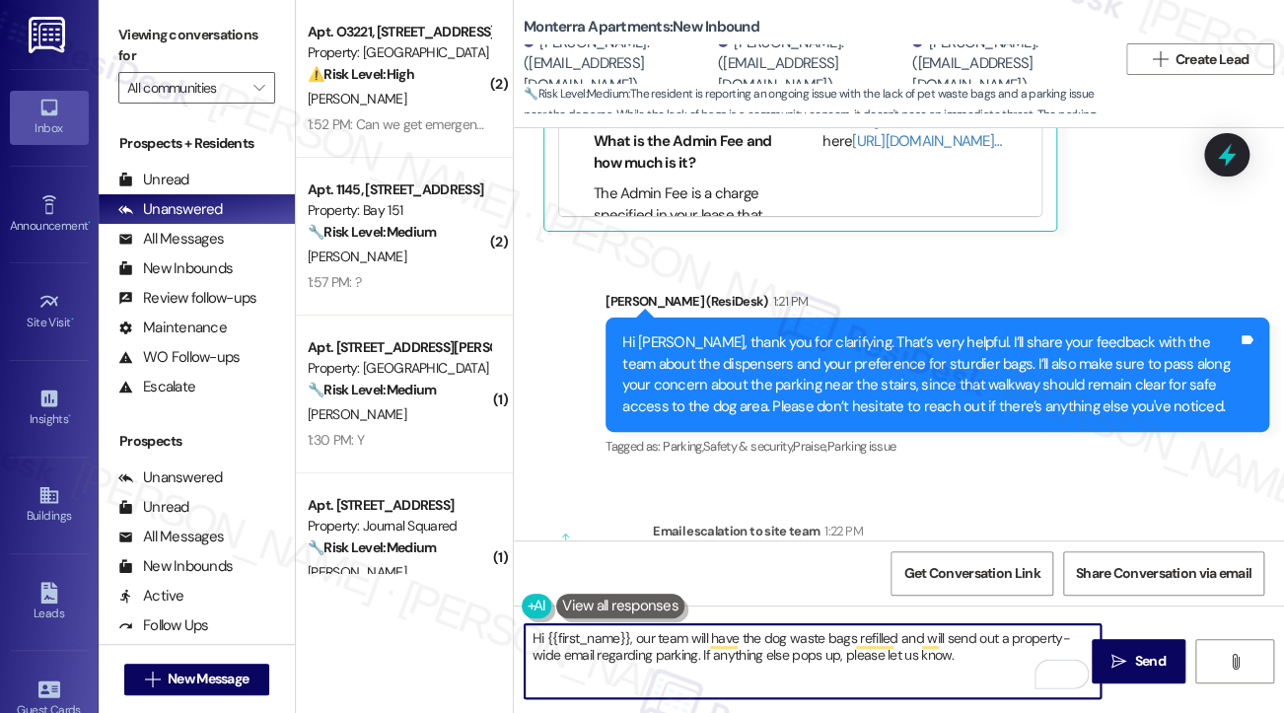
click at [910, 350] on div "Hi Donald, thank you for clarifying. That’s very helpful. I’ll share your feedb…" at bounding box center [929, 374] width 615 height 85
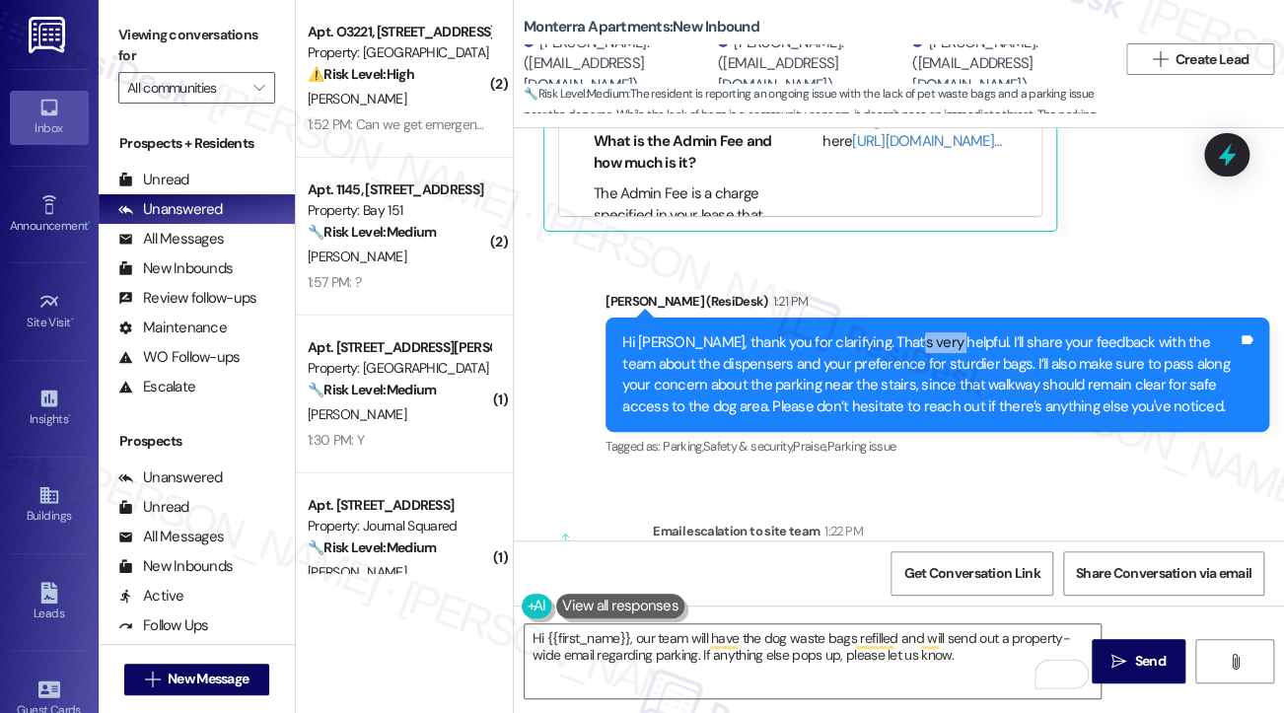
click at [909, 349] on div "Hi Donald, thank you for clarifying. That’s very helpful. I’ll share your feedb…" at bounding box center [929, 374] width 615 height 85
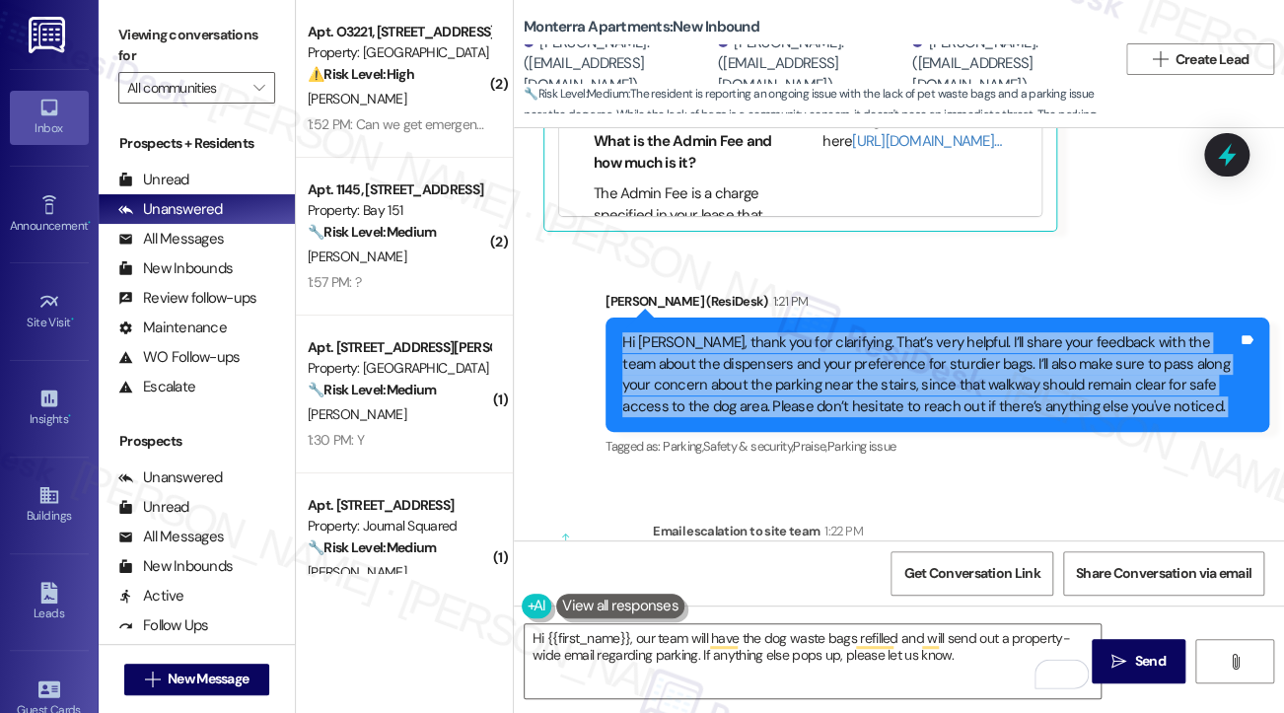
click at [909, 349] on div "Hi Donald, thank you for clarifying. That’s very helpful. I’ll share your feedb…" at bounding box center [929, 374] width 615 height 85
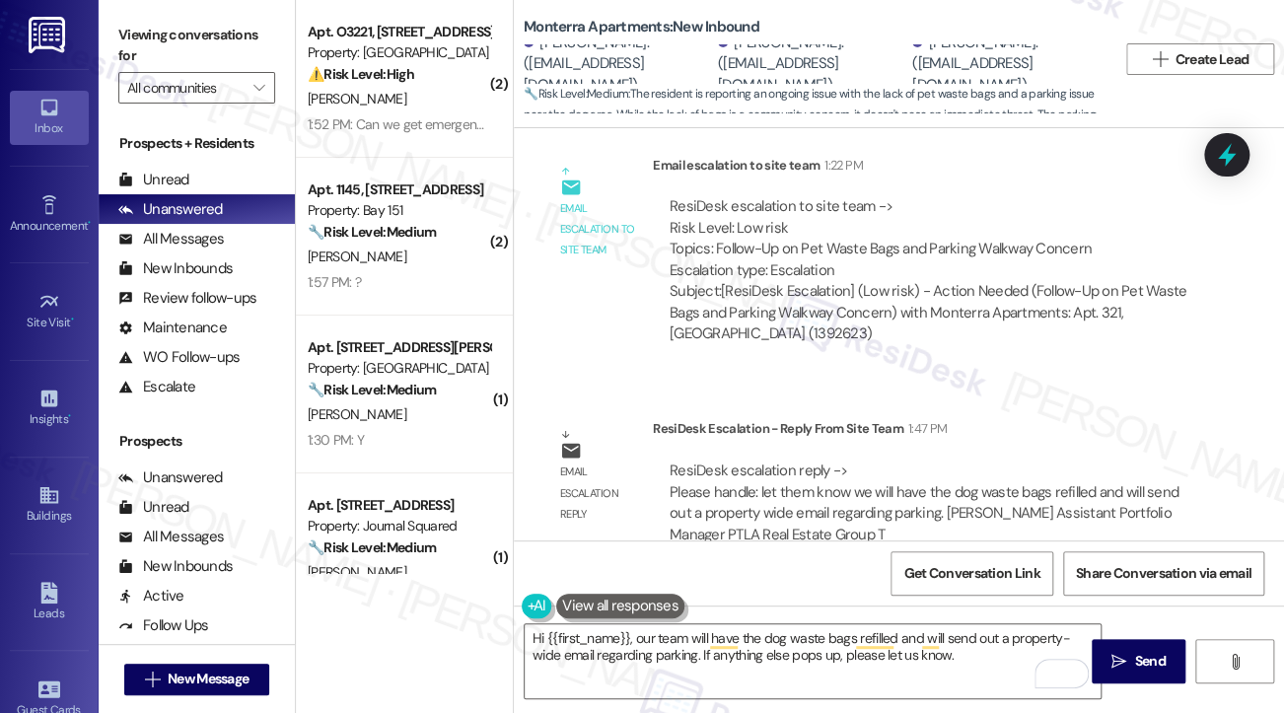
scroll to position [6784, 0]
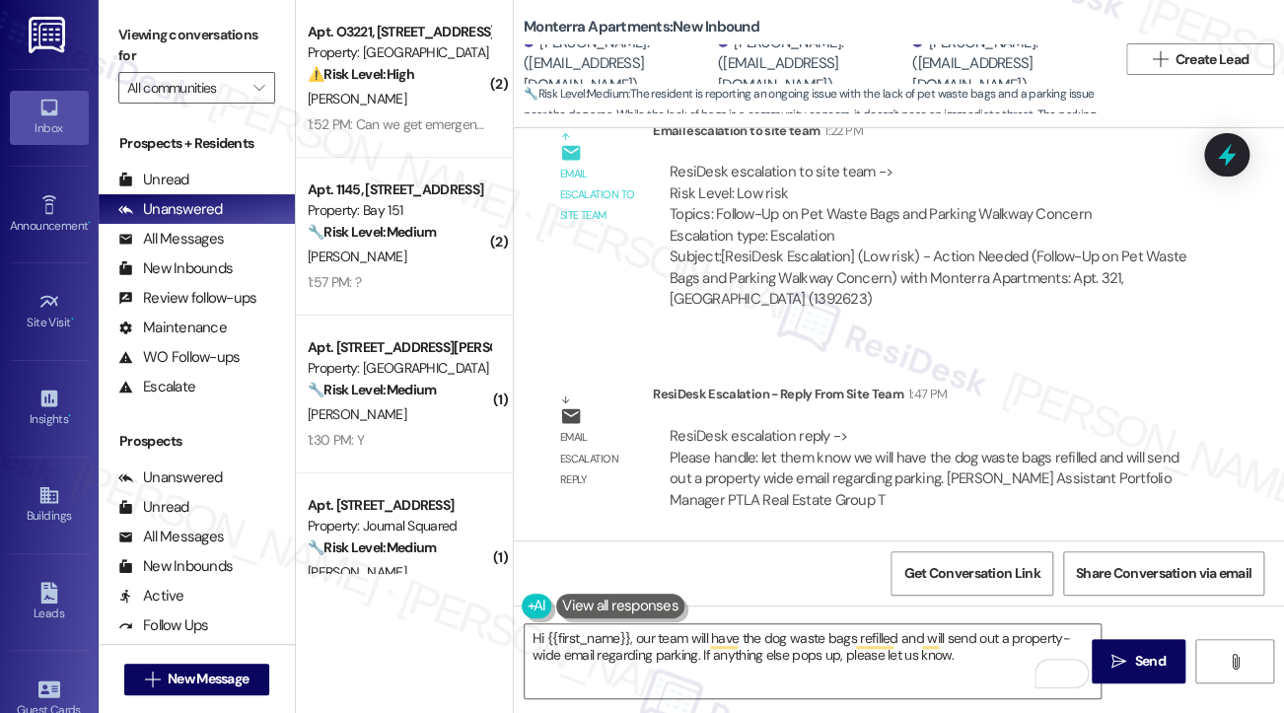
click at [962, 48] on div "Donald Frank. (dmfiidmf@gmail.com)" at bounding box center [1006, 64] width 189 height 63
copy div "Donald"
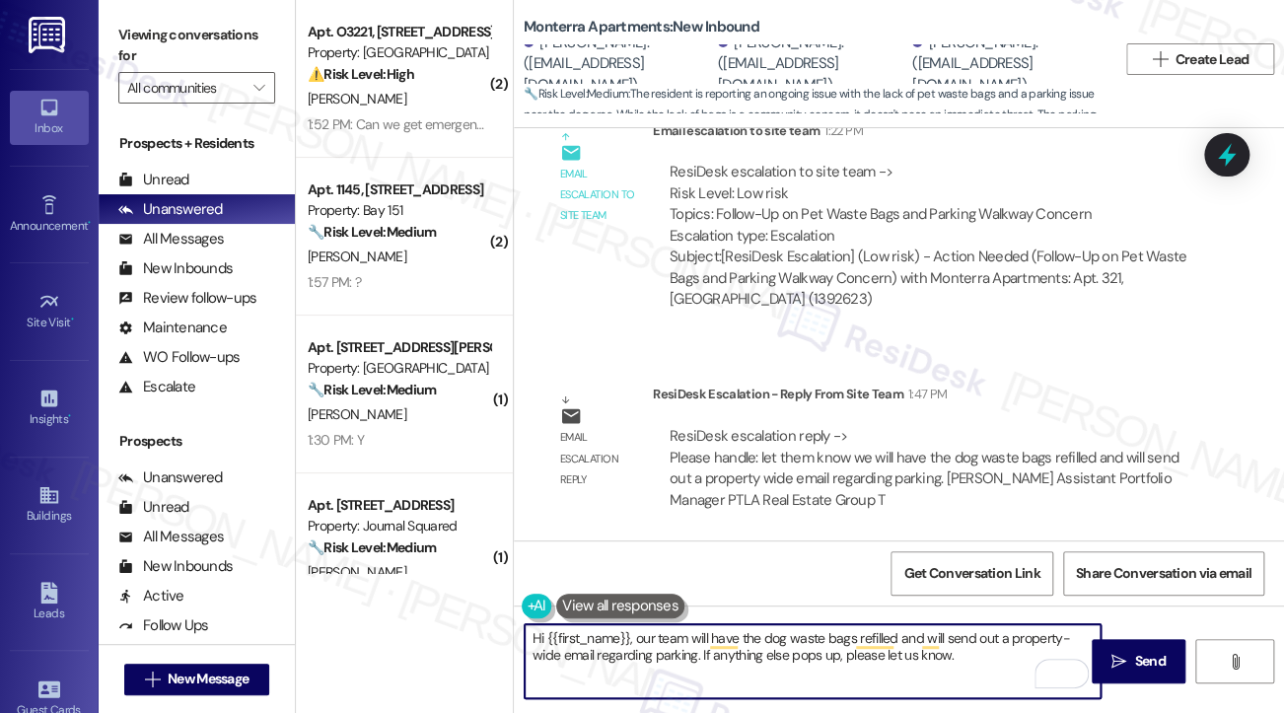
drag, startPoint x: 548, startPoint y: 637, endPoint x: 631, endPoint y: 621, distance: 84.3
click at [631, 621] on div "Hi {{first_name}}, our team will have the dog waste bags refilled and will send…" at bounding box center [899, 679] width 770 height 148
paste textarea "Donald"
click at [766, 647] on textarea "Hi Donald, just wanted to share a quick update! Our team will have the dog wast…" at bounding box center [813, 661] width 576 height 74
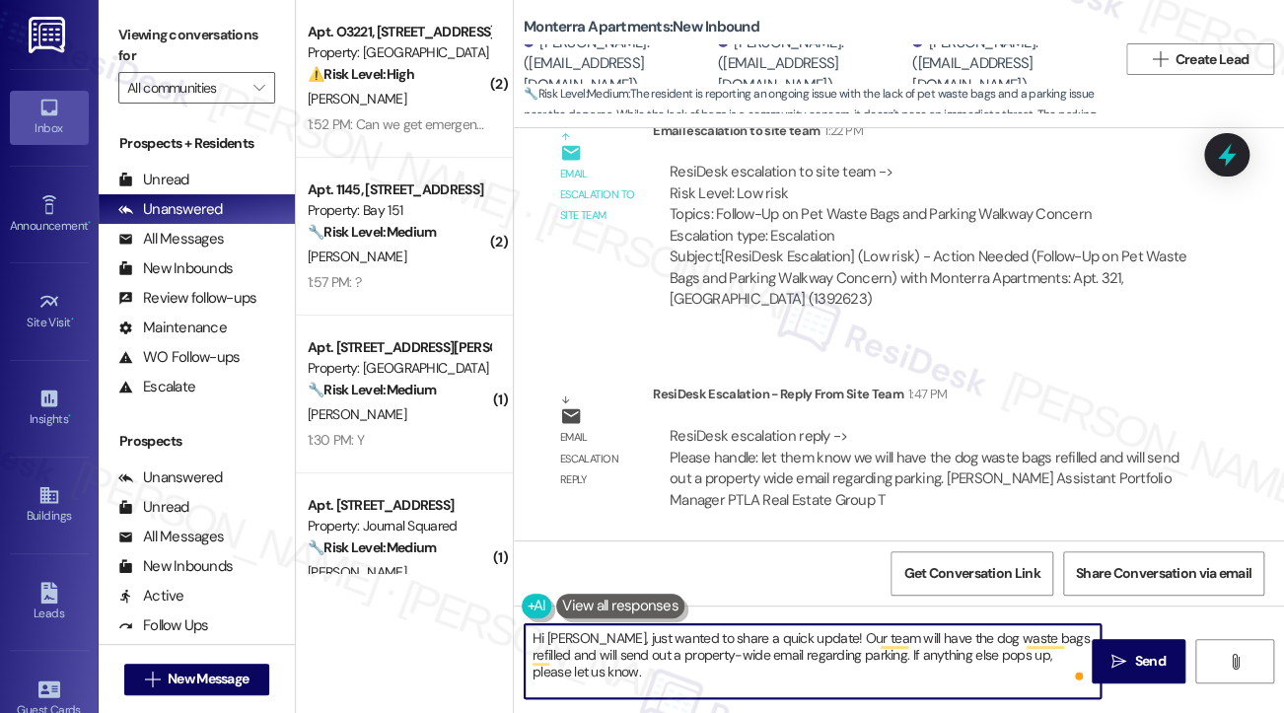
click at [766, 647] on textarea "Hi Donald, just wanted to share a quick update! Our team will have the dog wast…" at bounding box center [813, 661] width 576 height 74
click at [1053, 663] on textarea "Hi Donald, just wanted to share a quick update! Our team will have the dog wast…" at bounding box center [813, 661] width 576 height 74
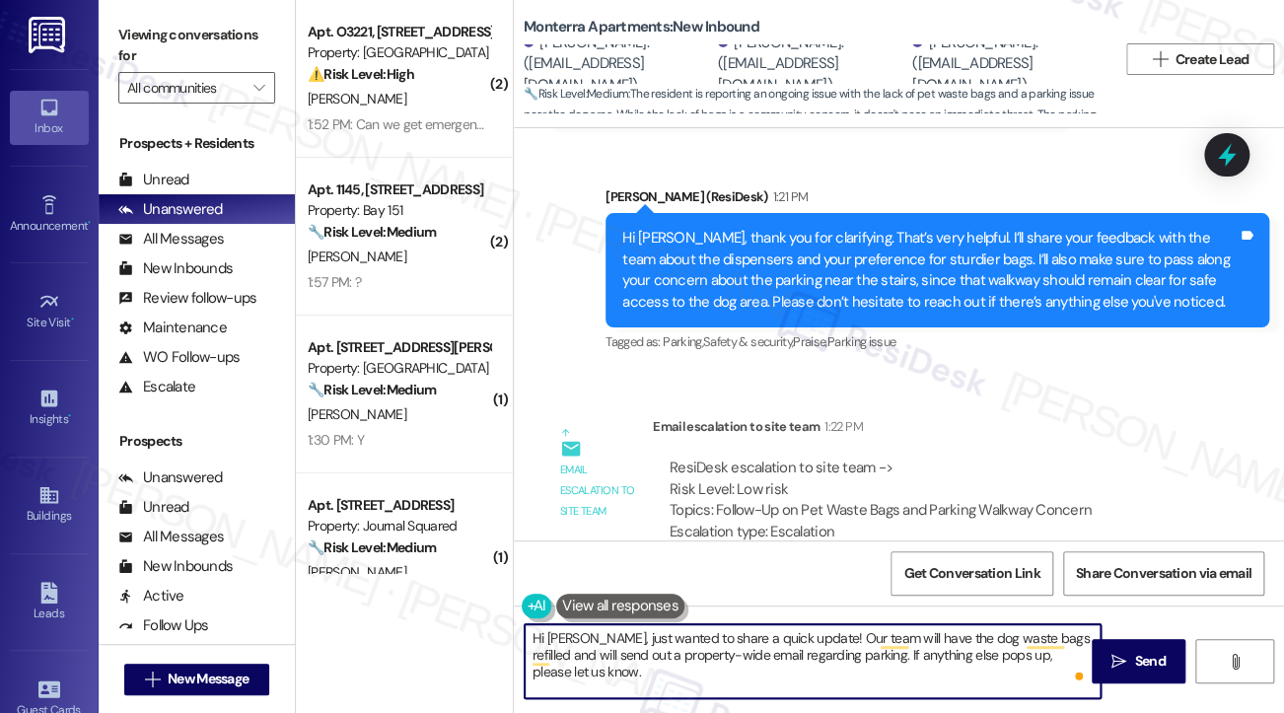
click at [820, 662] on textarea "Hi Donald, just wanted to share a quick update! Our team will have the dog wast…" at bounding box center [813, 661] width 576 height 74
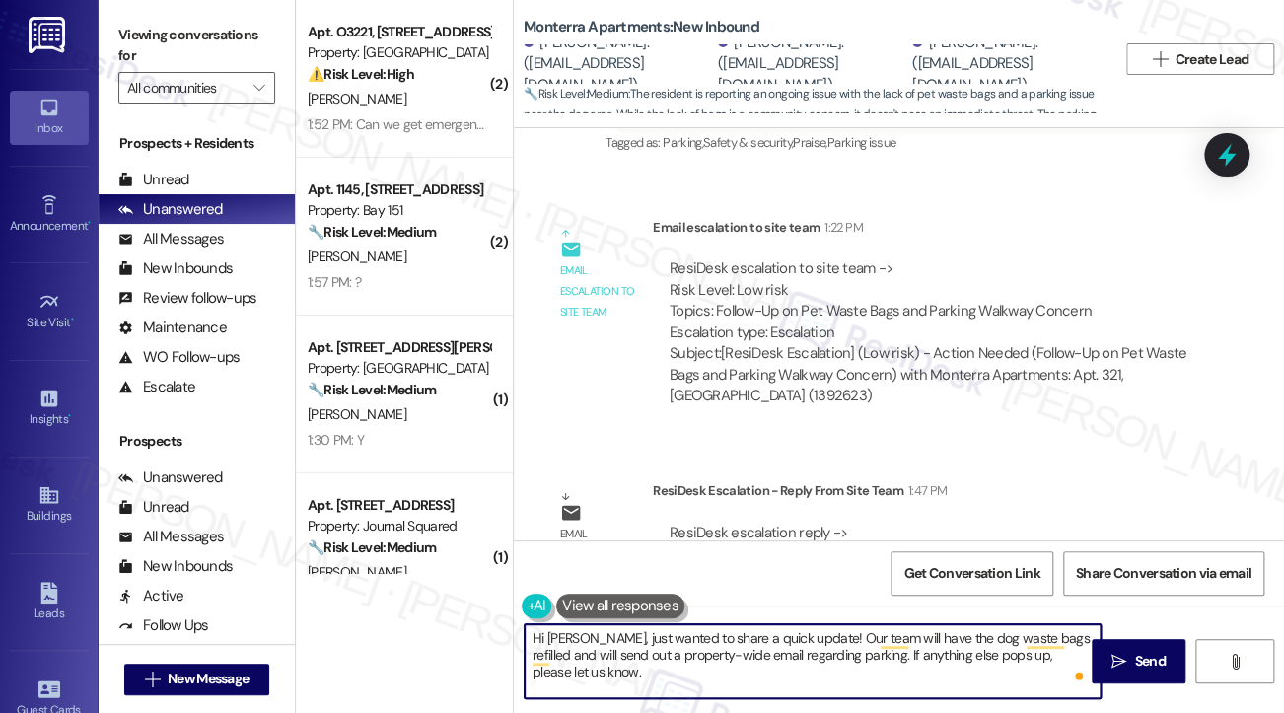
scroll to position [6587, 0]
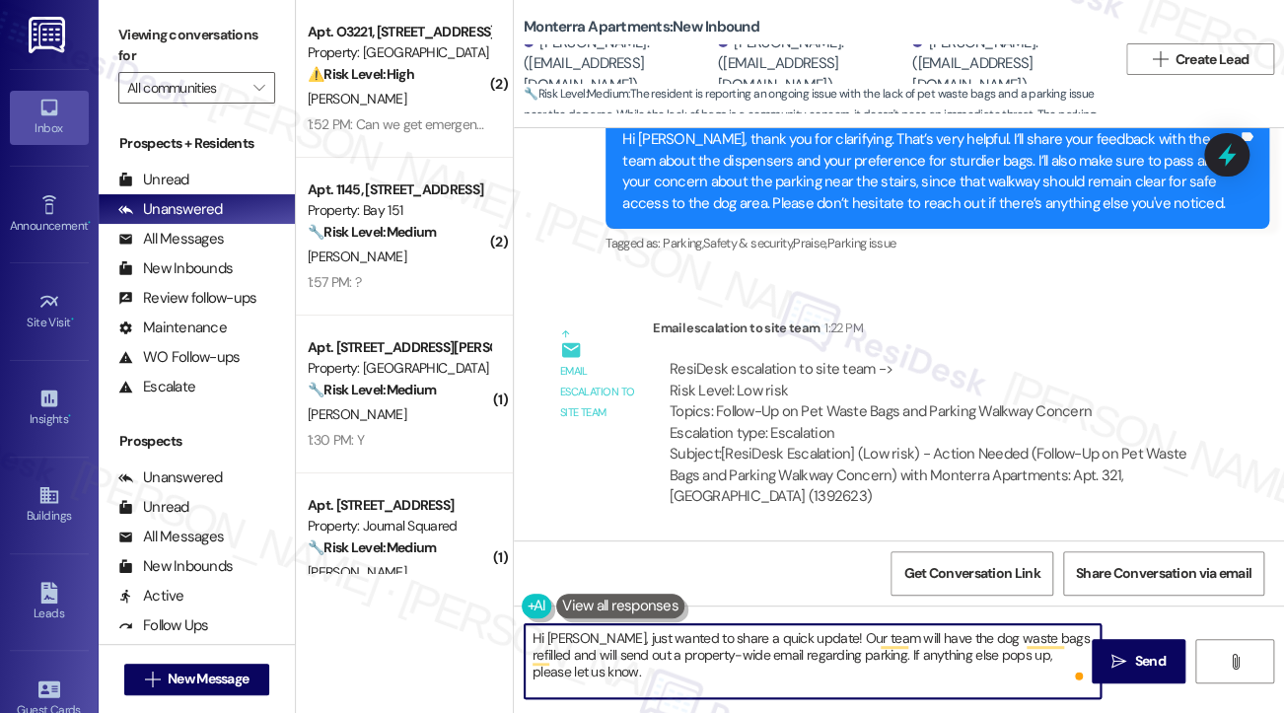
type textarea "Hi Donald, just wanted to share a quick update! Our team will have the dog wast…"
click at [951, 212] on div "Hi Donald, thank you for clarifying. That’s very helpful. I’ll share your feedb…" at bounding box center [929, 171] width 615 height 85
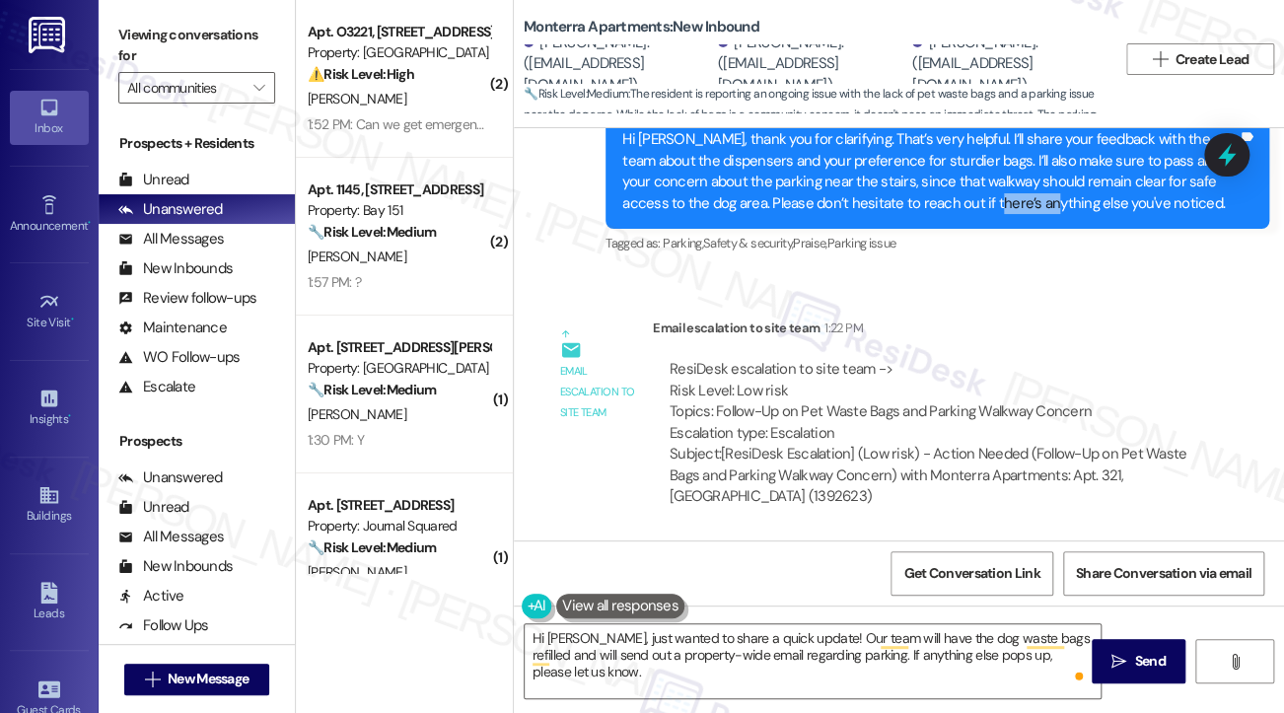
click at [951, 212] on div "Hi Donald, thank you for clarifying. That’s very helpful. I’ll share your feedb…" at bounding box center [929, 171] width 615 height 85
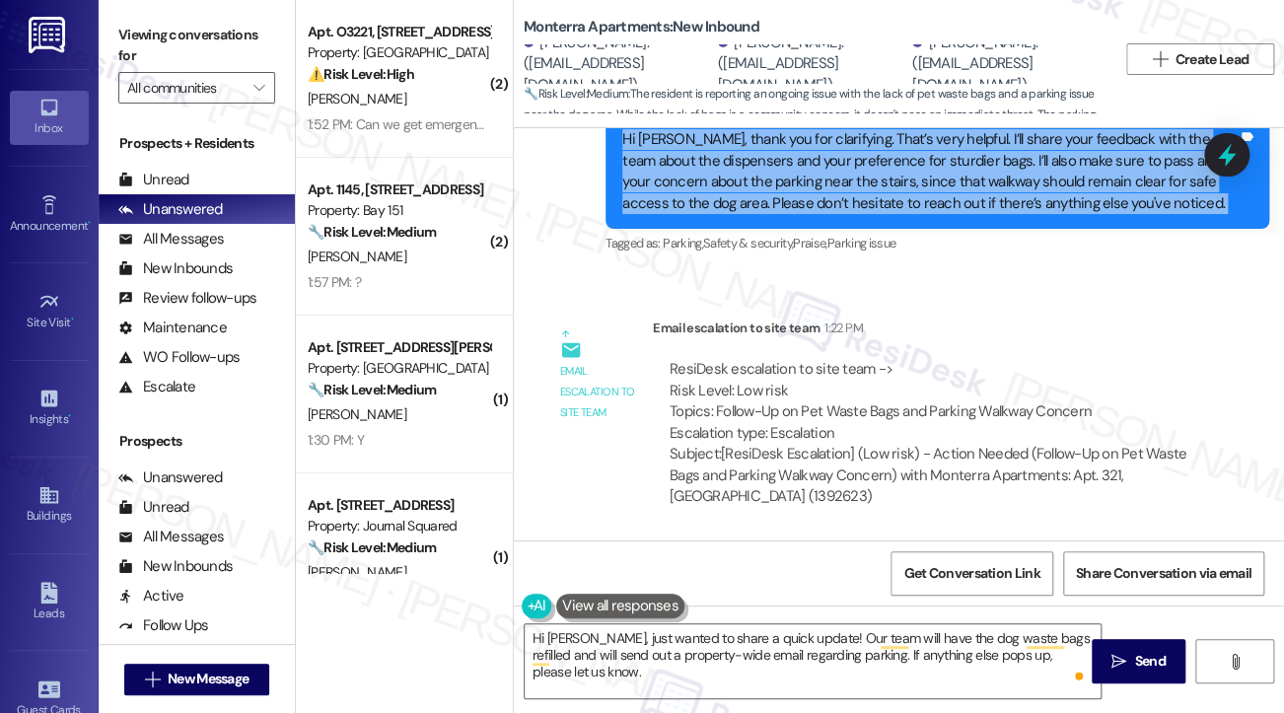
click at [951, 211] on div "Hi Donald, thank you for clarifying. That’s very helpful. I’ll share your feedb…" at bounding box center [929, 171] width 615 height 85
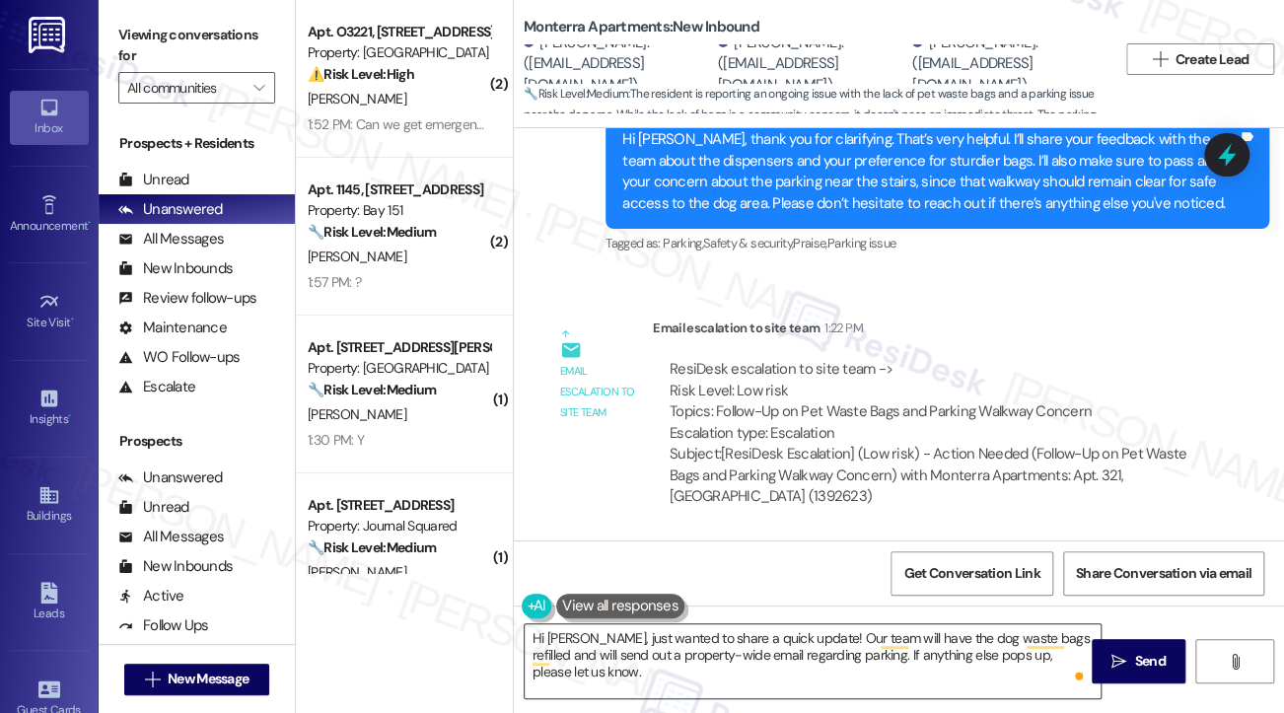
click at [971, 643] on textarea "Hi Donald, just wanted to share a quick update! Our team will have the dog wast…" at bounding box center [813, 661] width 576 height 74
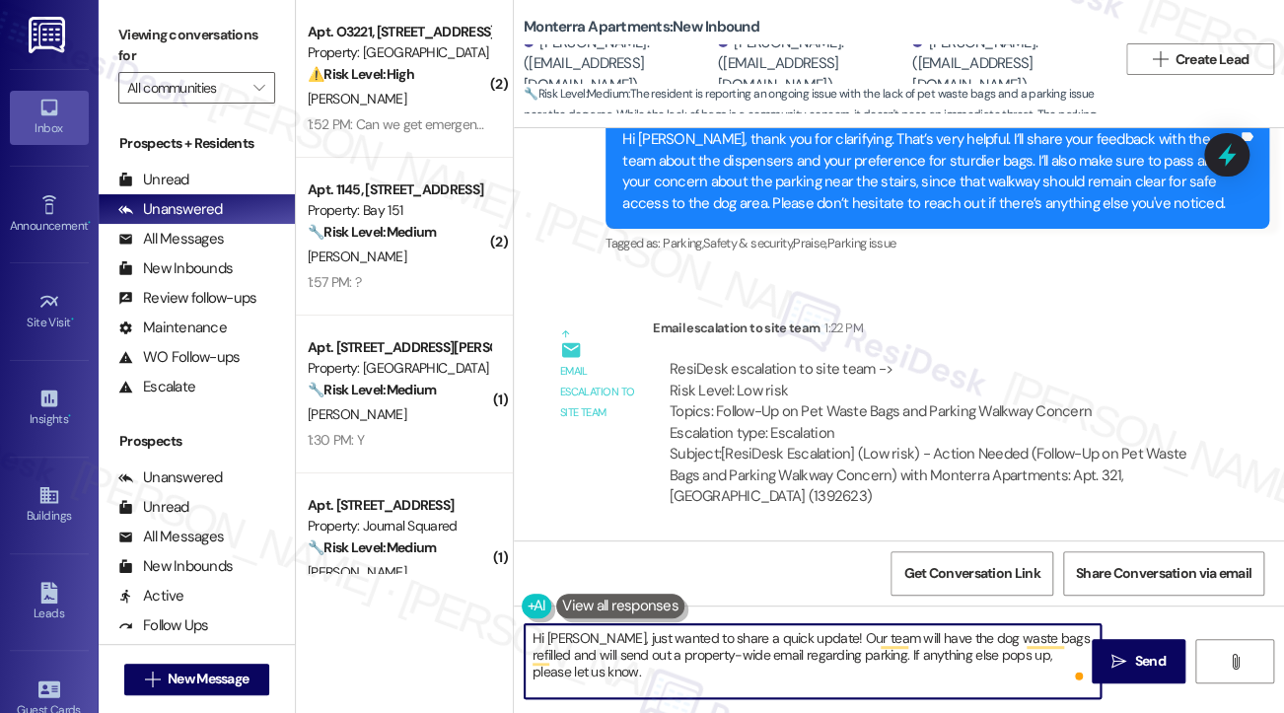
click at [972, 642] on textarea "Hi Donald, just wanted to share a quick update! Our team will have the dog wast…" at bounding box center [813, 661] width 576 height 74
click at [764, 660] on textarea "Hi Donald, just wanted to share a quick update! Our team will have the dog wast…" at bounding box center [813, 661] width 576 height 74
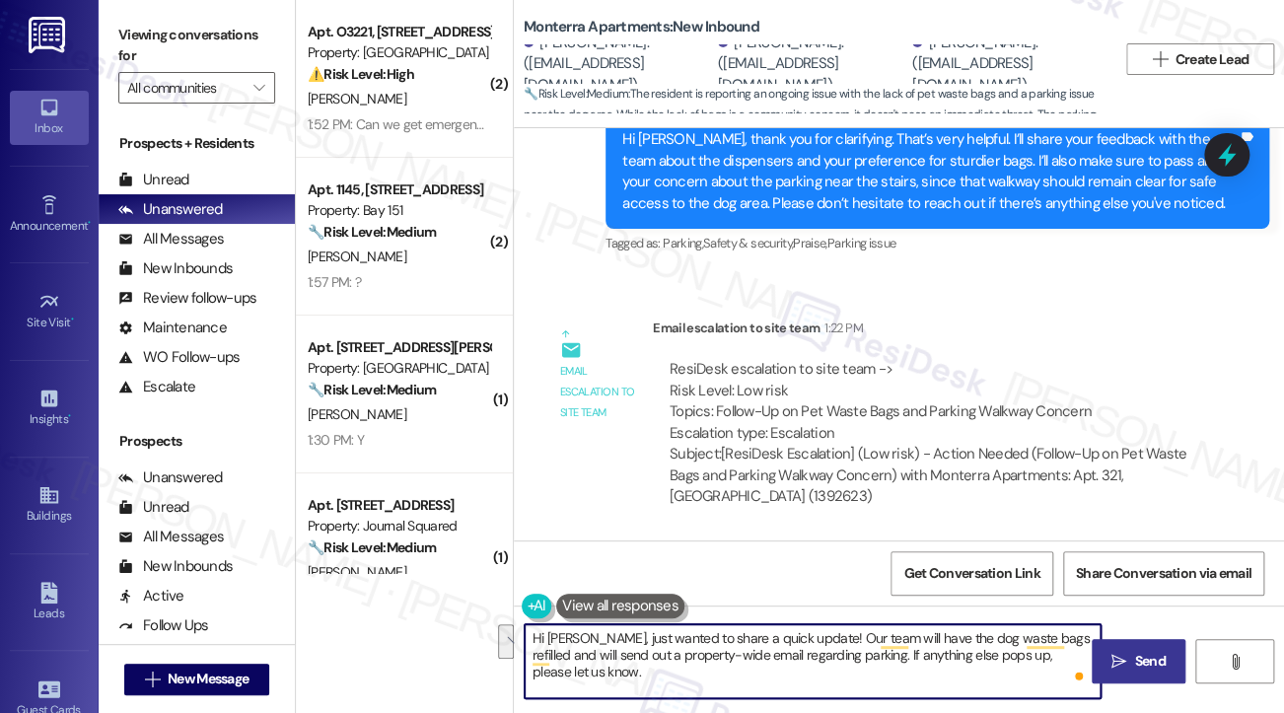
click at [1116, 654] on icon "" at bounding box center [1118, 662] width 15 height 16
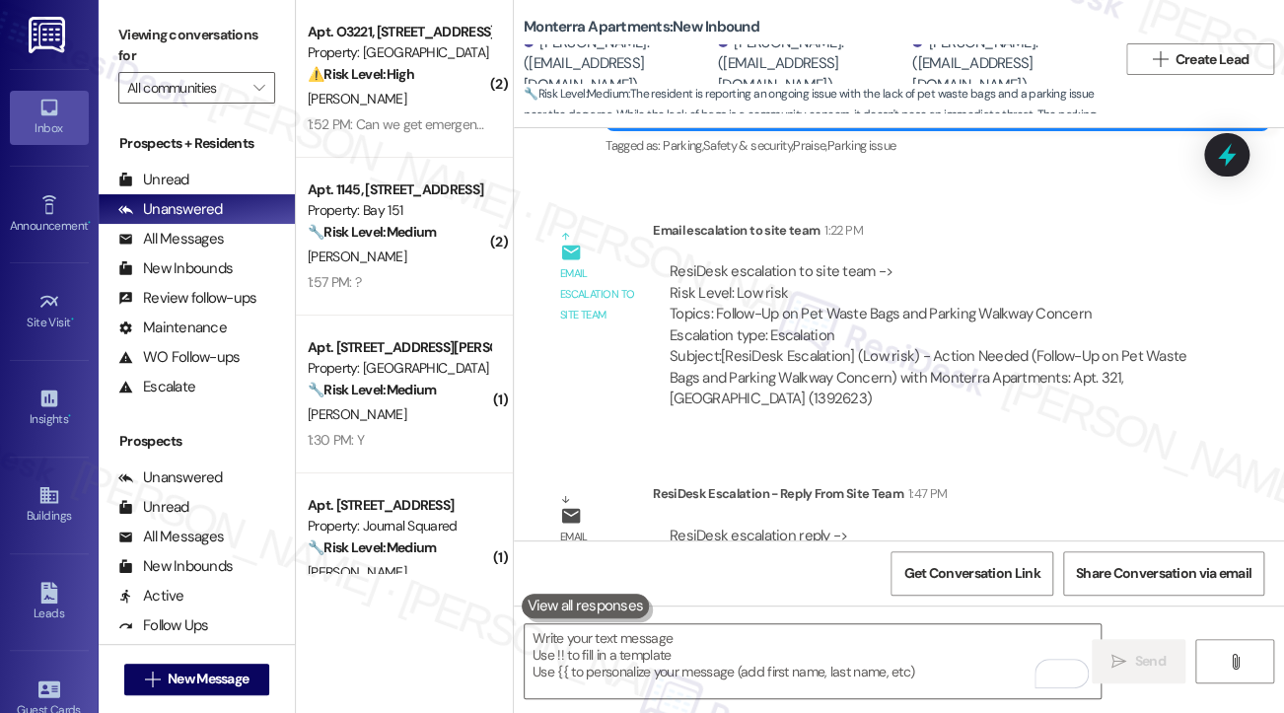
scroll to position [6784, 0]
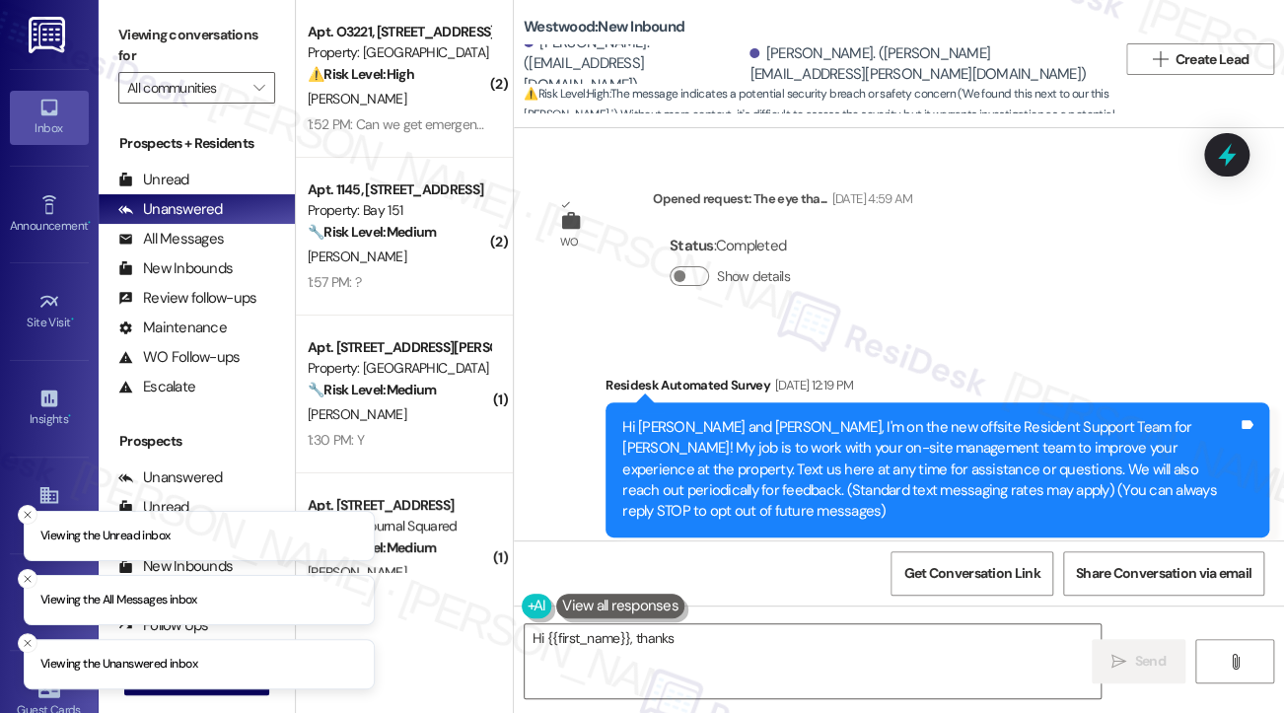
scroll to position [12984, 0]
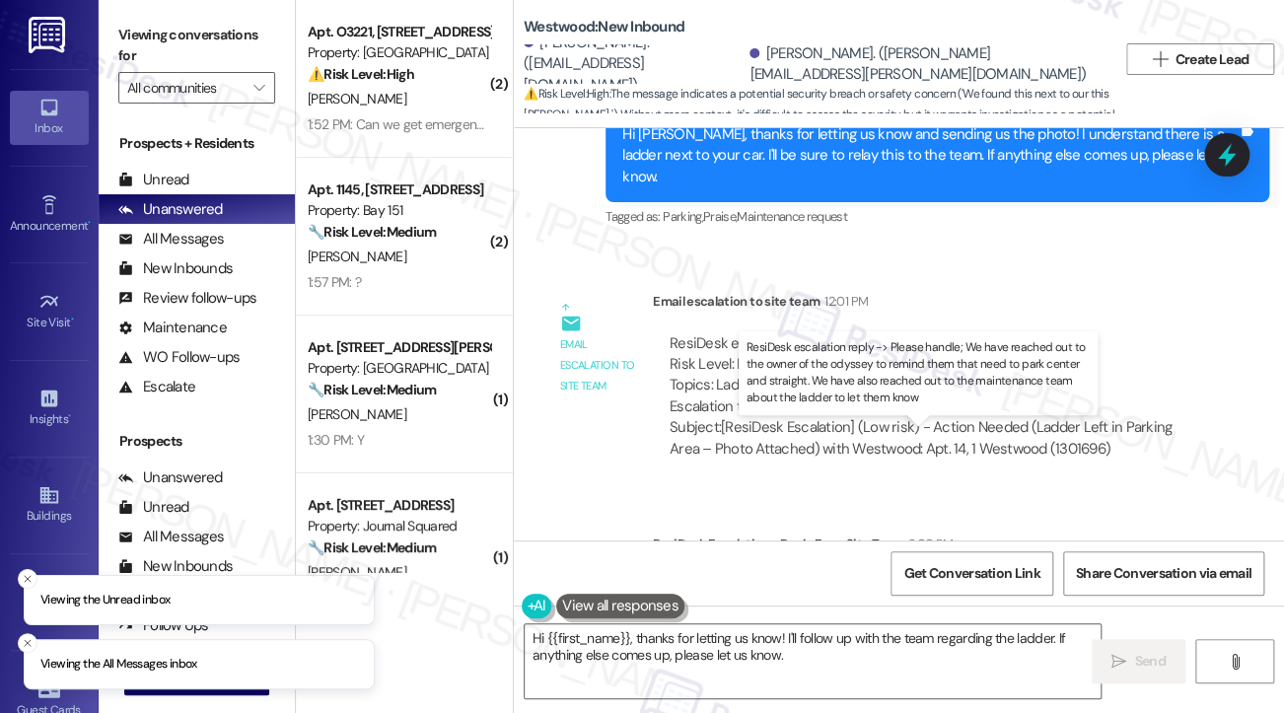
drag, startPoint x: 808, startPoint y: 453, endPoint x: 954, endPoint y: 464, distance: 146.4
click at [954, 576] on div "ResiDesk escalation reply -> Please handle; We have reached out to the owner of…" at bounding box center [924, 617] width 509 height 83
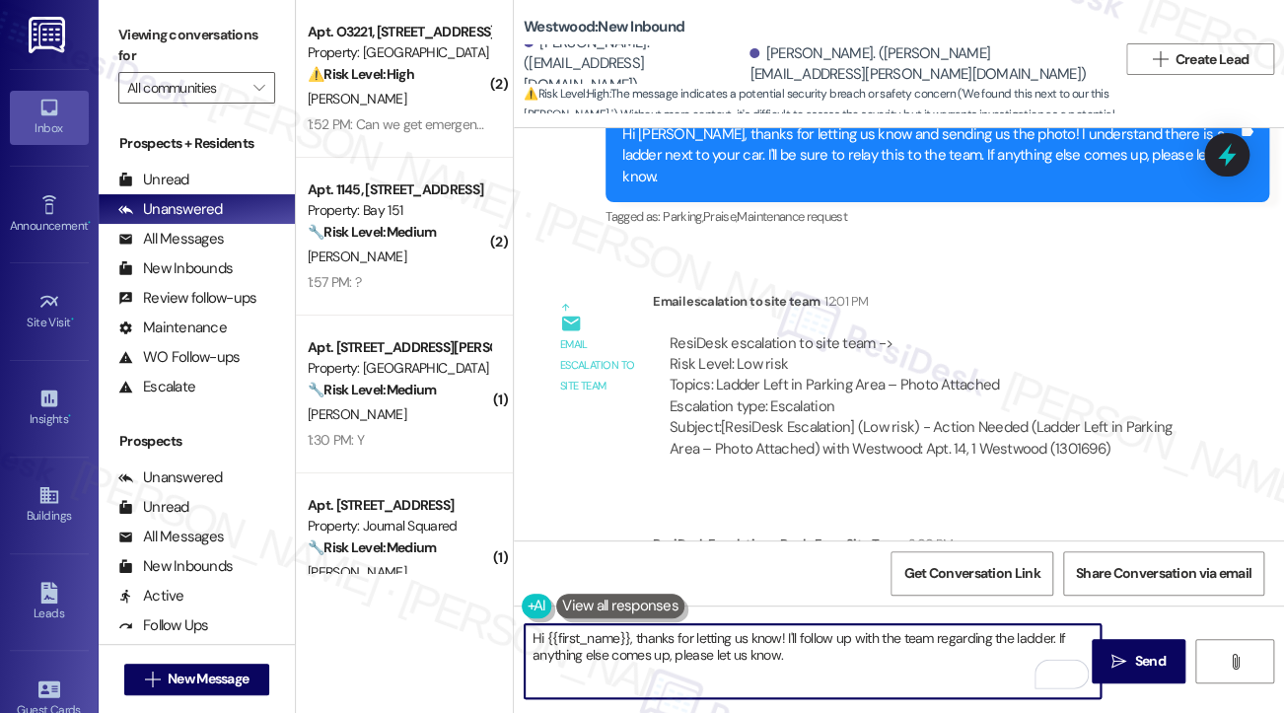
drag, startPoint x: 834, startPoint y: 662, endPoint x: 548, endPoint y: 646, distance: 286.4
click at [548, 646] on textarea "Hi {{first_name}}, thanks for letting us know! I'll follow up with the team reg…" at bounding box center [813, 661] width 576 height 74
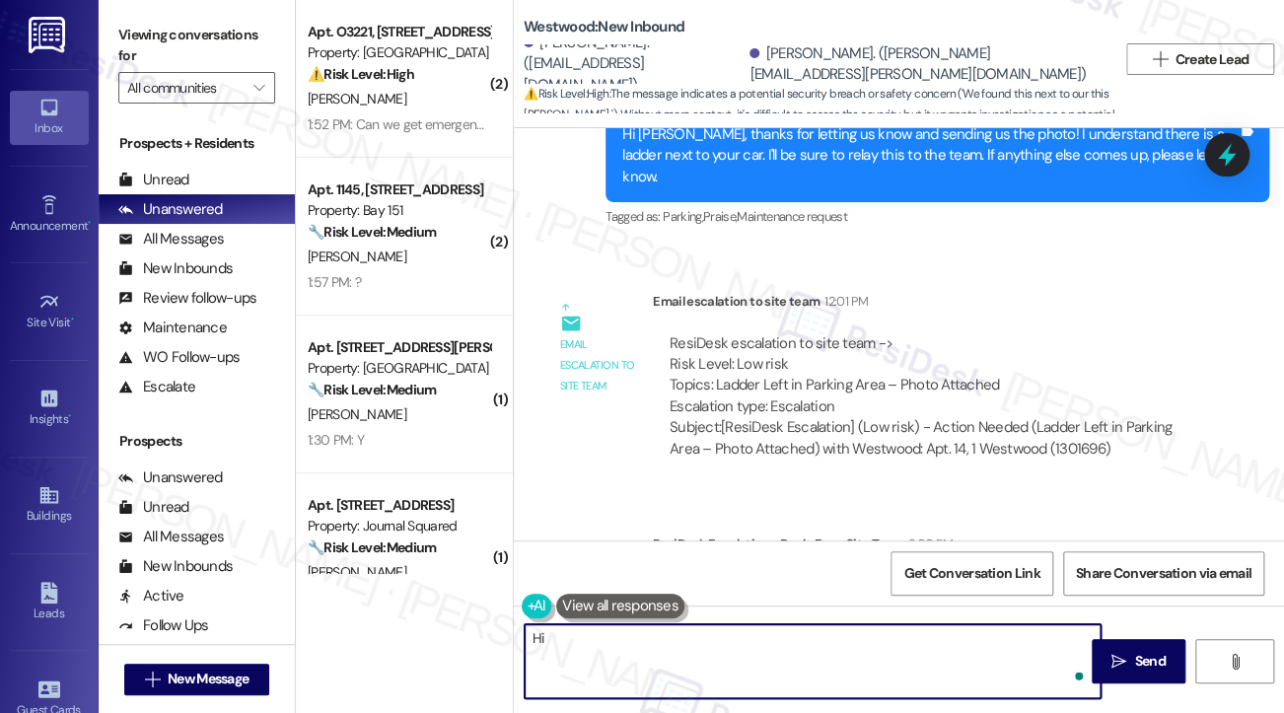
type textarea "H"
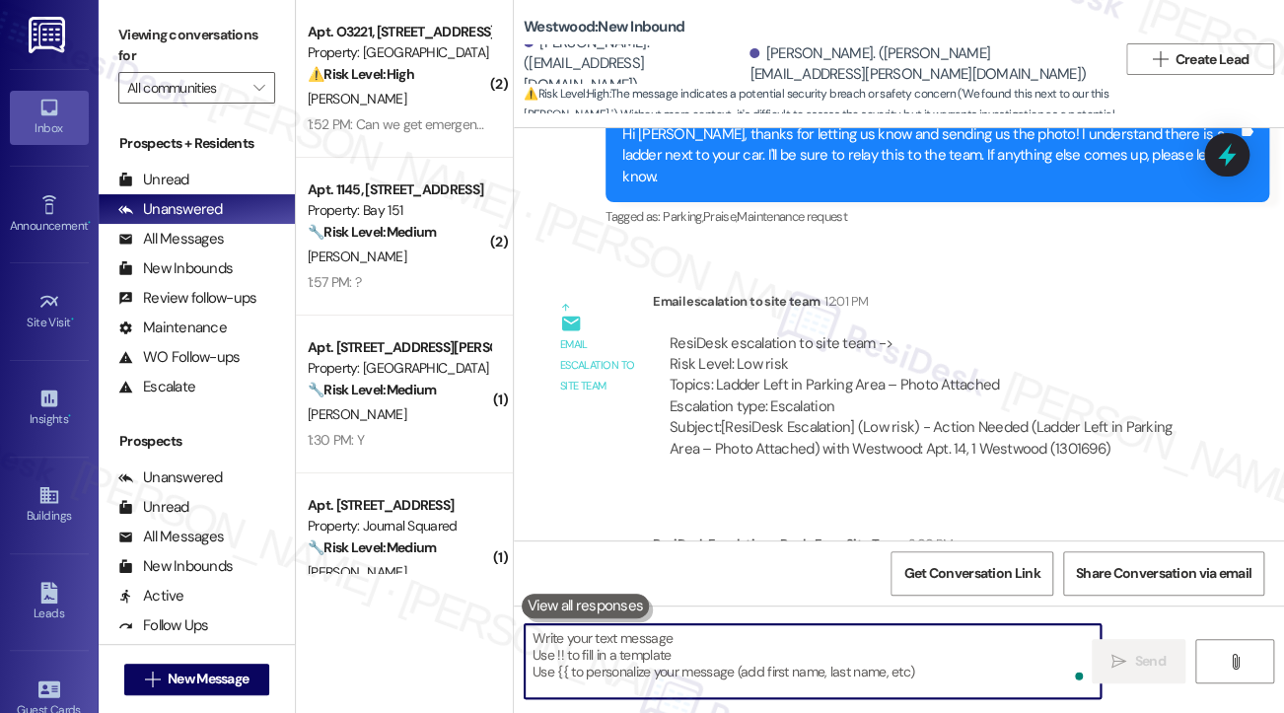
type textarea "K"
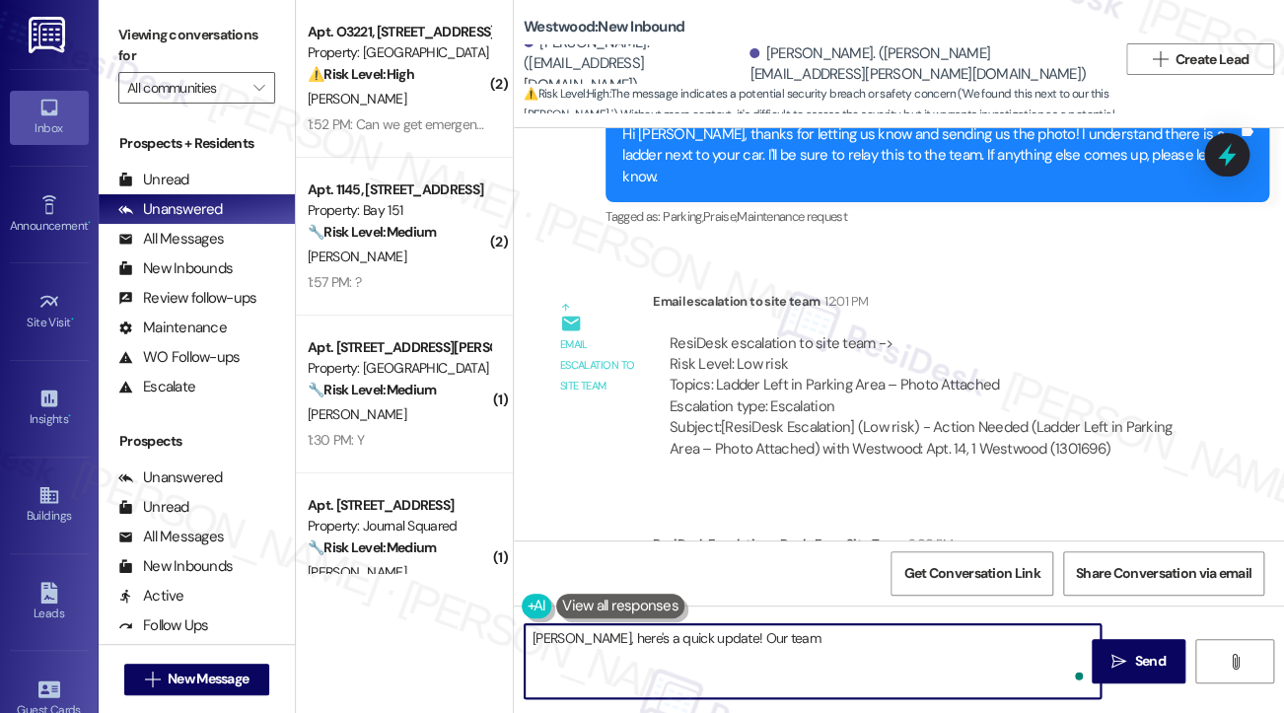
paste textarea "have reached out to the owner of the odyssey to remind them that need to park c…"
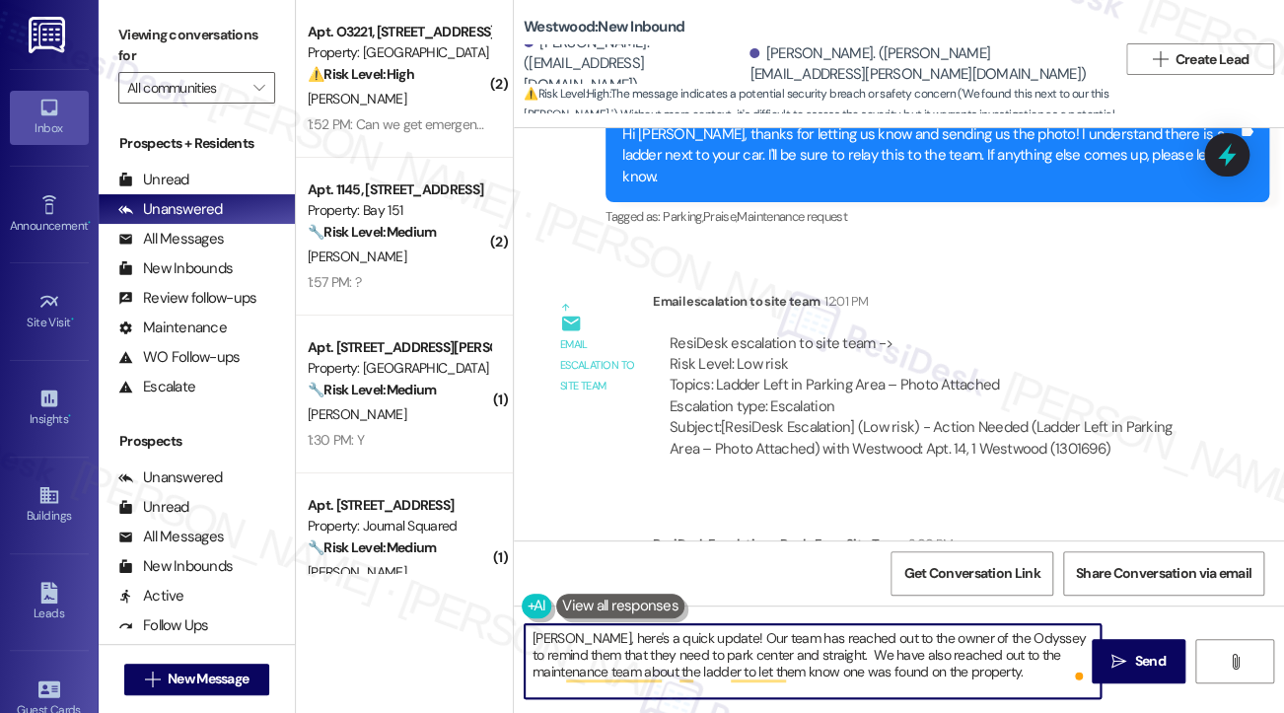
click at [979, 671] on textarea "James, here's a quick update! Our team has reached out to the owner of the Odys…" at bounding box center [813, 661] width 576 height 74
click at [959, 675] on textarea "James, here's a quick update! Our team has reached out to the owner of the Odys…" at bounding box center [813, 661] width 576 height 74
click at [529, 634] on textarea "James, here's a quick update! Our team has reached out to the owner of the Odys…" at bounding box center [813, 661] width 576 height 74
type textarea "Hi James, here's a quick update! Our team has reached out to the owner of the O…"
click at [644, 656] on textarea "Hi James, here's a quick update! Our team has reached out to the owner of the O…" at bounding box center [813, 661] width 576 height 74
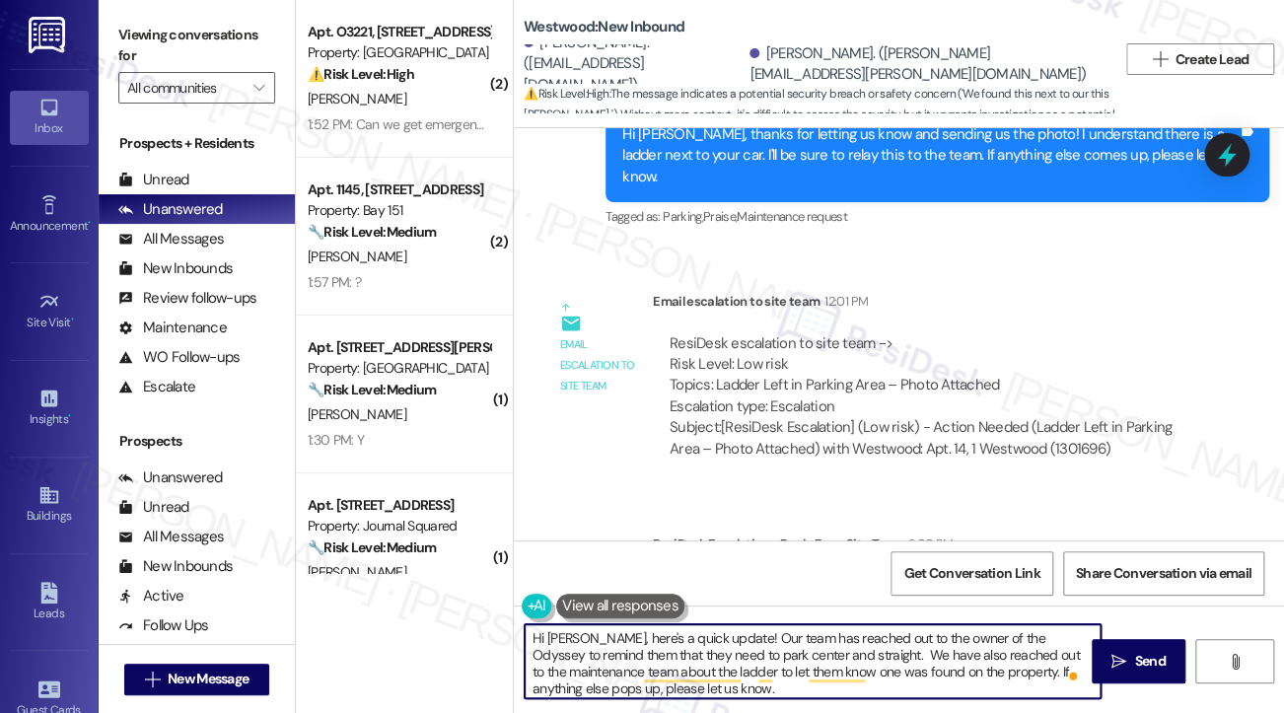
click at [644, 656] on textarea "Hi James, here's a quick update! Our team has reached out to the owner of the O…" at bounding box center [813, 661] width 576 height 74
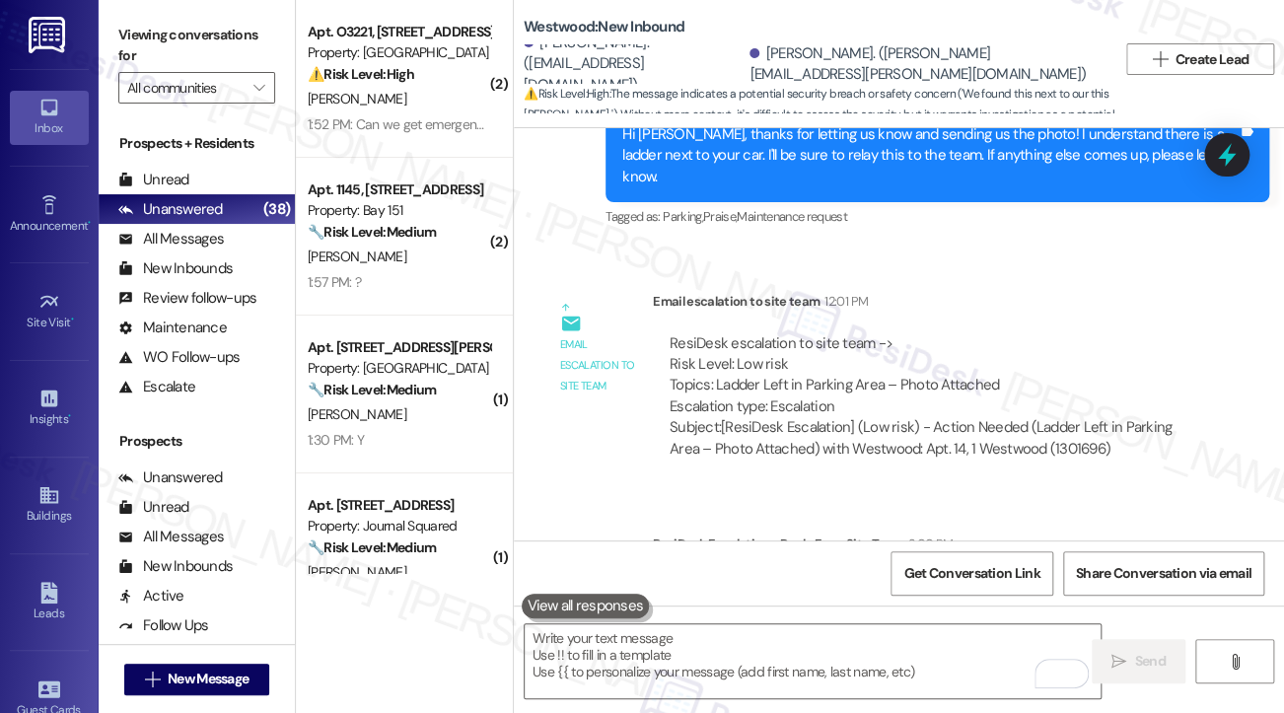
drag, startPoint x: 773, startPoint y: 423, endPoint x: 1007, endPoint y: 477, distance: 239.9
click at [1007, 561] on div "ResiDesk escalation reply -> Please handle; We have reached out to the owner of…" at bounding box center [930, 618] width 554 height 114
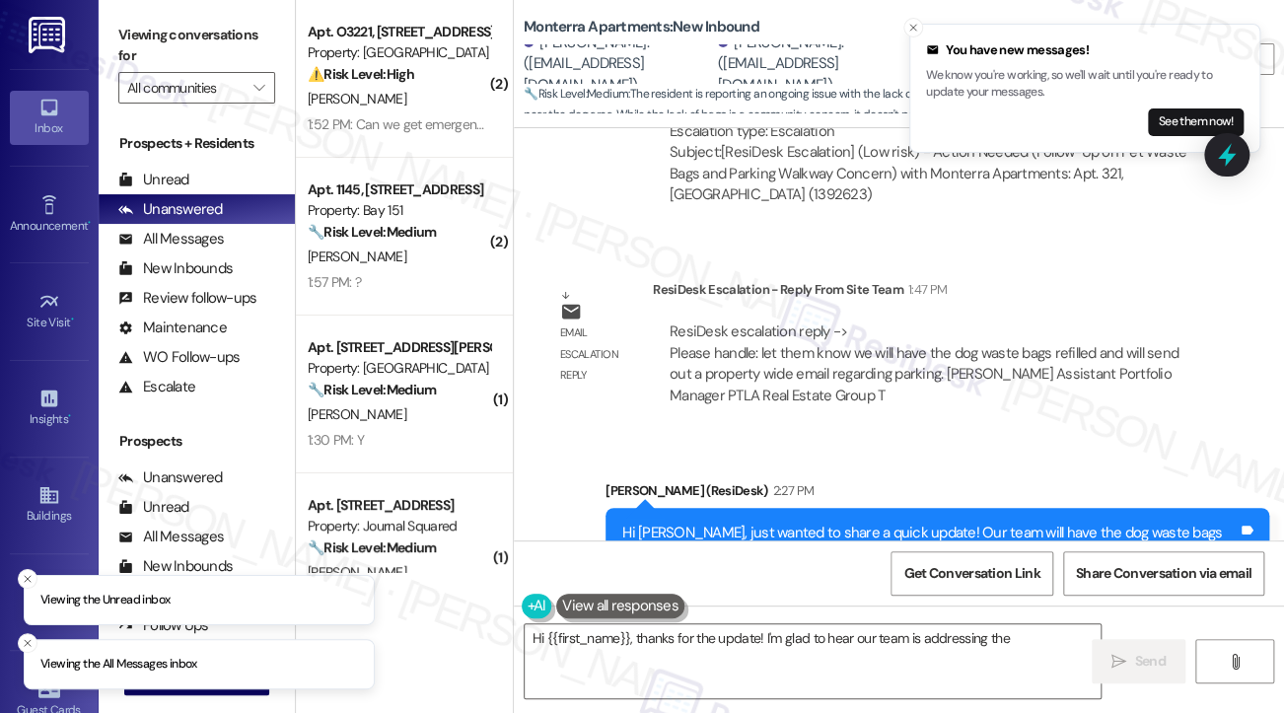
scroll to position [6970, 0]
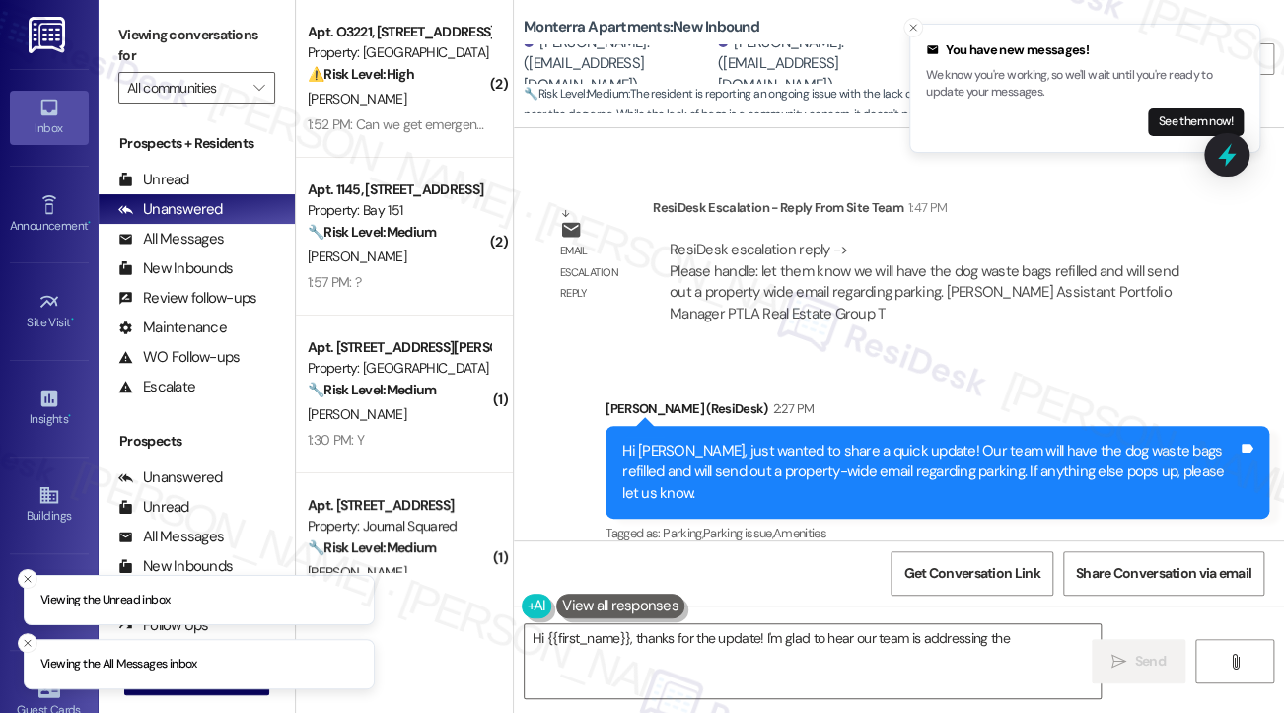
click at [749, 468] on div "Hi [PERSON_NAME], just wanted to share a quick update! Our team will have the d…" at bounding box center [929, 472] width 615 height 63
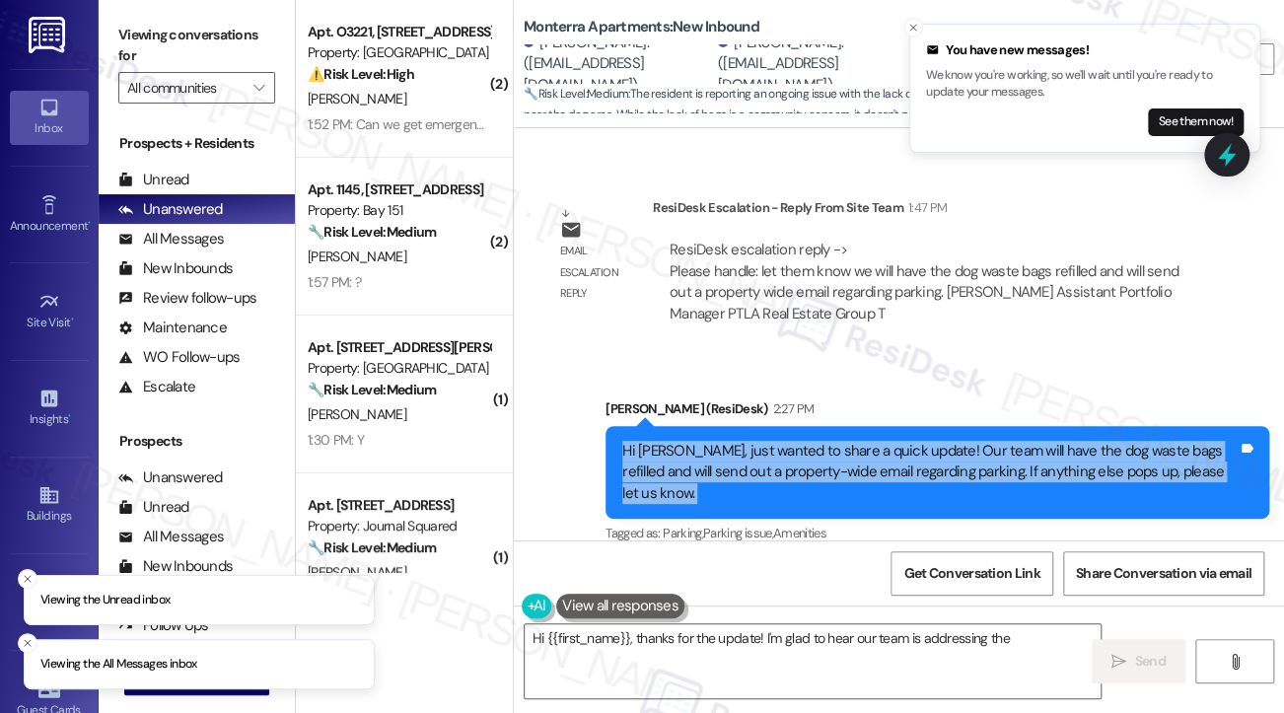
click at [749, 468] on div "Hi [PERSON_NAME], just wanted to share a quick update! Our team will have the d…" at bounding box center [929, 472] width 615 height 63
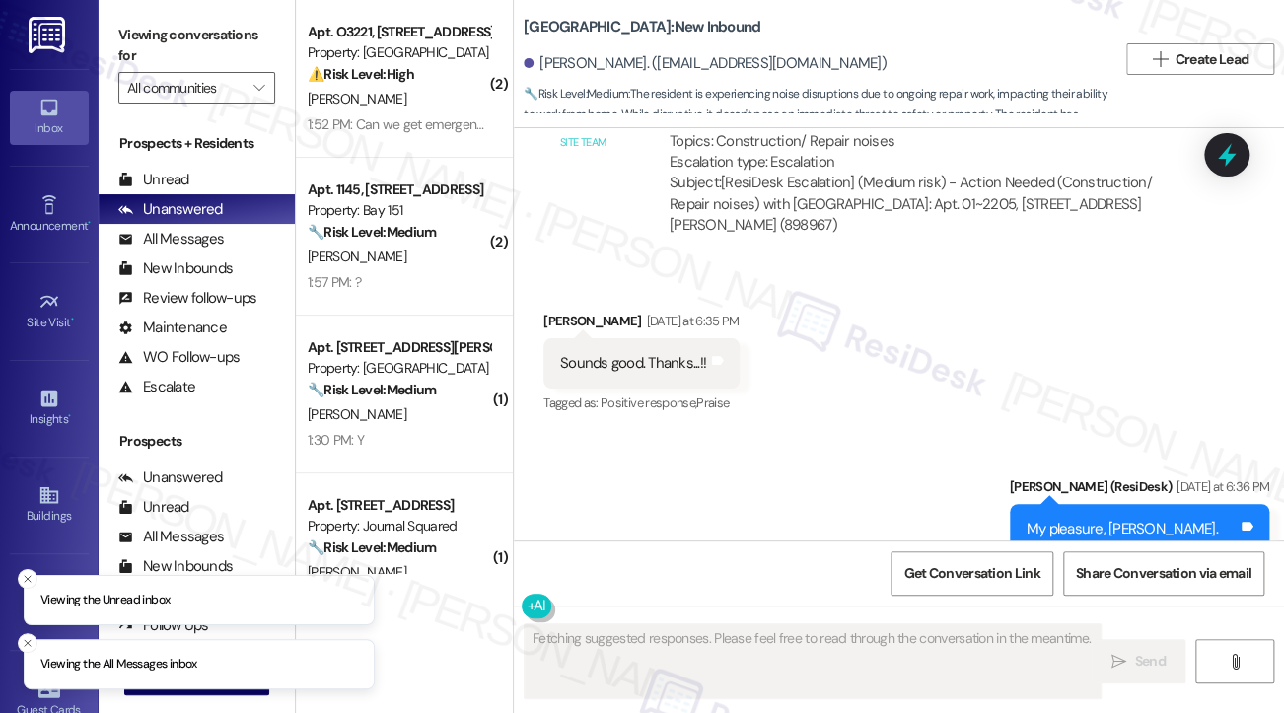
scroll to position [13477, 0]
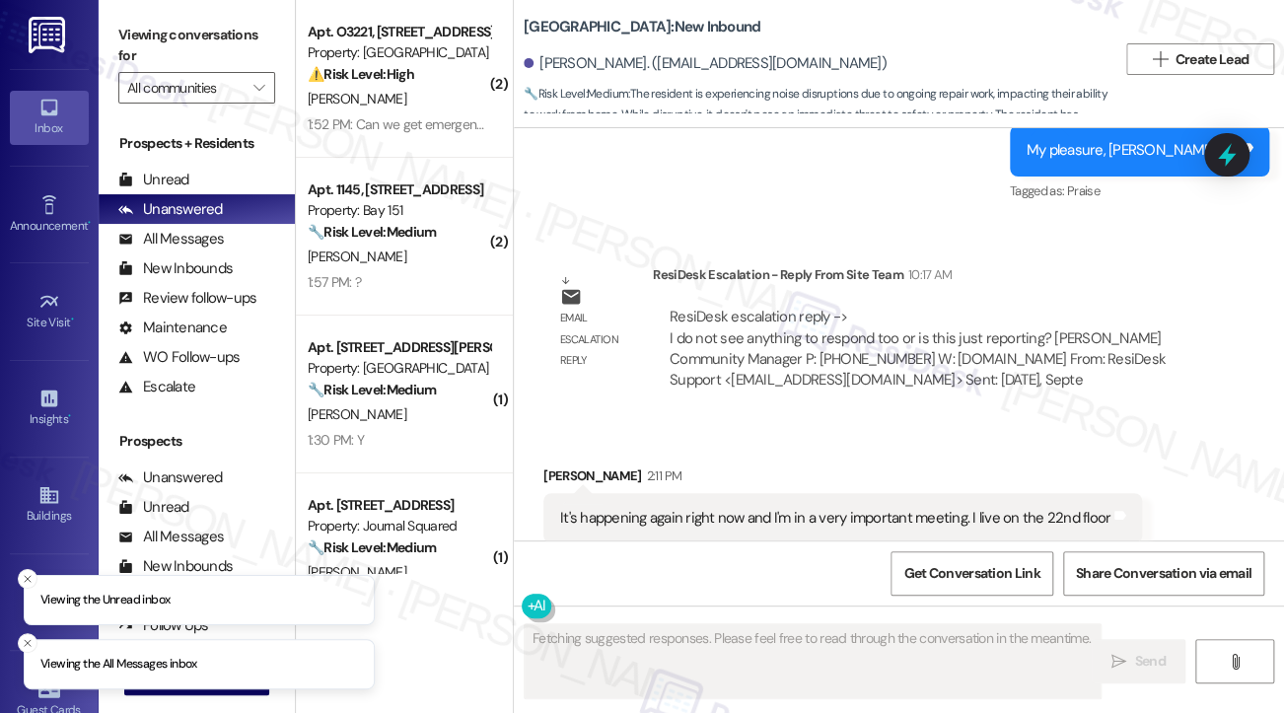
click at [763, 508] on div "It's happening again right now and I'm in a very important meeting. I live on t…" at bounding box center [835, 518] width 550 height 21
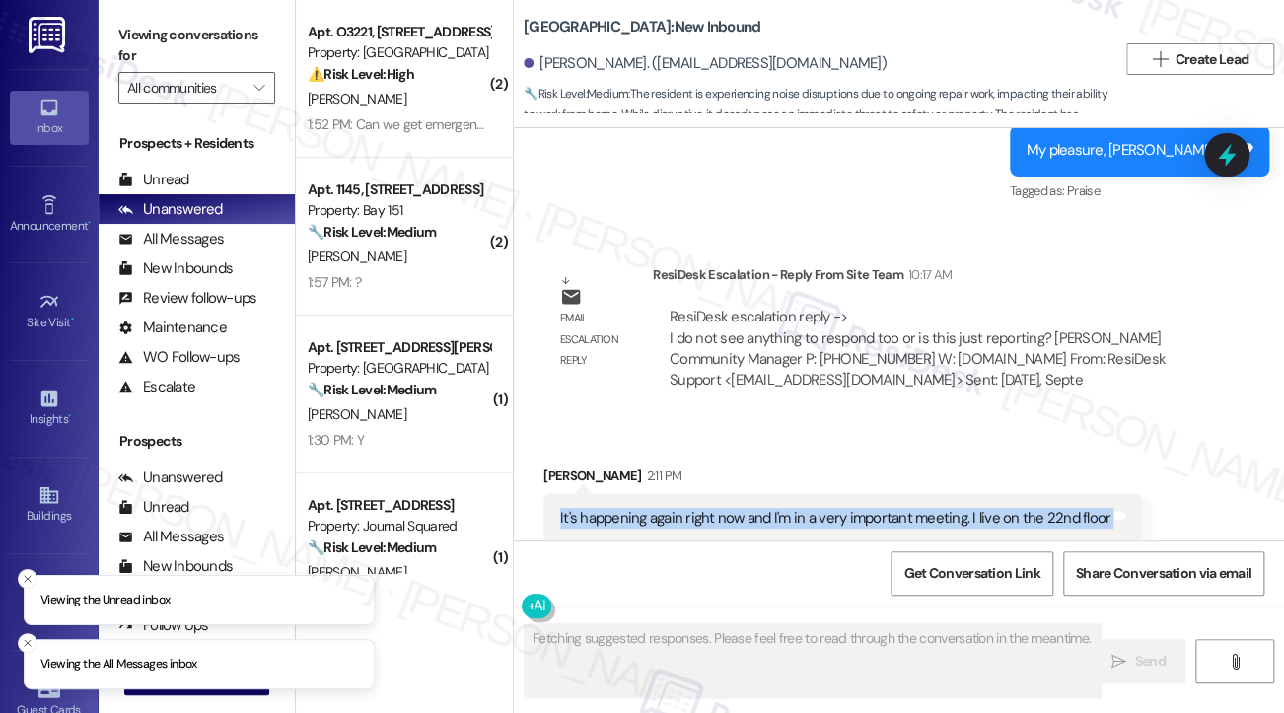
click at [763, 508] on div "It's happening again right now and I'm in a very important meeting. I live on t…" at bounding box center [835, 518] width 550 height 21
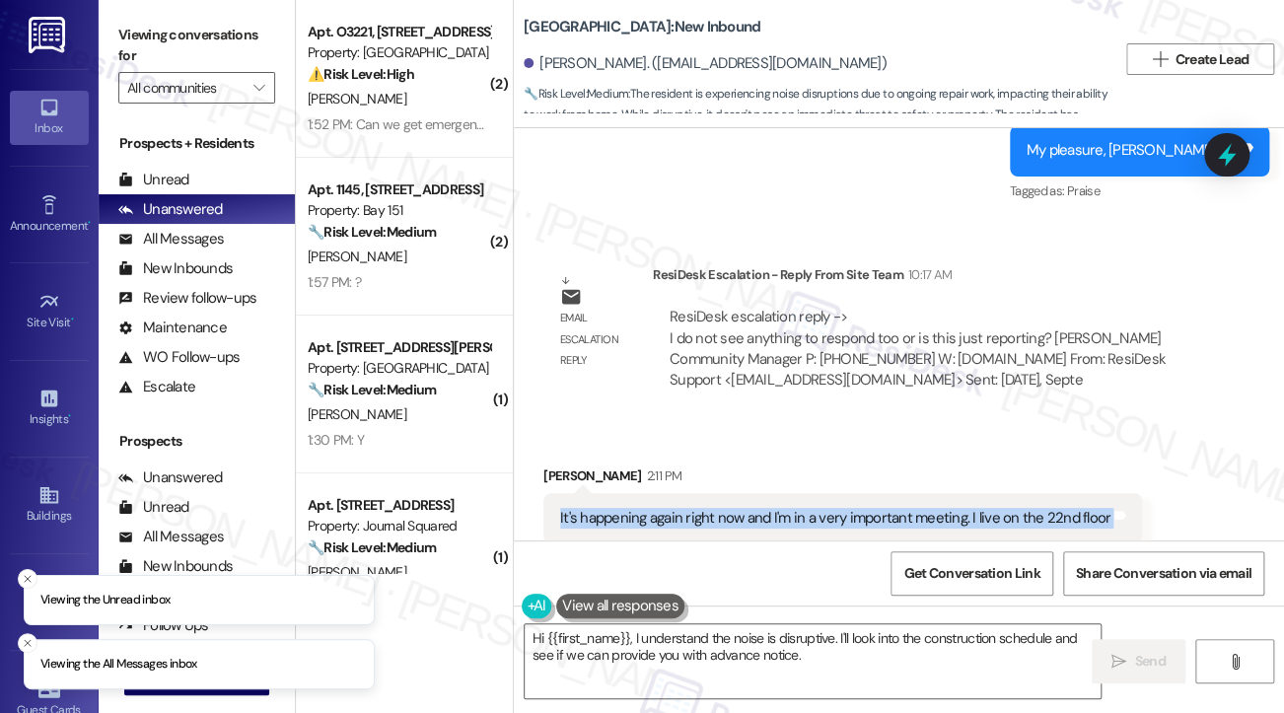
click at [766, 508] on div "It's happening again right now and I'm in a very important meeting. I live on t…" at bounding box center [835, 518] width 550 height 21
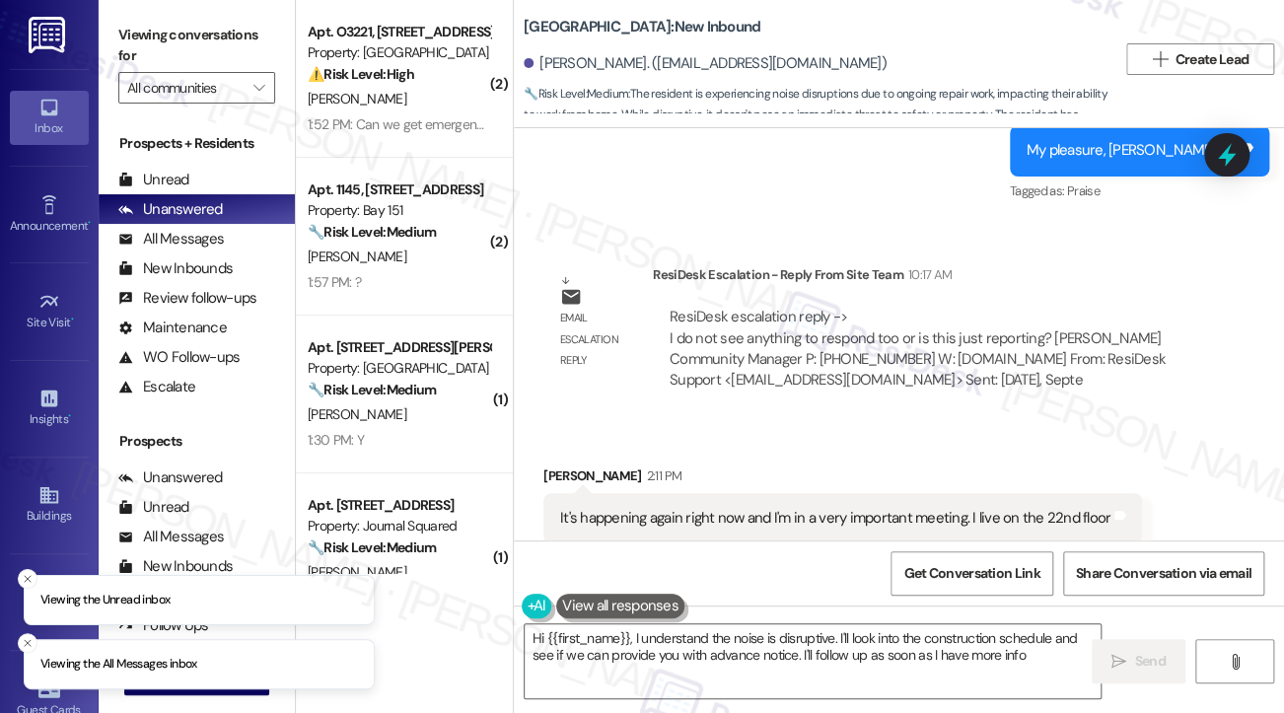
type textarea "Hi {{first_name}}, I understand the noise is disruptive. I'll look into the con…"
click at [766, 508] on div "It's happening again right now and I'm in a very important meeting. I live on t…" at bounding box center [835, 518] width 550 height 21
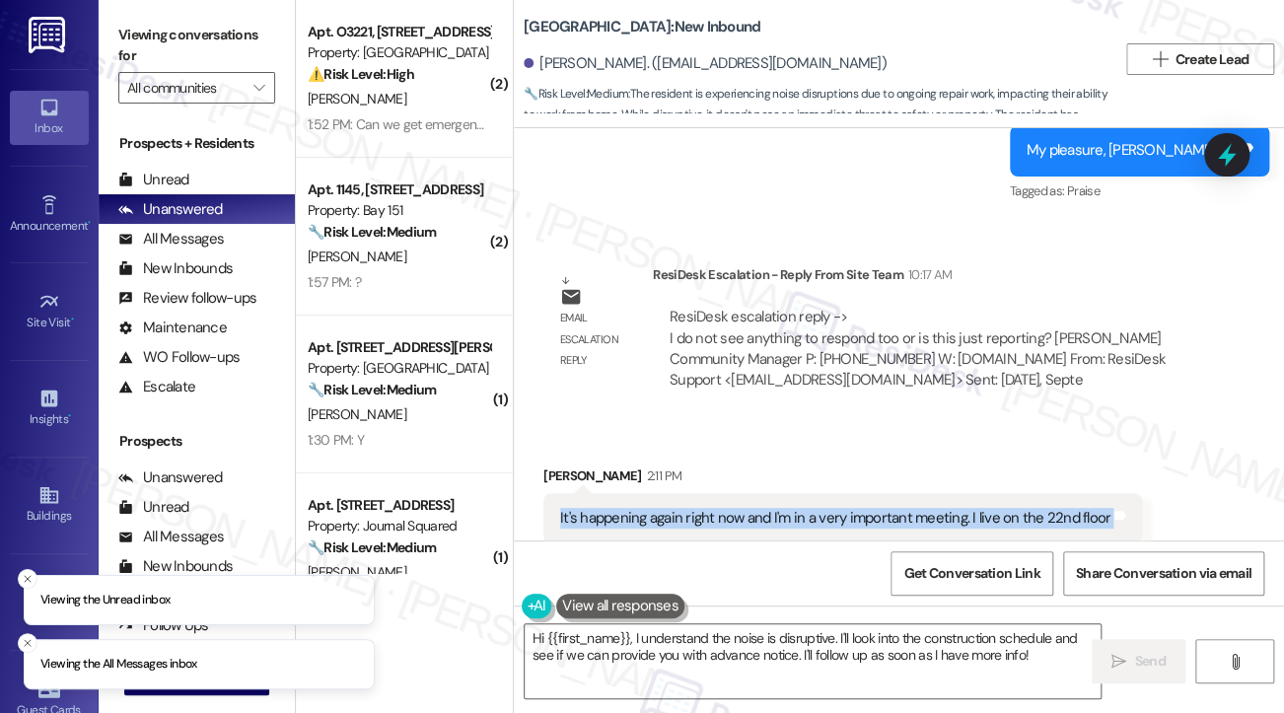
click at [766, 508] on div "It's happening again right now and I'm in a very important meeting. I live on t…" at bounding box center [835, 518] width 550 height 21
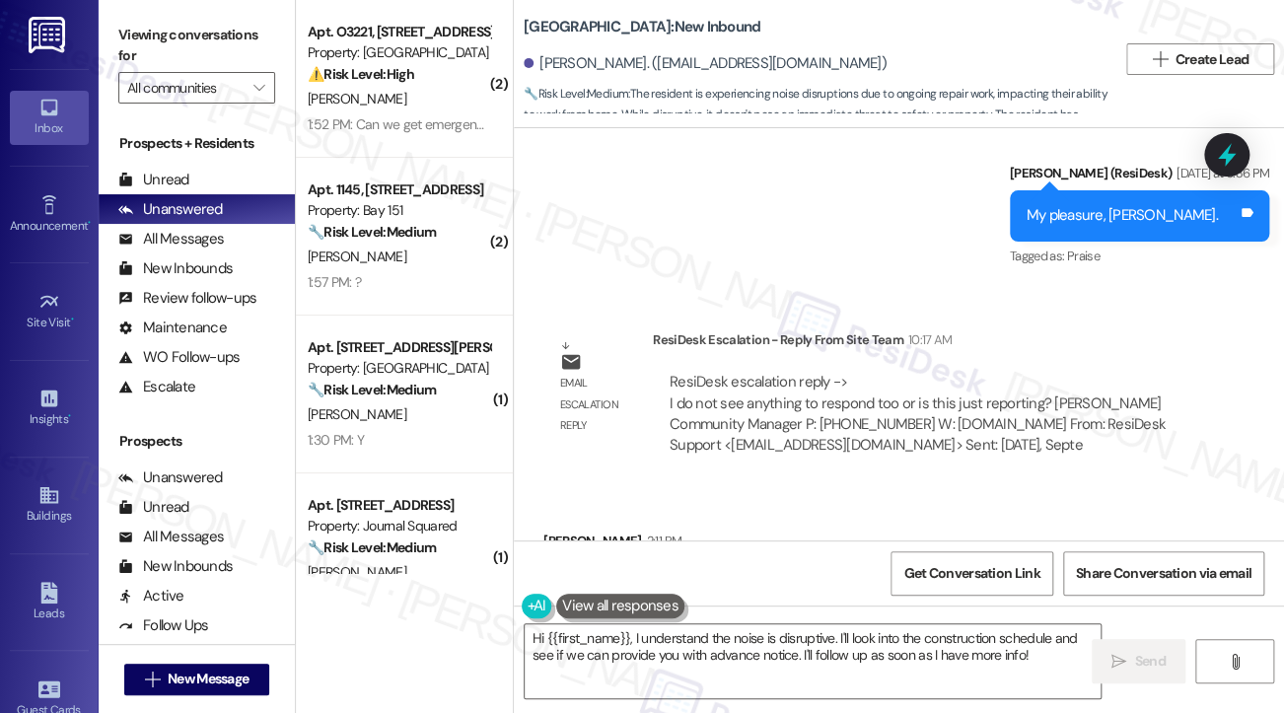
scroll to position [13378, 0]
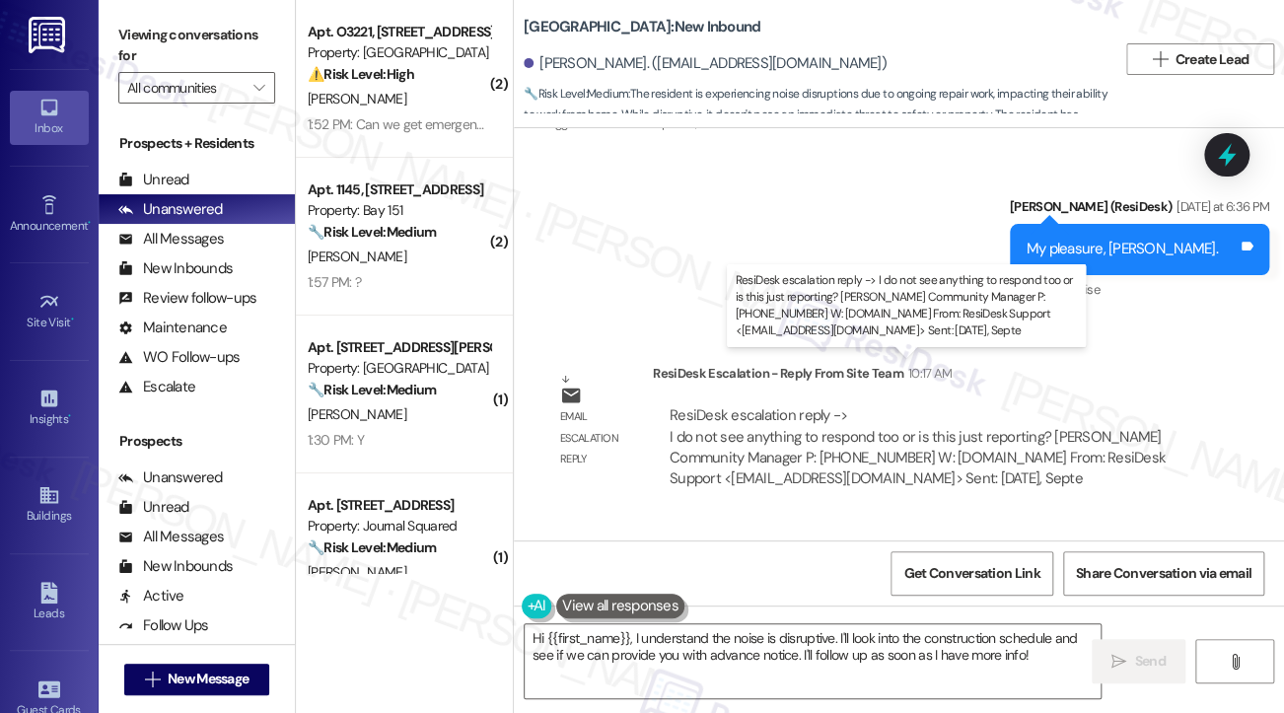
drag, startPoint x: 814, startPoint y: 400, endPoint x: 971, endPoint y: 400, distance: 157.8
click at [971, 405] on div "ResiDesk escalation reply -> I do not see anything to respond too or is this ju…" at bounding box center [918, 446] width 496 height 83
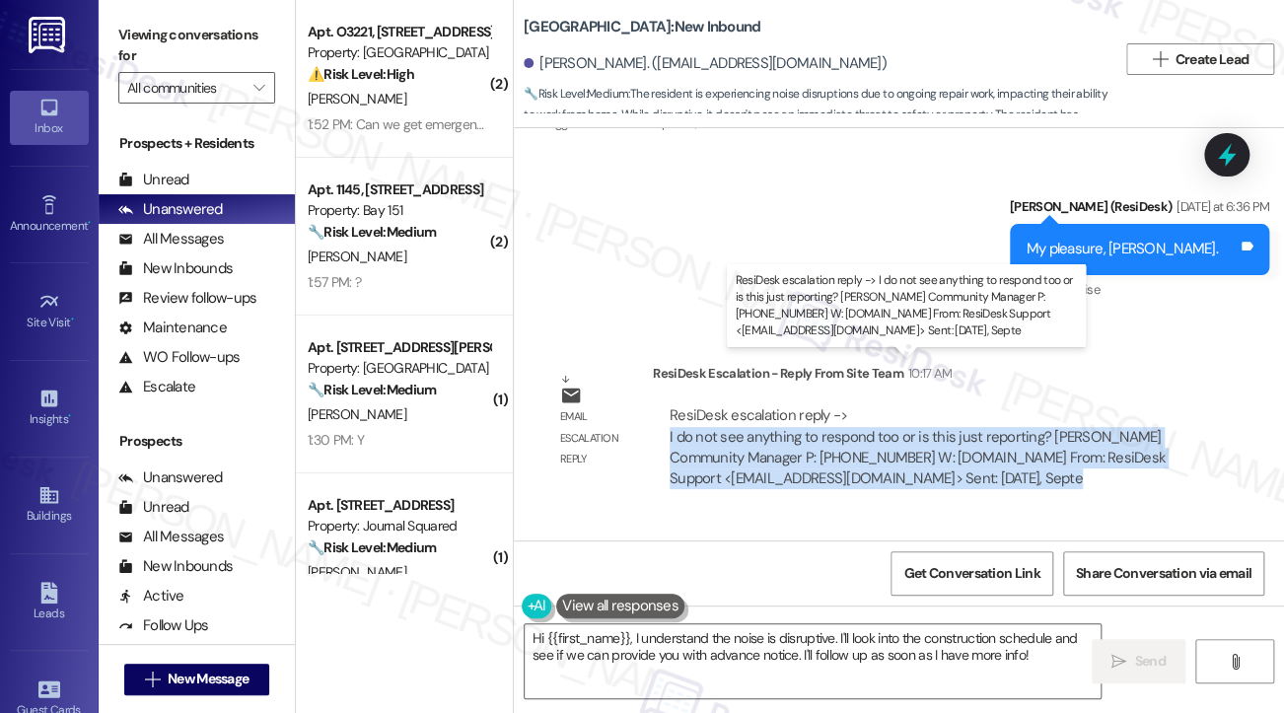
click at [970, 405] on div "ResiDesk escalation reply -> I do not see anything to respond too or is this ju…" at bounding box center [918, 446] width 496 height 83
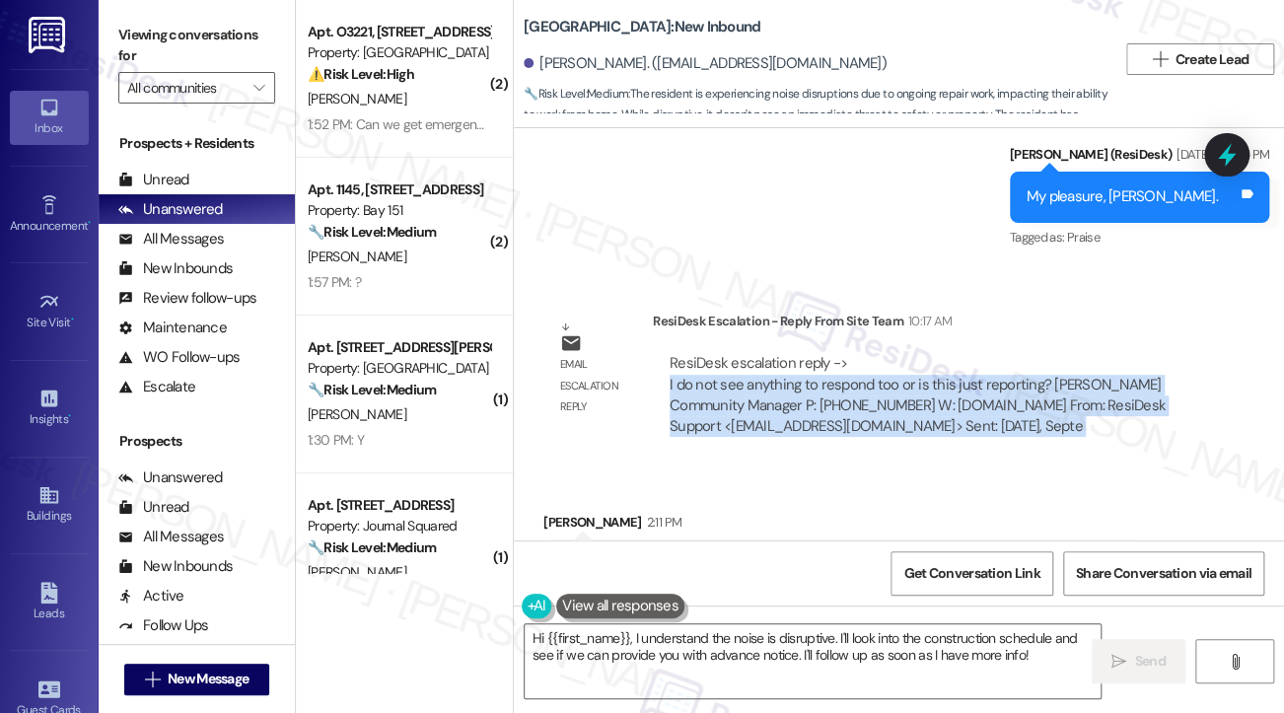
scroll to position [13478, 0]
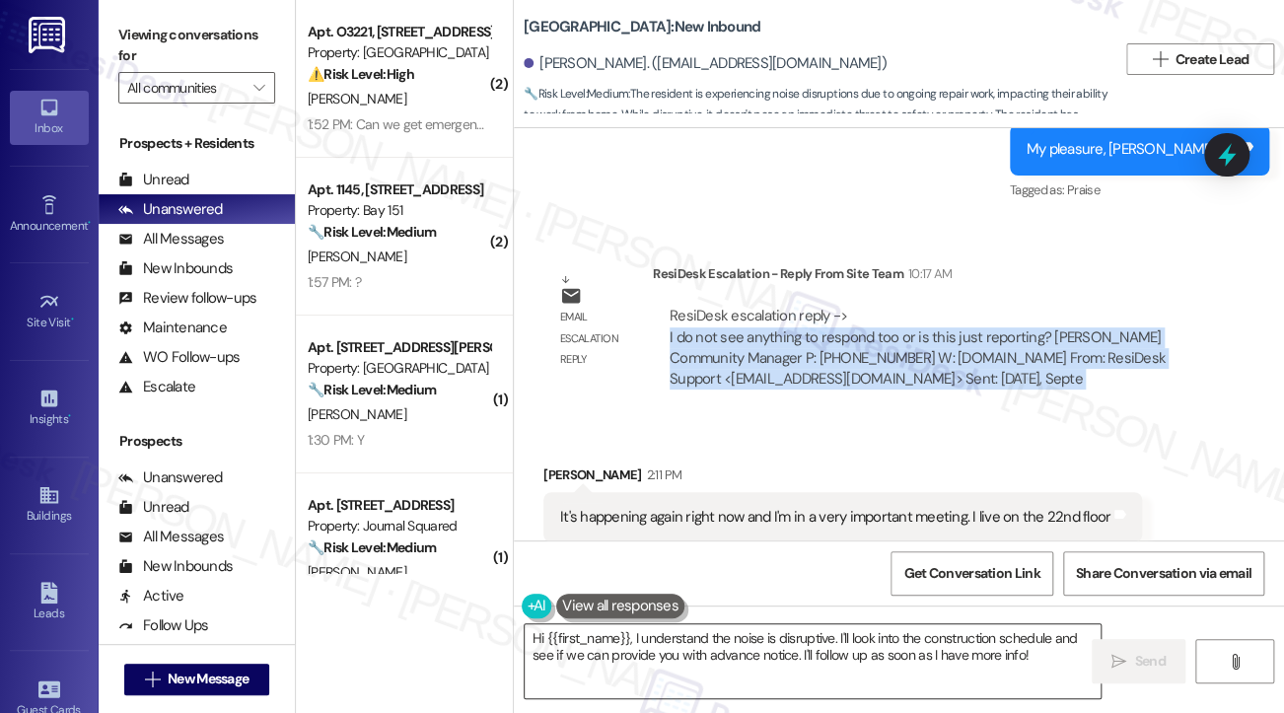
click at [749, 650] on textarea "Hi {{first_name}}, I understand the noise is disruptive. I'll look into the con…" at bounding box center [813, 661] width 576 height 74
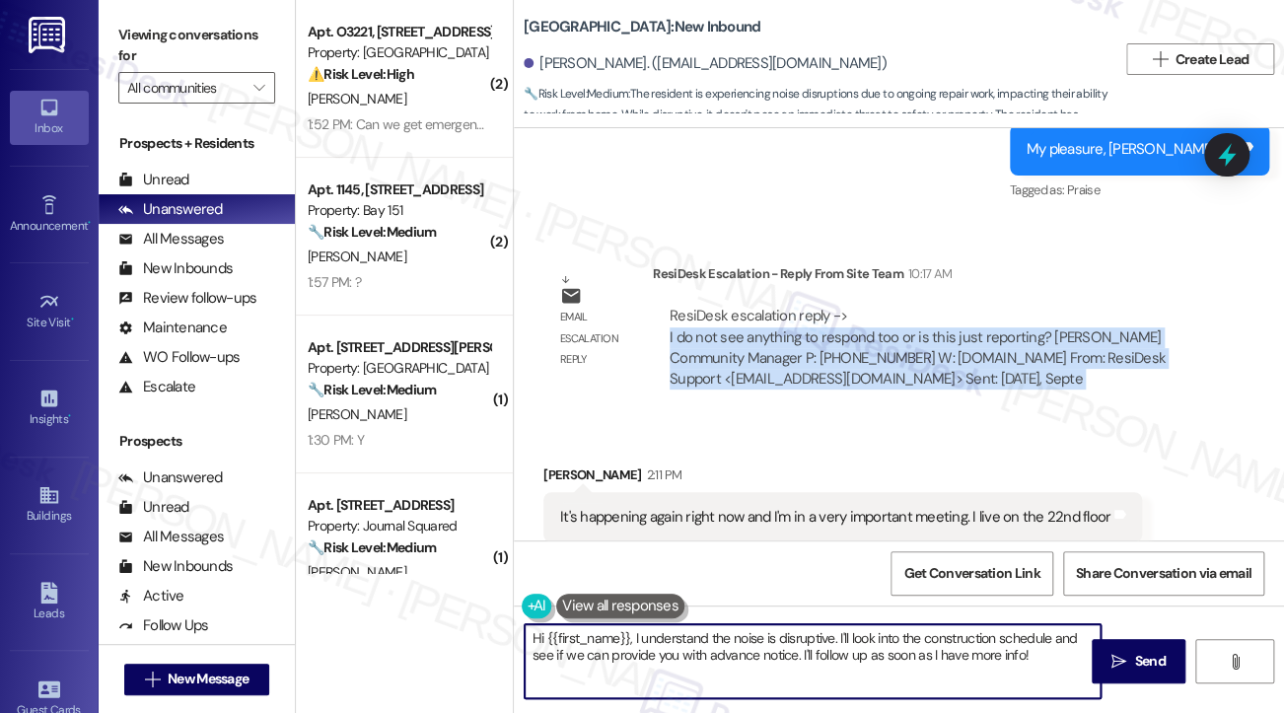
click at [749, 651] on textarea "Hi {{first_name}}, I understand the noise is disruptive. I'll look into the con…" at bounding box center [813, 661] width 576 height 74
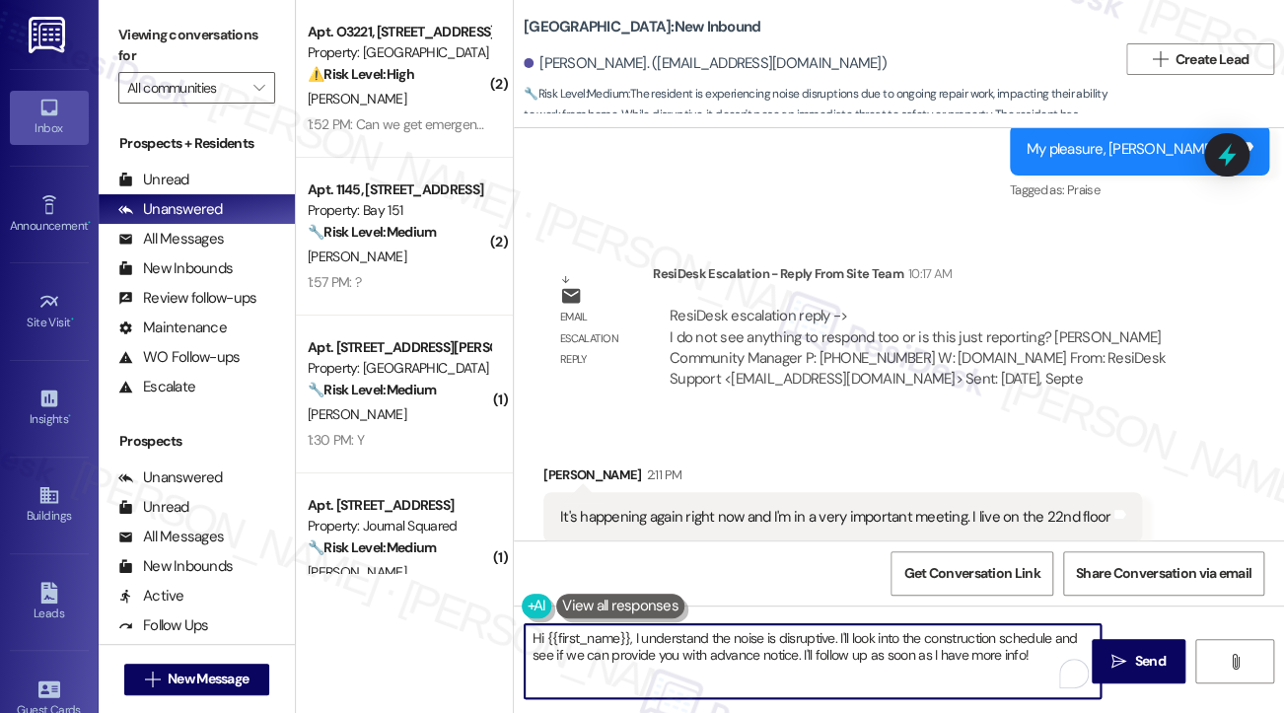
click at [749, 651] on textarea "Hi {{first_name}}, I understand the noise is disruptive. I'll look into the con…" at bounding box center [813, 661] width 576 height 74
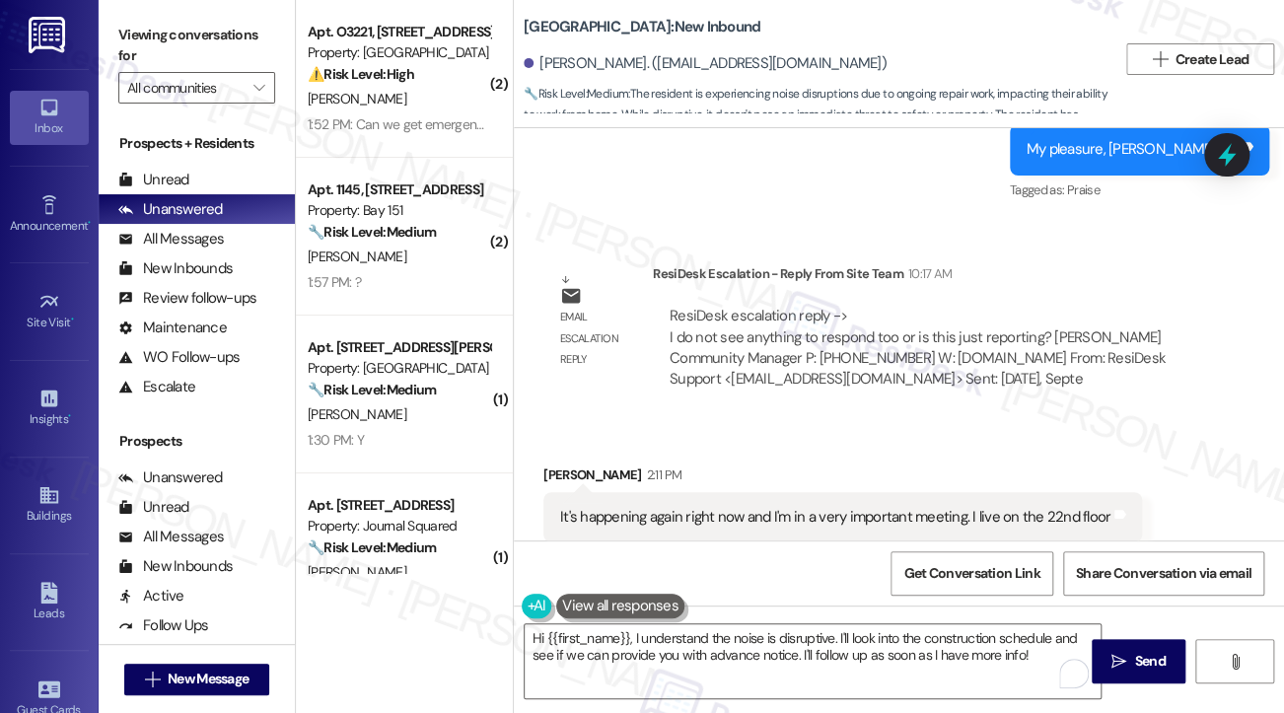
click at [816, 507] on div "It's happening again right now and I'm in a very important meeting. I live on t…" at bounding box center [835, 517] width 550 height 21
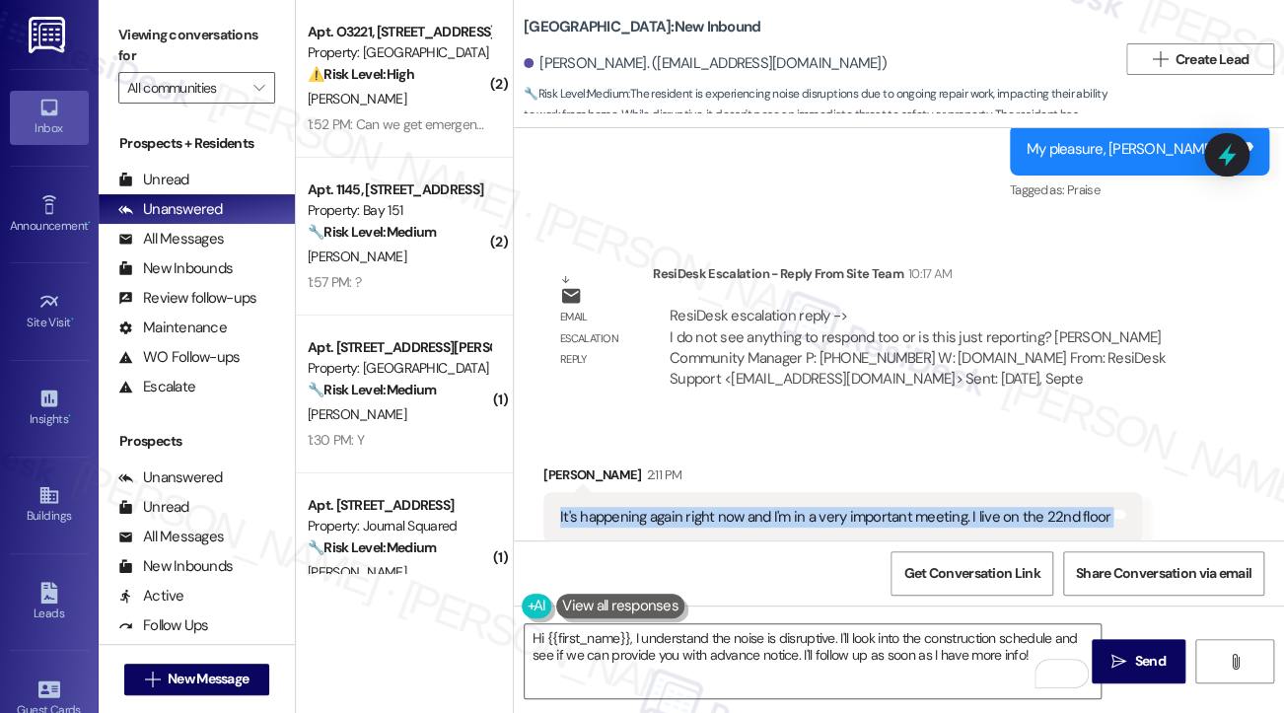
click at [816, 507] on div "It's happening again right now and I'm in a very important meeting. I live on t…" at bounding box center [835, 517] width 550 height 21
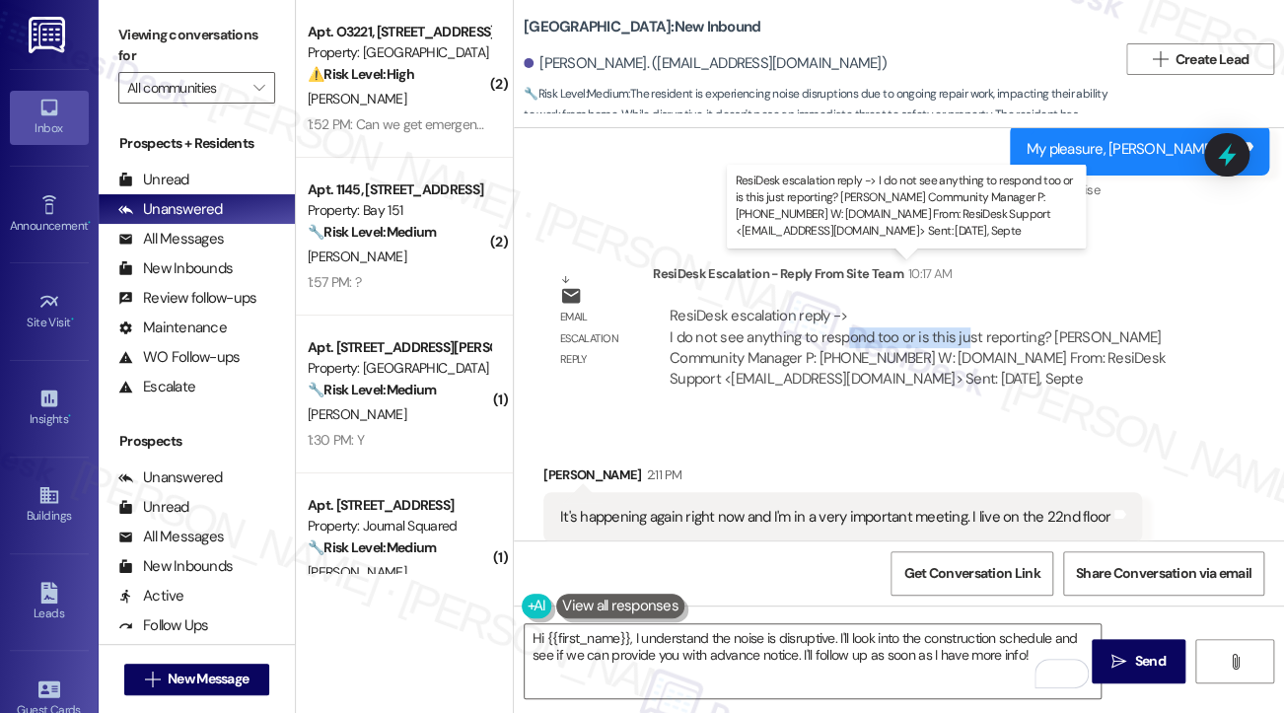
drag, startPoint x: 864, startPoint y: 292, endPoint x: 962, endPoint y: 295, distance: 98.7
click at [962, 306] on div "ResiDesk escalation reply -> I do not see anything to respond too or is this ju…" at bounding box center [918, 347] width 496 height 83
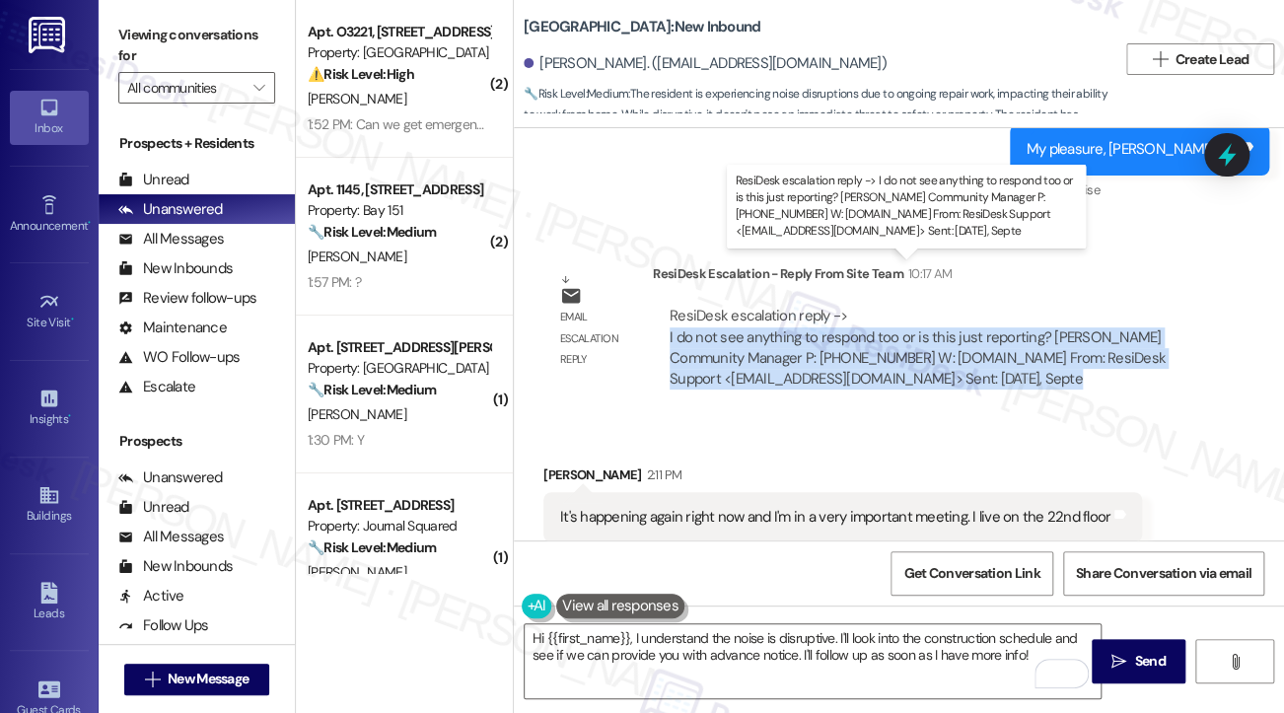
click at [962, 306] on div "ResiDesk escalation reply -> I do not see anything to respond too or is this ju…" at bounding box center [918, 347] width 496 height 83
